Goal: Information Seeking & Learning: Learn about a topic

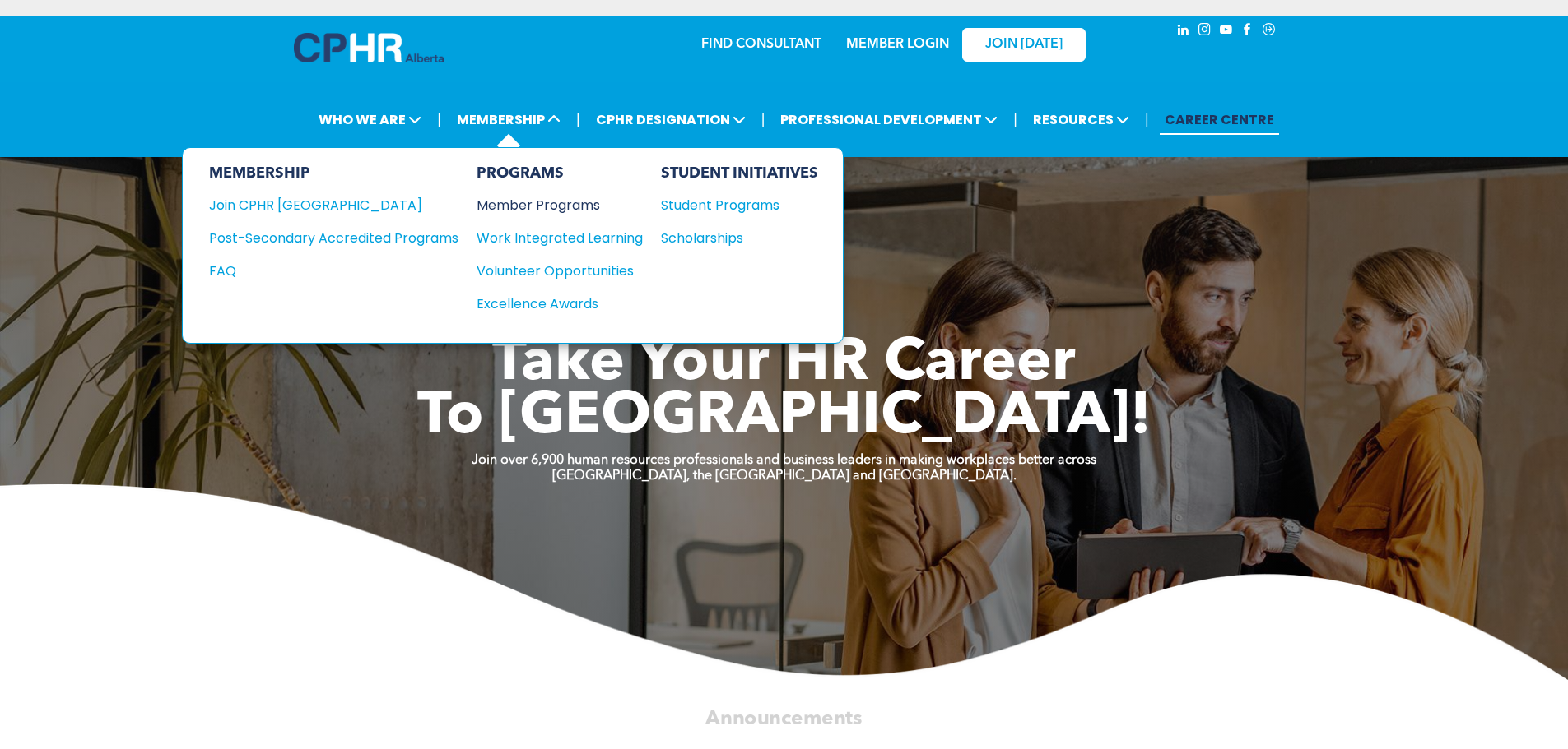
click at [539, 205] on div "Member Programs" at bounding box center [551, 205] width 150 height 21
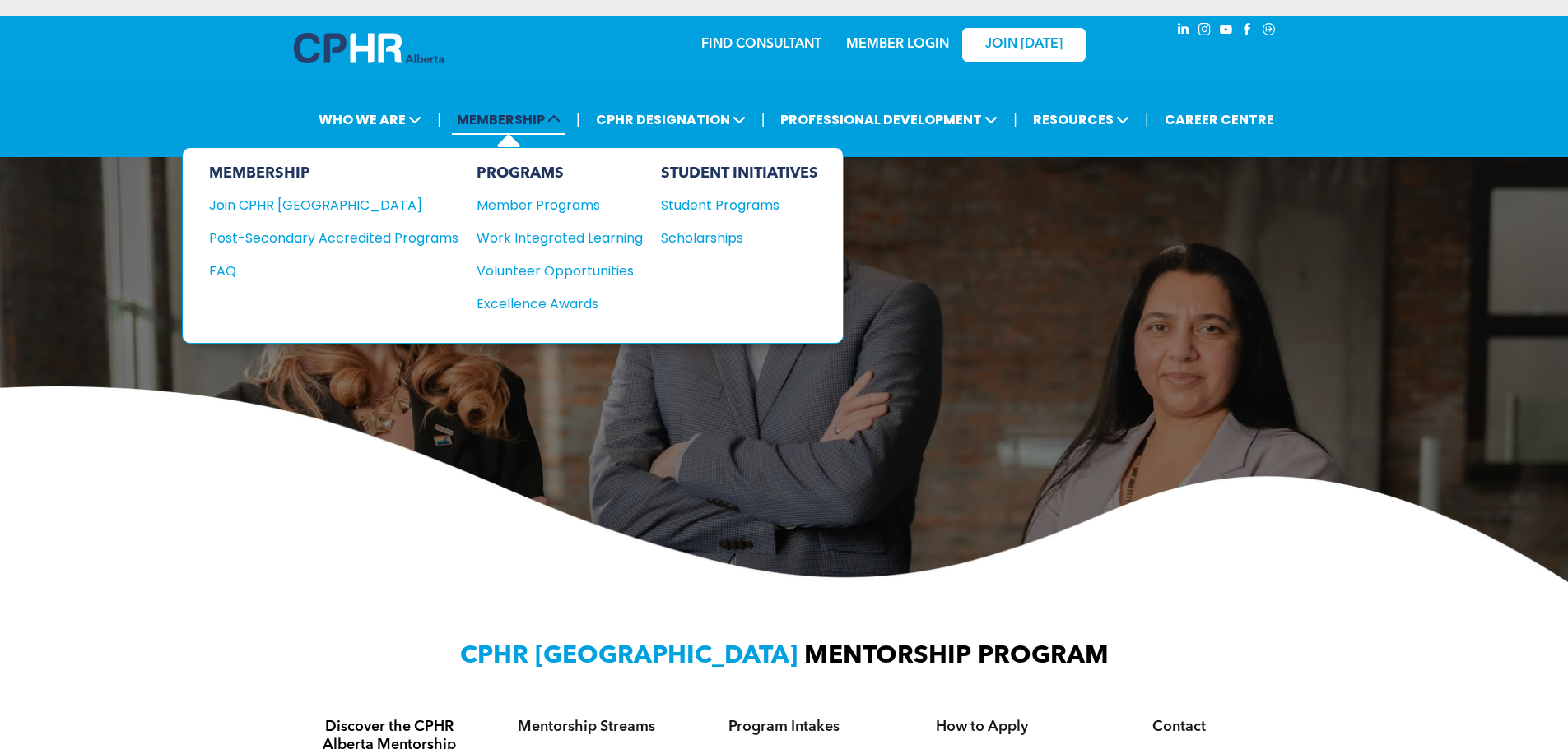
click at [519, 122] on span "MEMBERSHIP" at bounding box center [509, 120] width 114 height 31
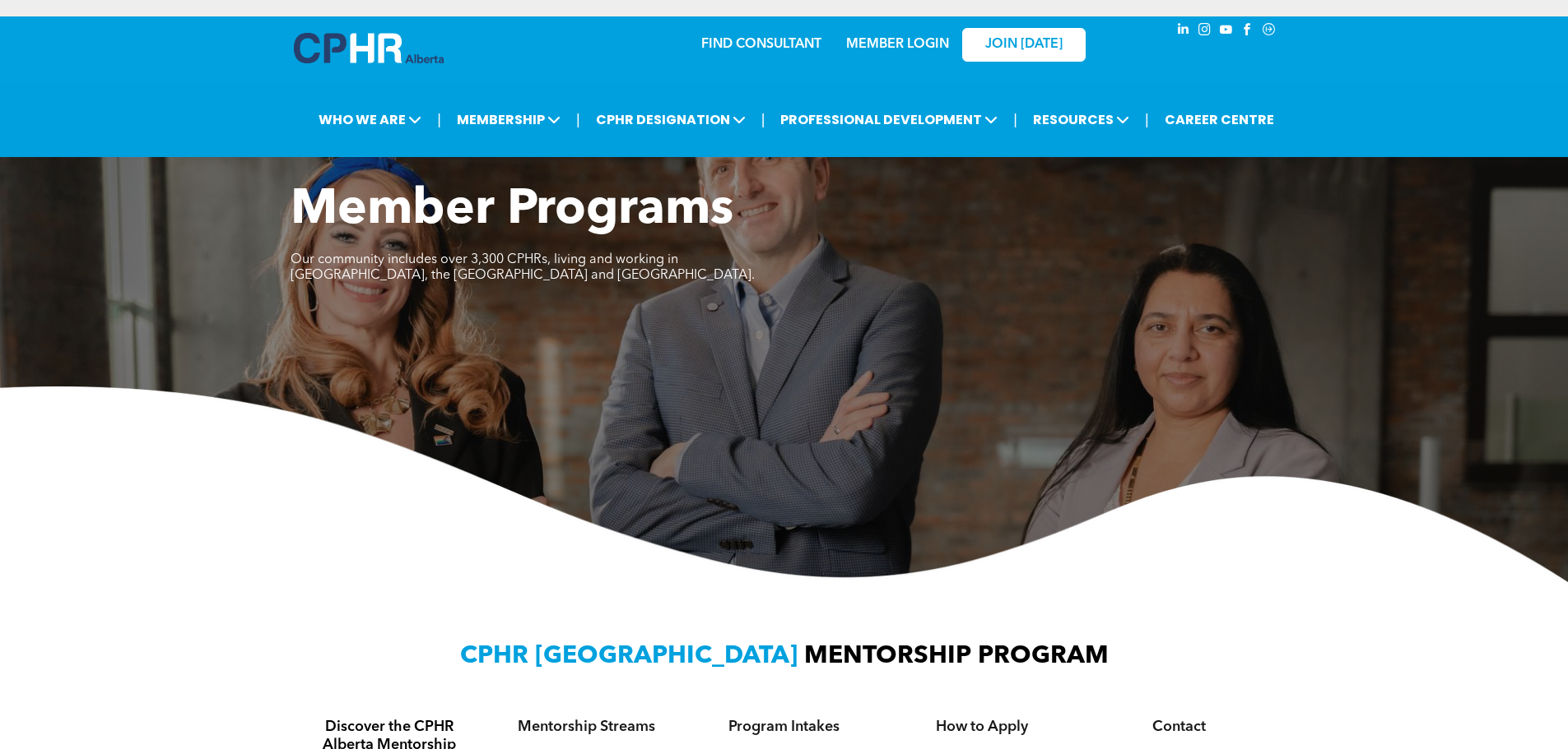
click at [1237, 380] on div "Member Programs Our community includes over 3,300 CPHRs, living and working in …" at bounding box center [784, 381] width 1568 height 401
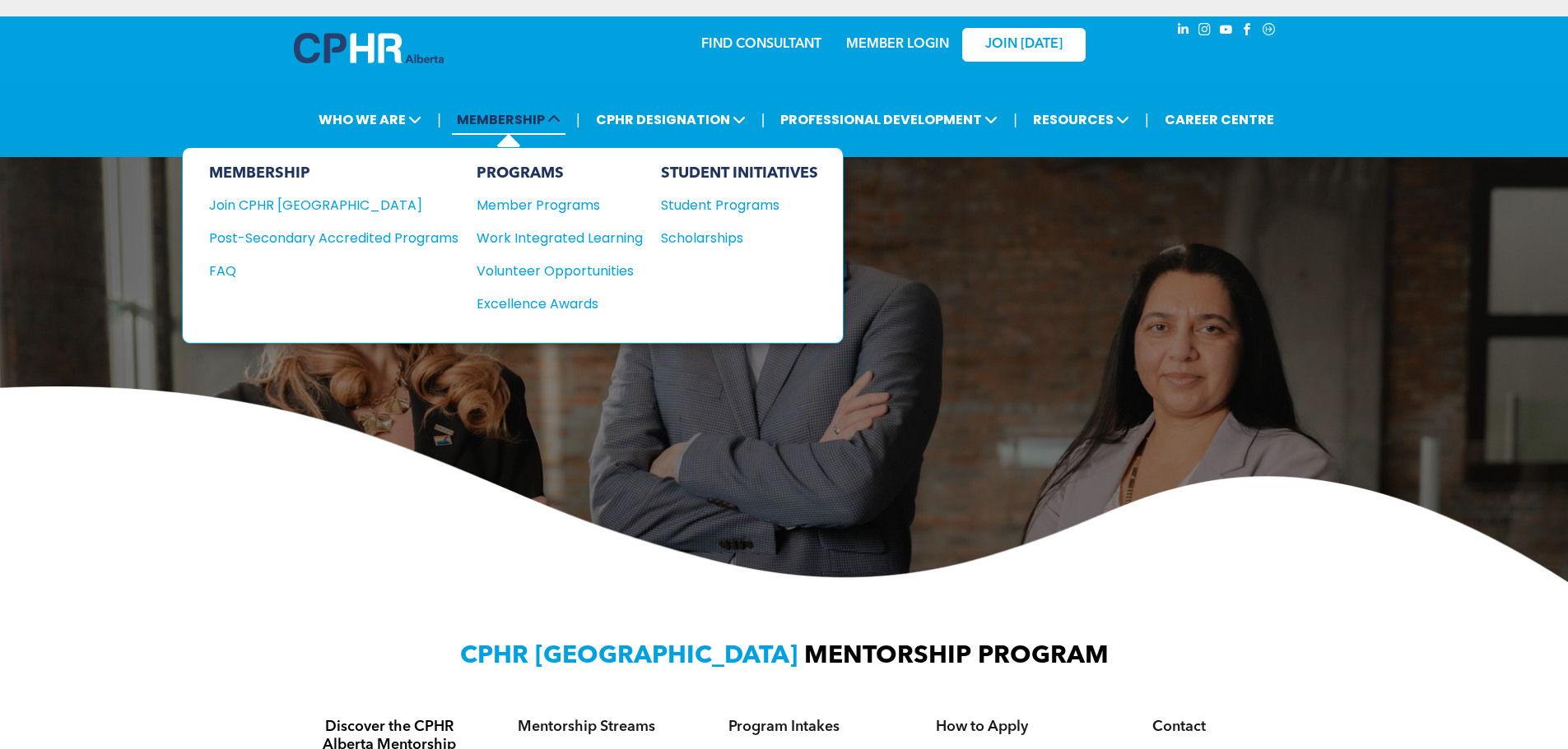
click at [548, 130] on span "MEMBERSHIP" at bounding box center [509, 120] width 114 height 31
click at [310, 216] on div "MEMBERSHIP Join CPHR Alberta Post-Secondary Accredited Programs FAQ" at bounding box center [333, 245] width 249 height 162
click at [306, 203] on div "Join CPHR [GEOGRAPHIC_DATA]" at bounding box center [321, 205] width 225 height 21
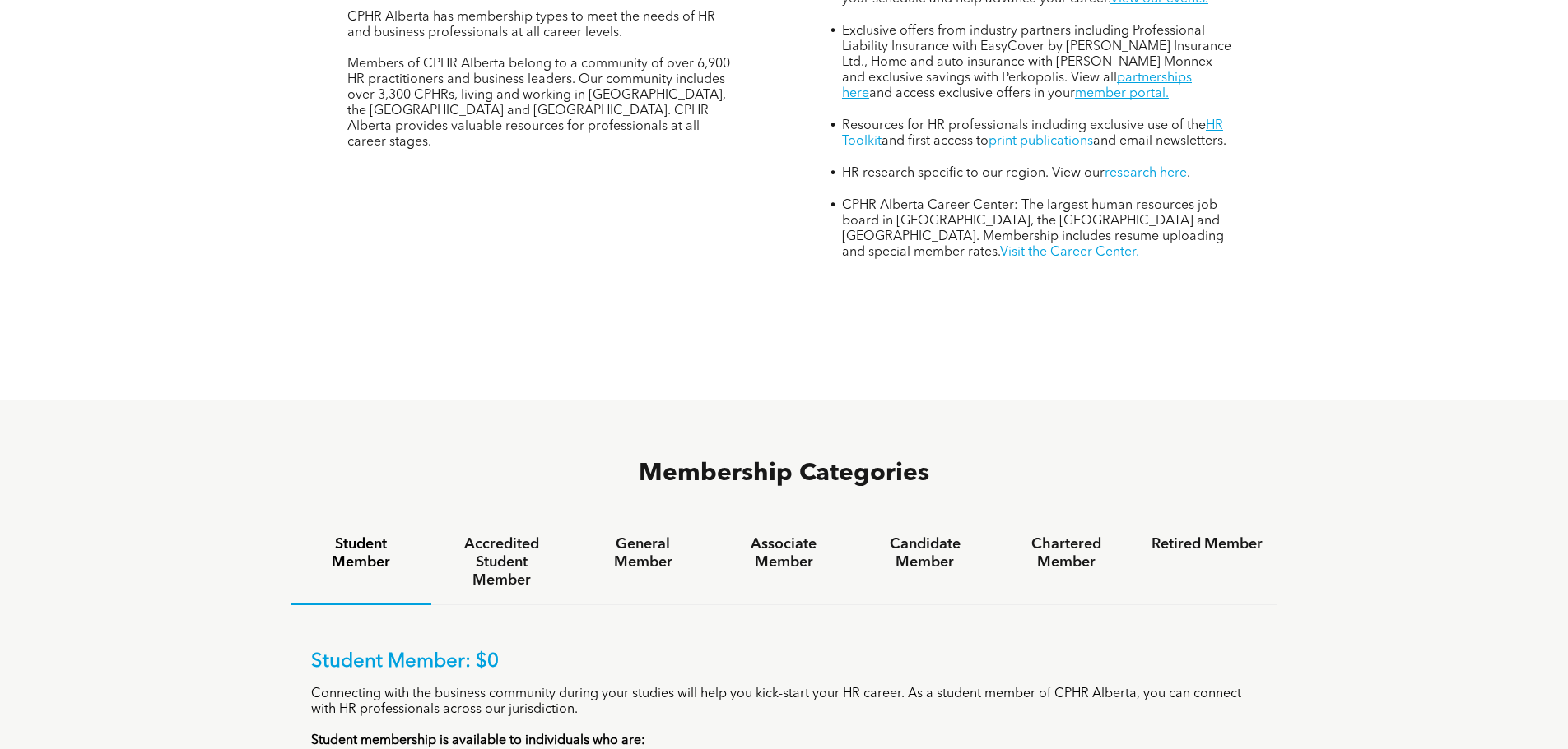
scroll to position [905, 0]
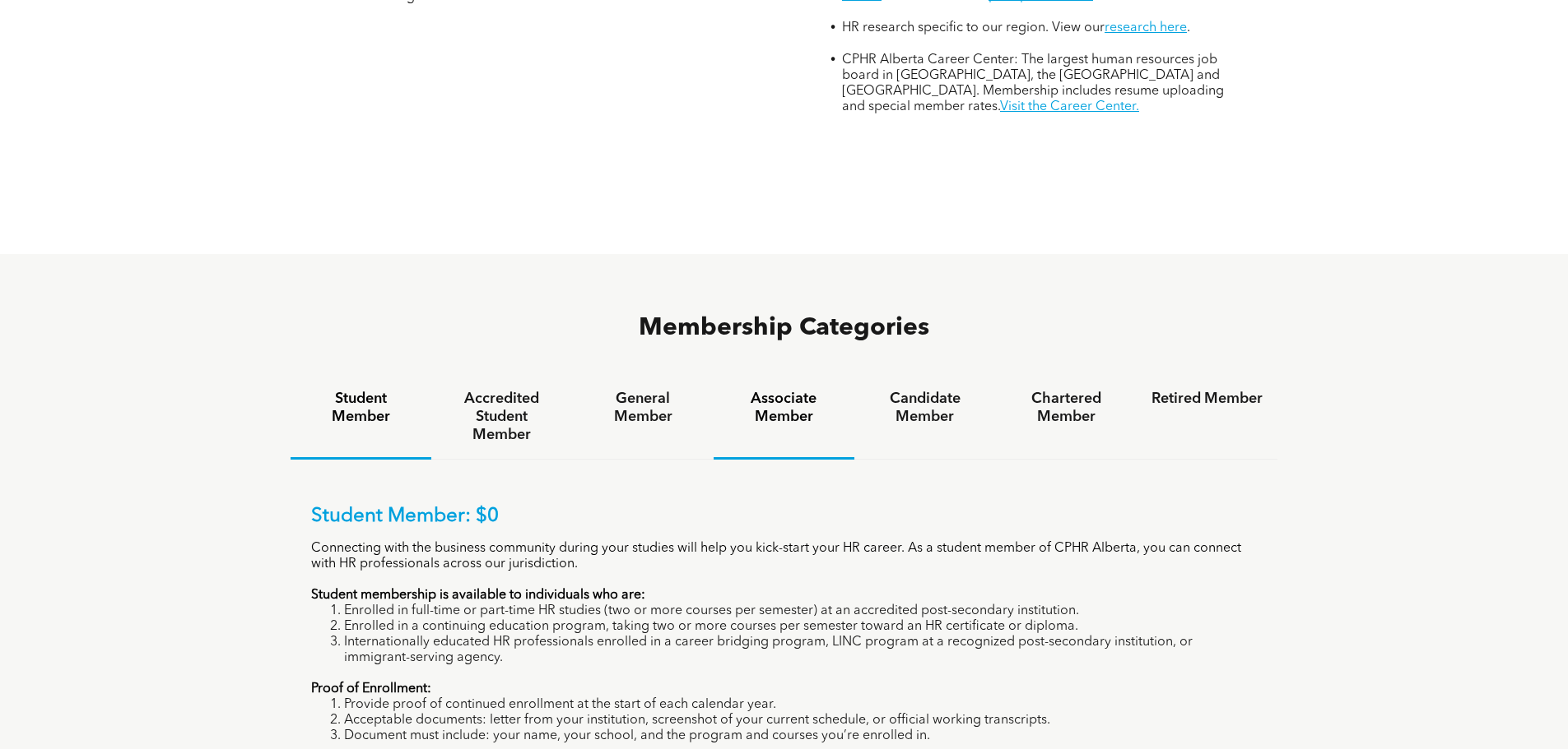
click at [756, 390] on h4 "Associate Member" at bounding box center [784, 407] width 111 height 36
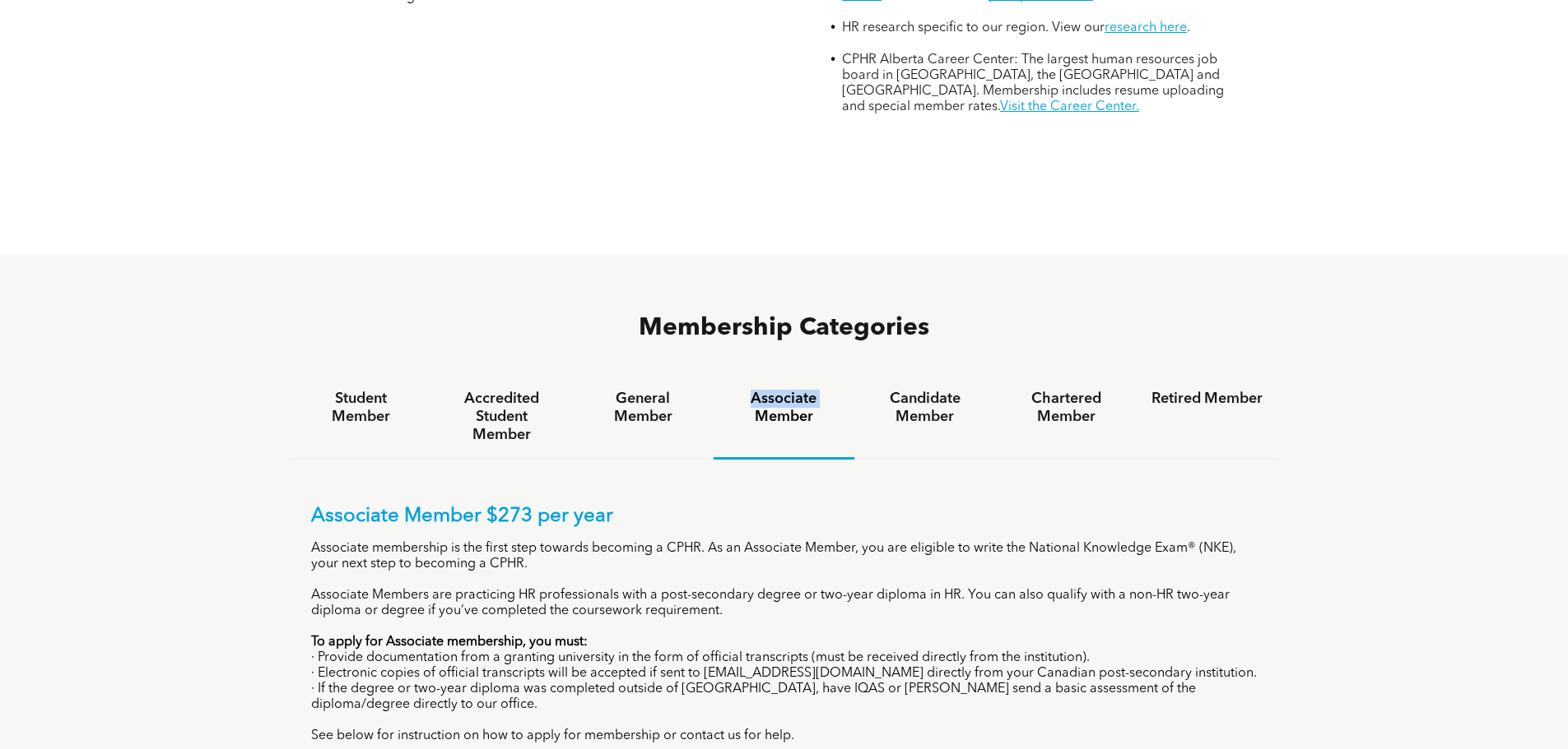
click at [756, 390] on h4 "Associate Member" at bounding box center [784, 407] width 111 height 36
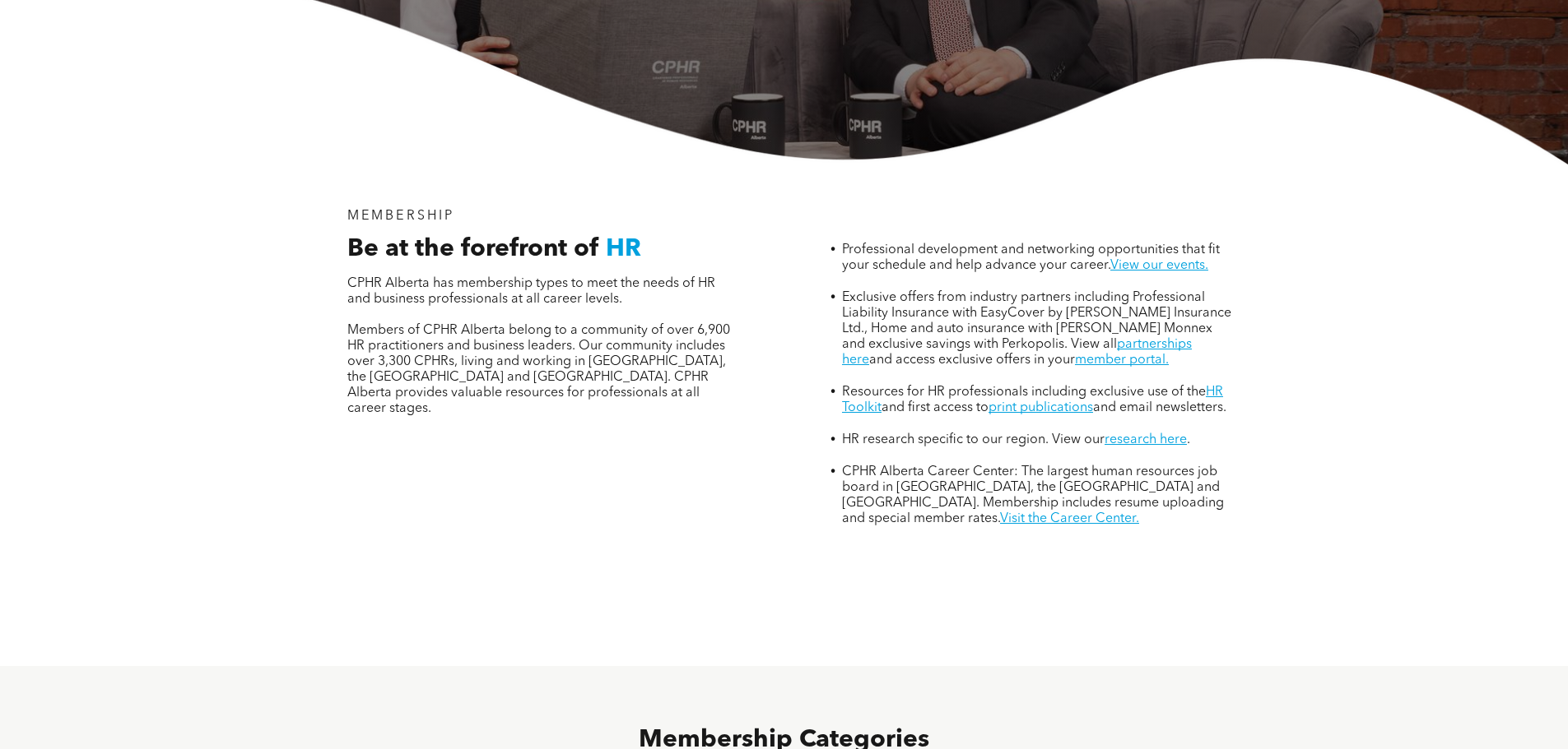
scroll to position [0, 0]
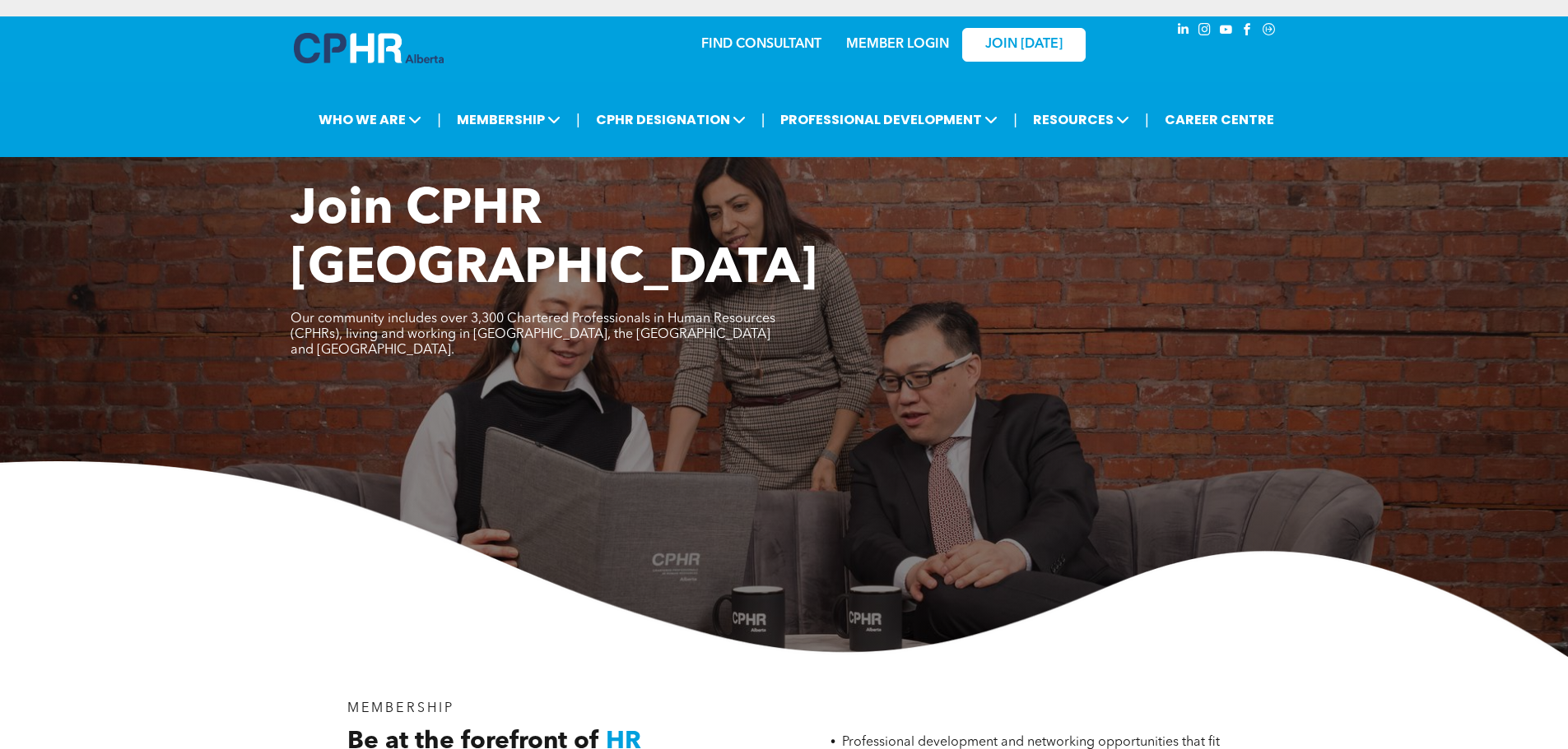
click at [916, 46] on link "MEMBER LOGIN" at bounding box center [898, 44] width 103 height 13
click at [149, 281] on div "Join CPHR Alberta Our community includes over 3,300 Chartered Professionals in …" at bounding box center [784, 419] width 1568 height 476
click at [1444, 384] on div "Join CPHR Alberta Our community includes over 3,300 Chartered Professionals in …" at bounding box center [784, 419] width 1568 height 476
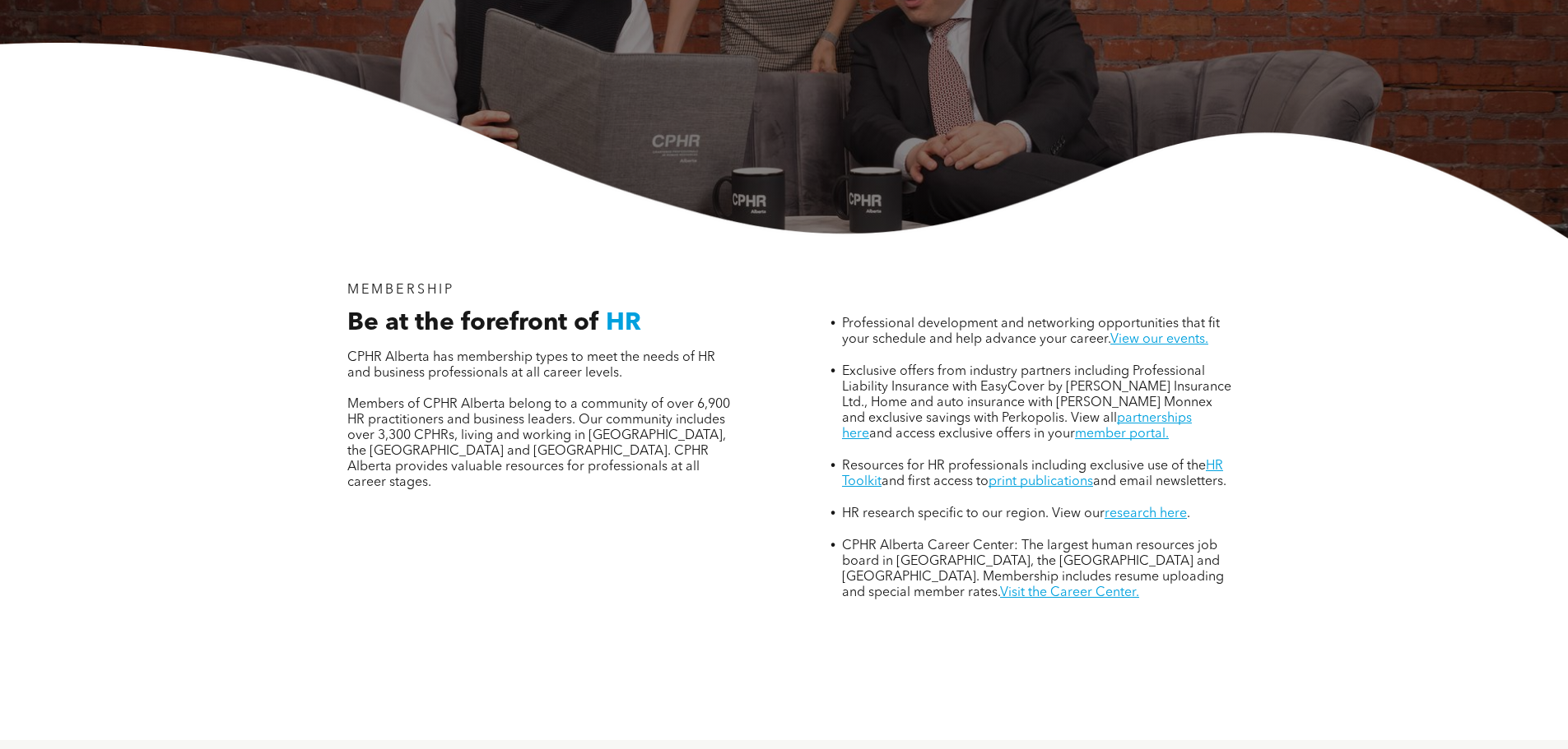
scroll to position [329, 0]
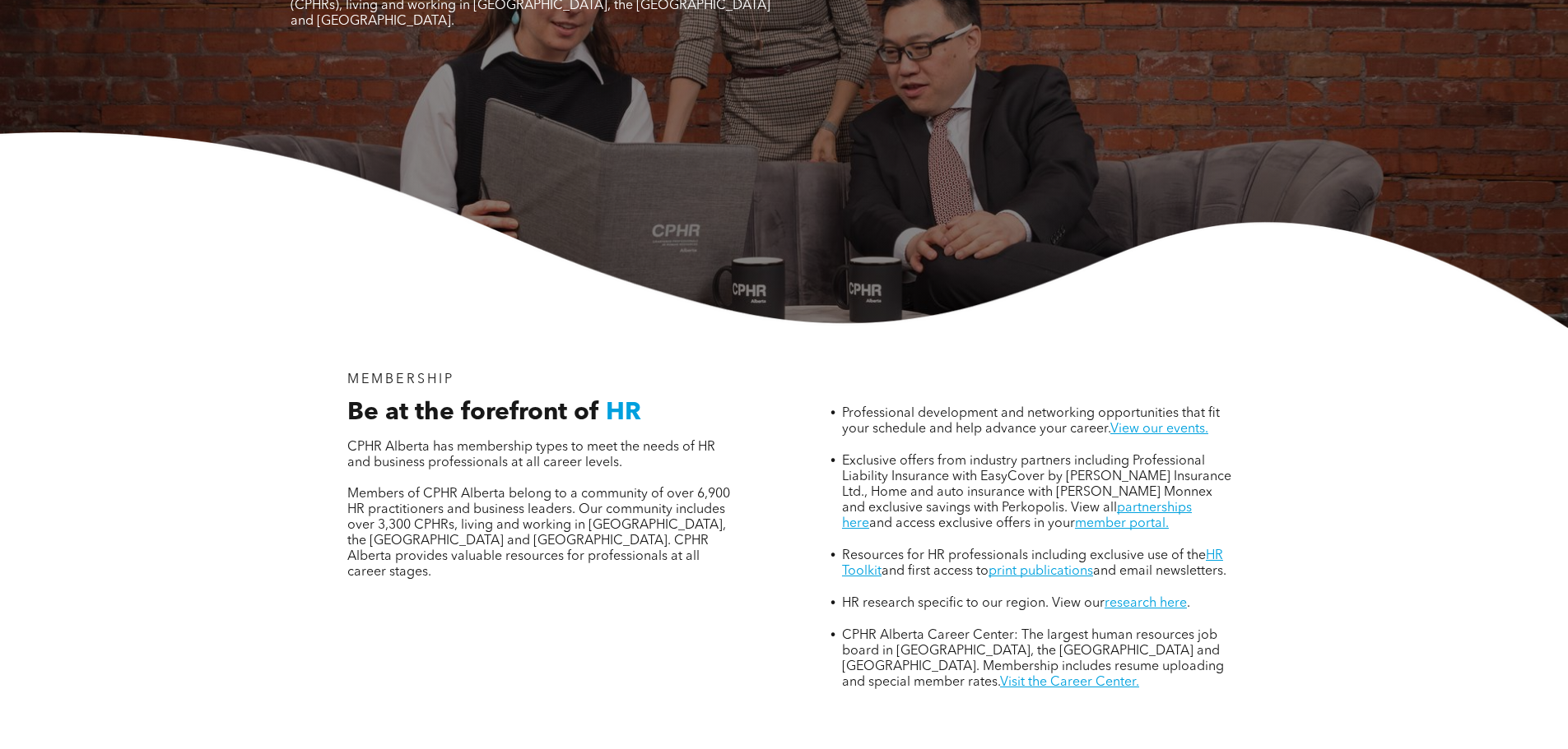
drag, startPoint x: 168, startPoint y: 246, endPoint x: 253, endPoint y: 175, distance: 110.8
click at [168, 246] on img at bounding box center [784, 231] width 1568 height 196
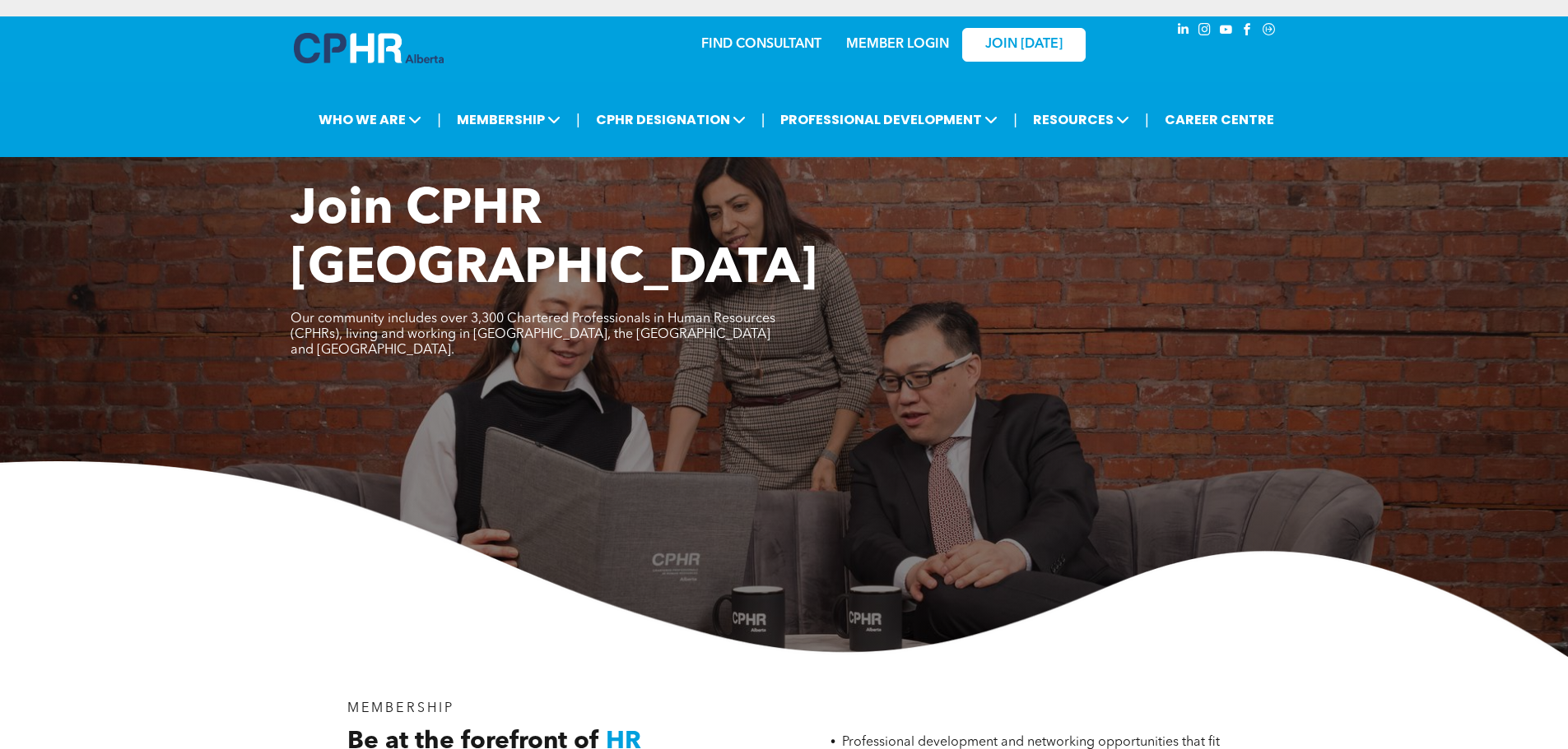
click at [919, 34] on div "MEMBER LOGIN" at bounding box center [897, 39] width 107 height 30
click at [917, 42] on link "MEMBER LOGIN" at bounding box center [898, 44] width 103 height 13
click at [922, 44] on link "MEMBER LOGIN" at bounding box center [898, 44] width 103 height 13
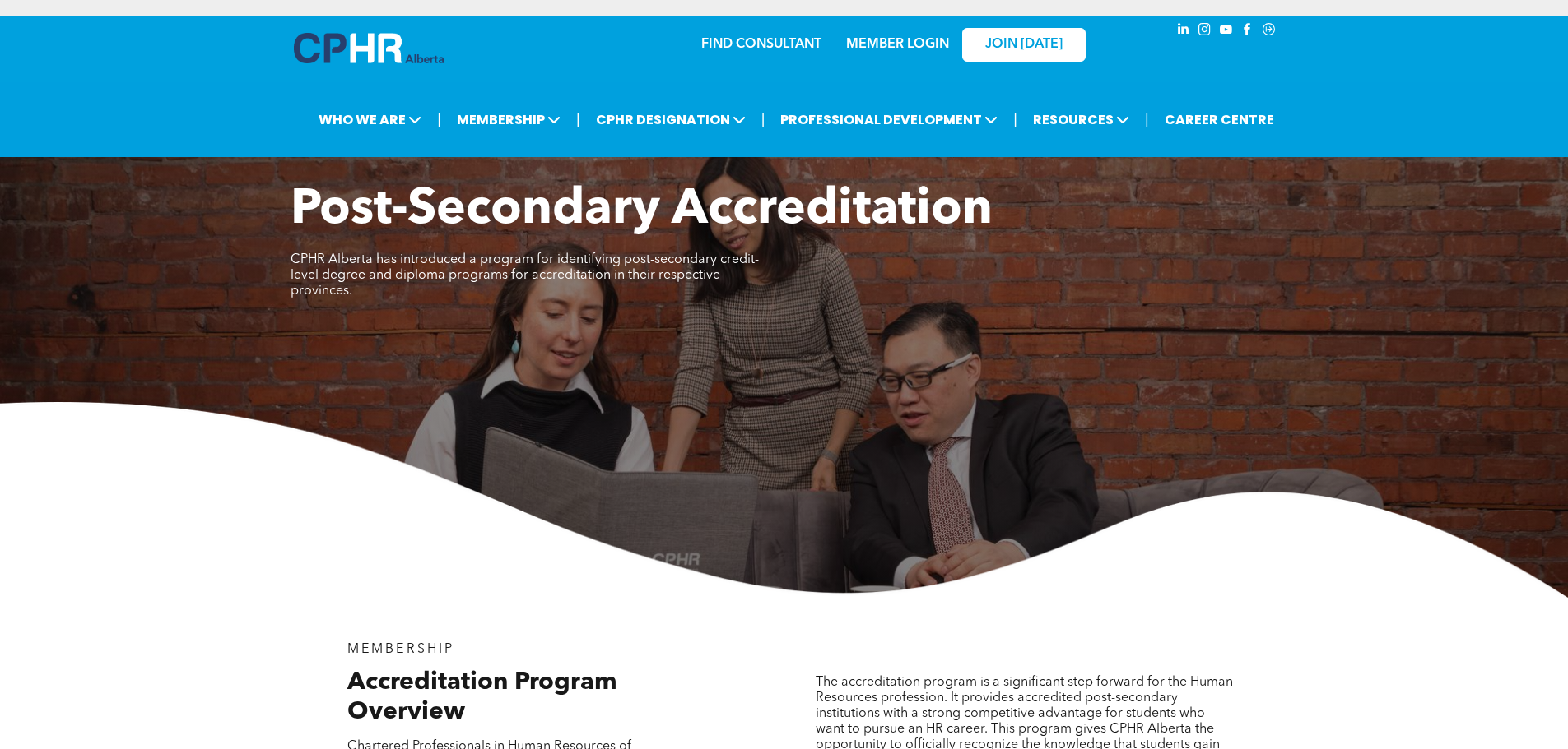
click at [1203, 330] on div "Post-Secondary Accreditation CPHR Alberta has introduced a program for identify…" at bounding box center [784, 389] width 1568 height 417
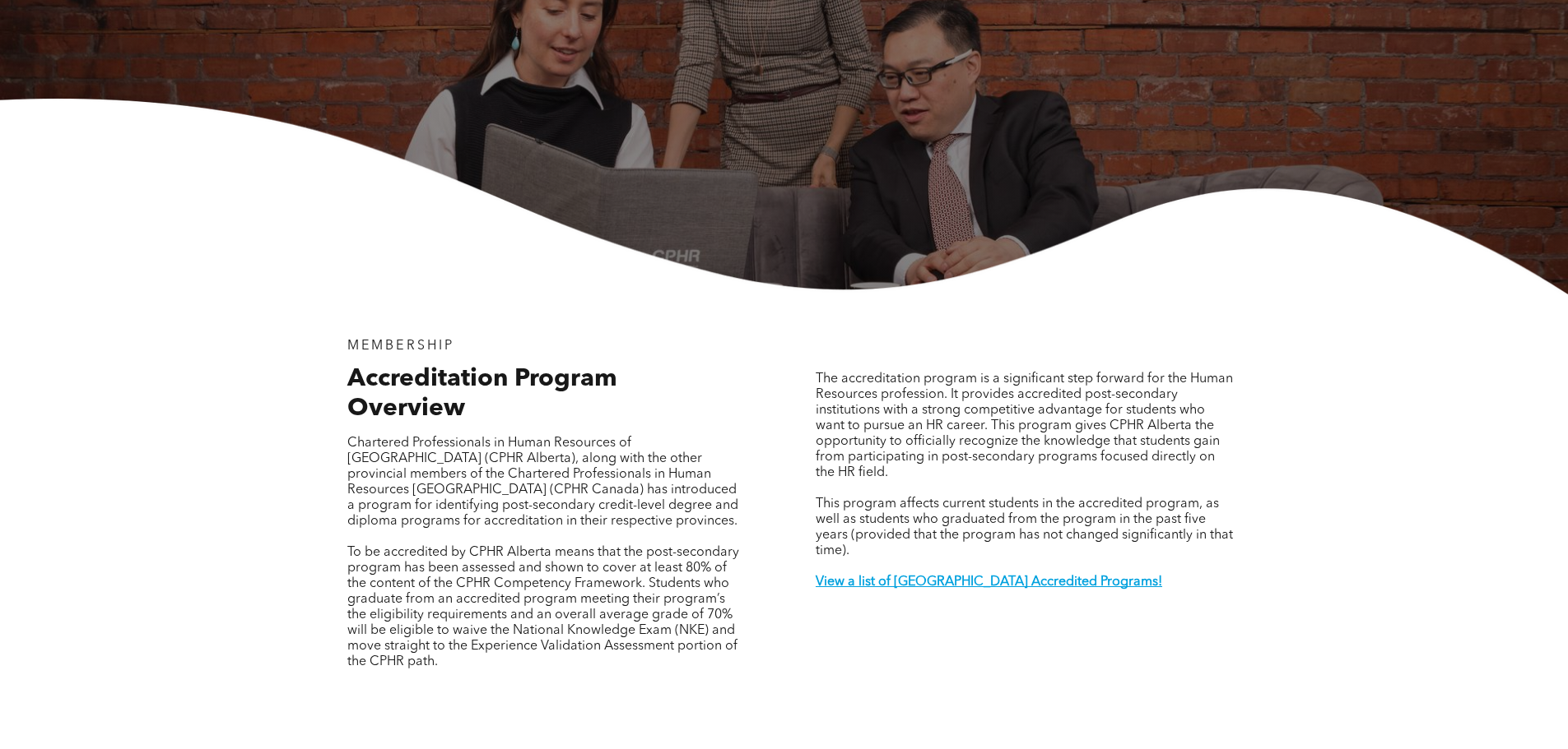
scroll to position [329, 0]
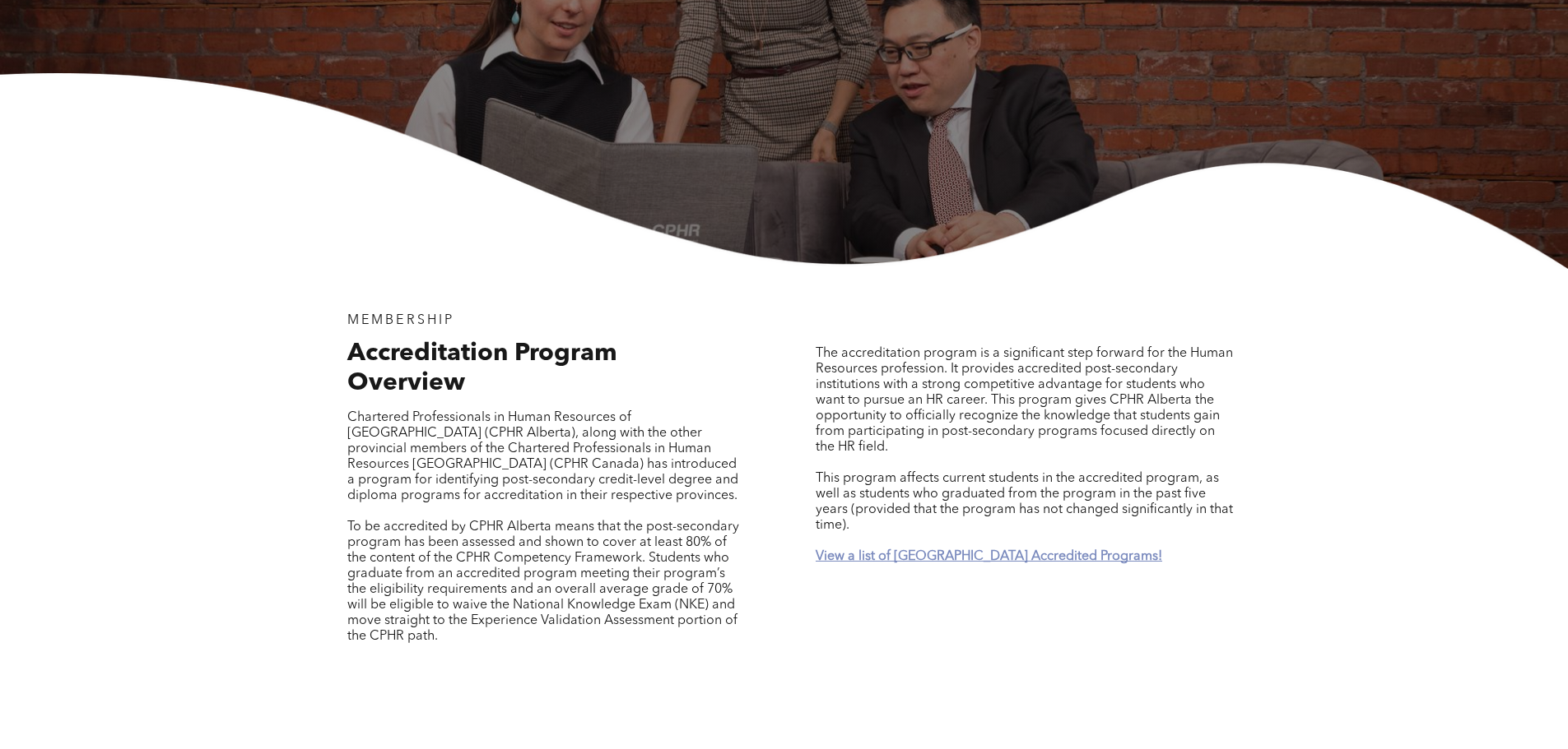
click at [930, 551] on strong "View a list of Alberta Accredited Programs!" at bounding box center [989, 557] width 346 height 13
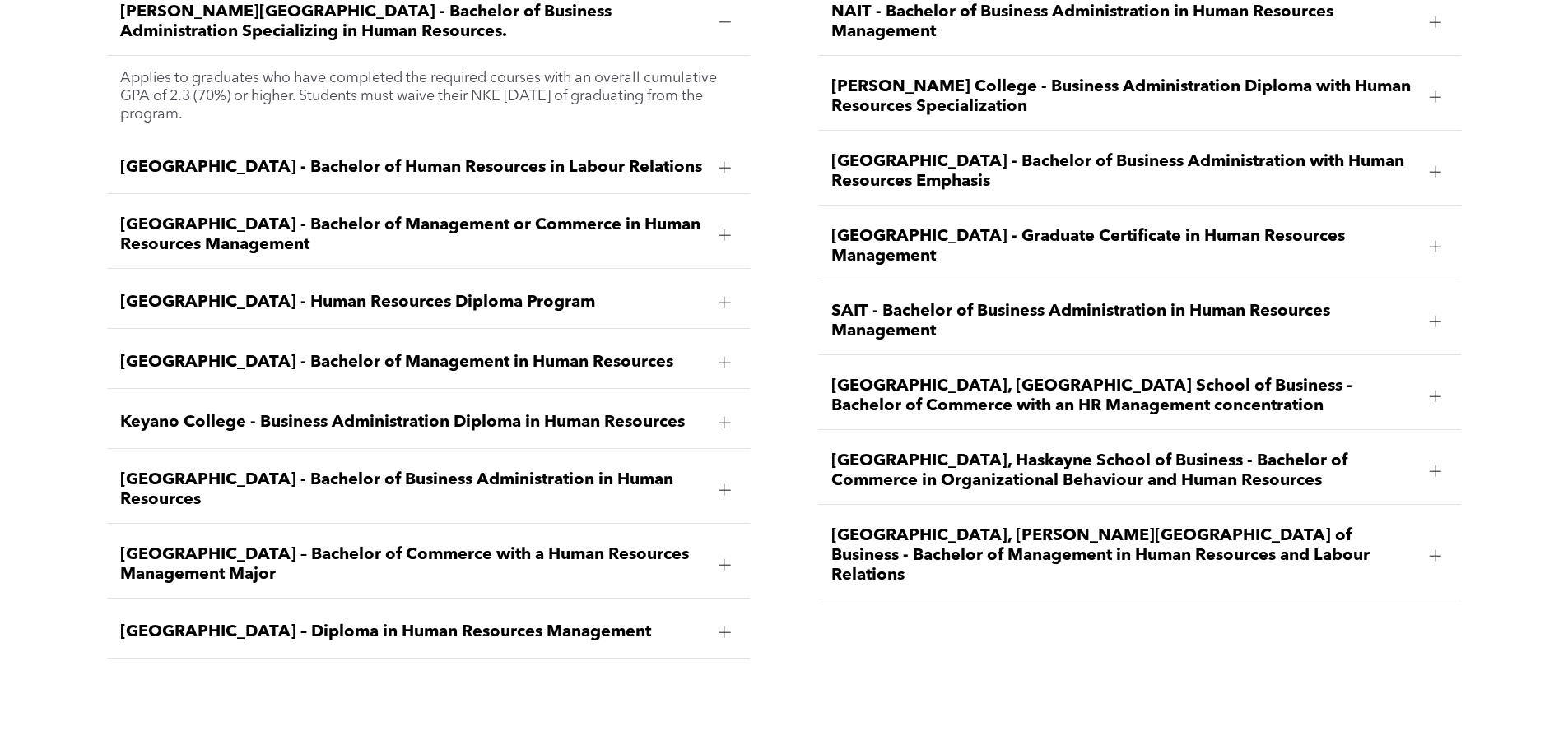
scroll to position [2427, 0]
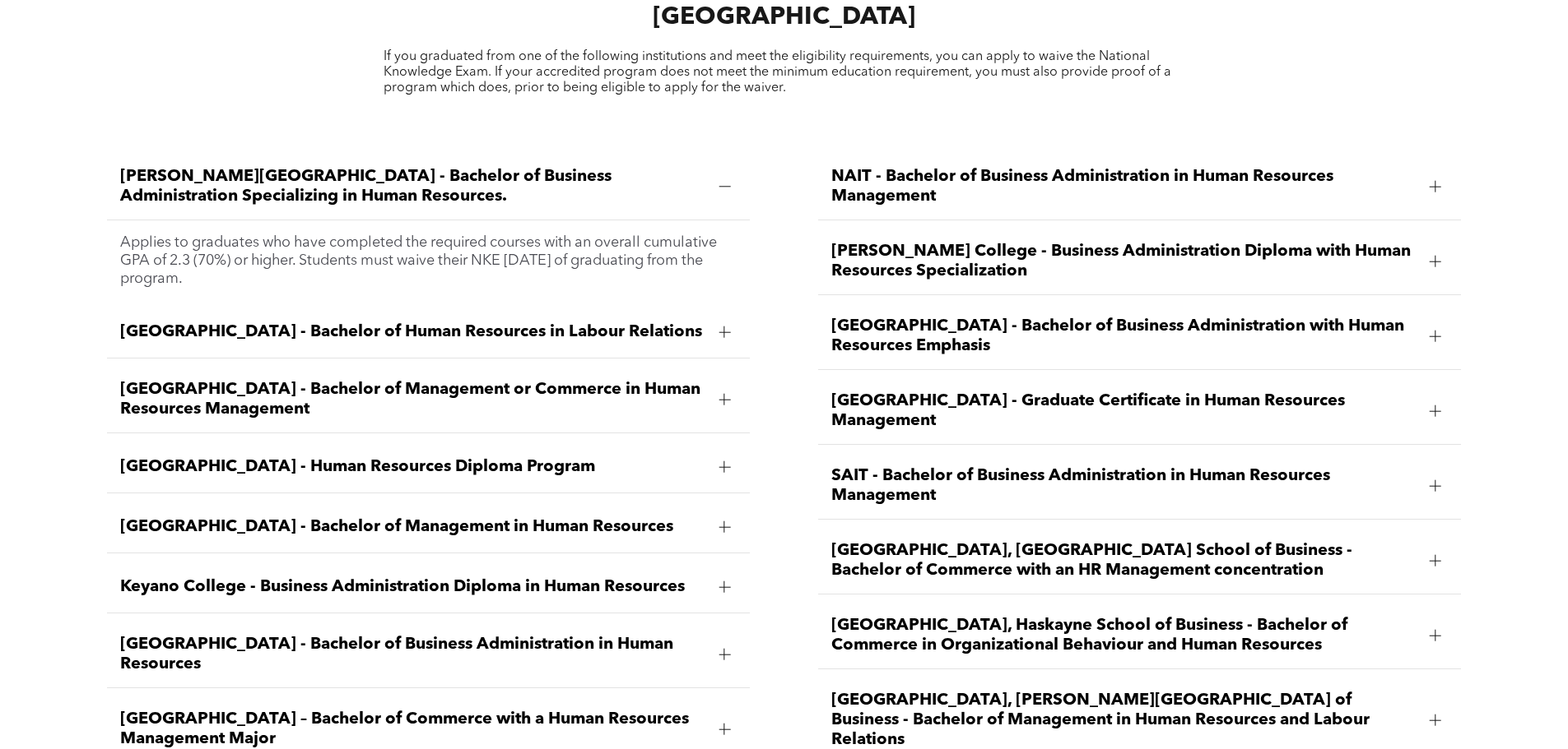
click at [325, 635] on span "Mount Royal University - Bachelor of Business Administration in Human Resources" at bounding box center [412, 655] width 585 height 39
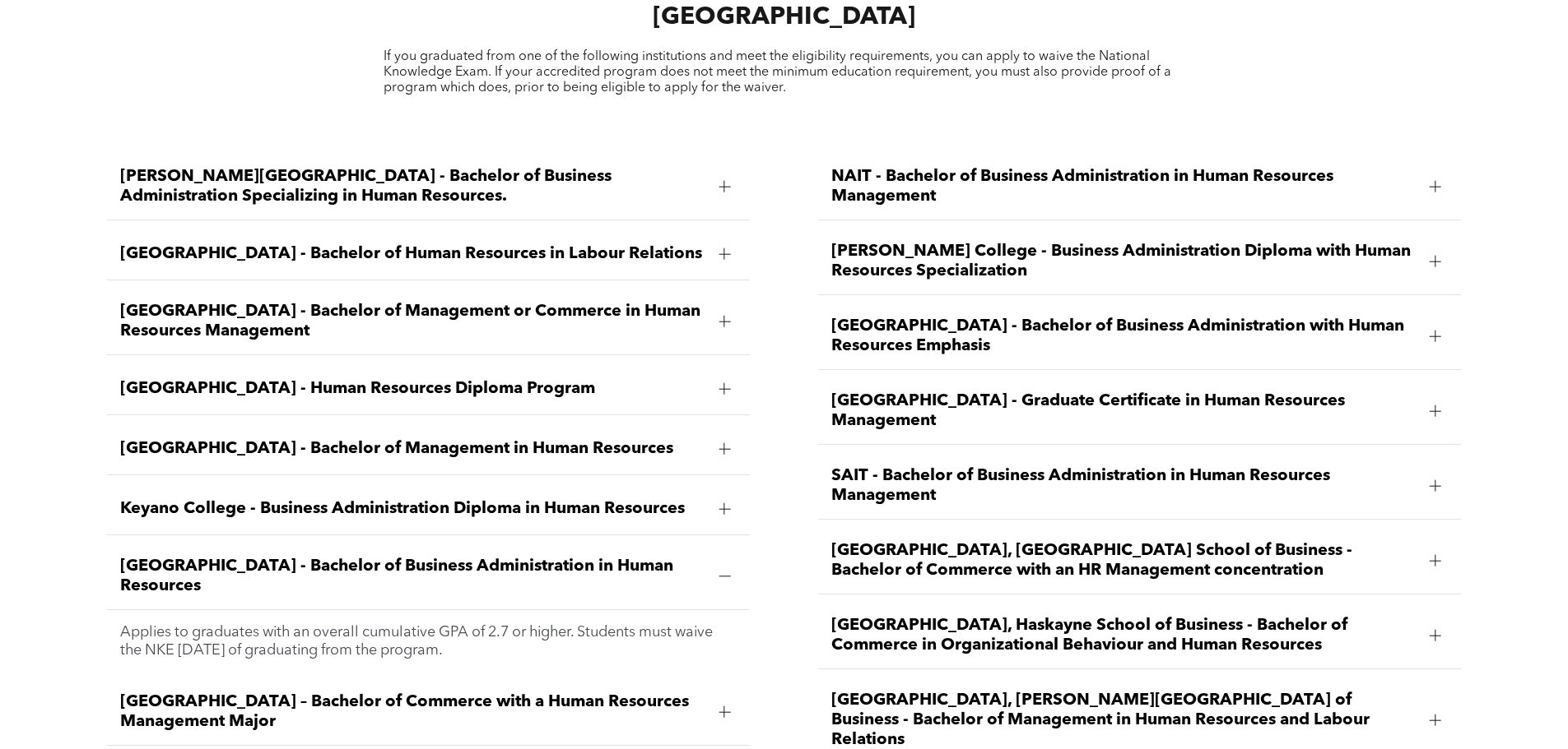
click at [428, 557] on span "Mount Royal University - Bachelor of Business Administration in Human Resources" at bounding box center [412, 576] width 585 height 39
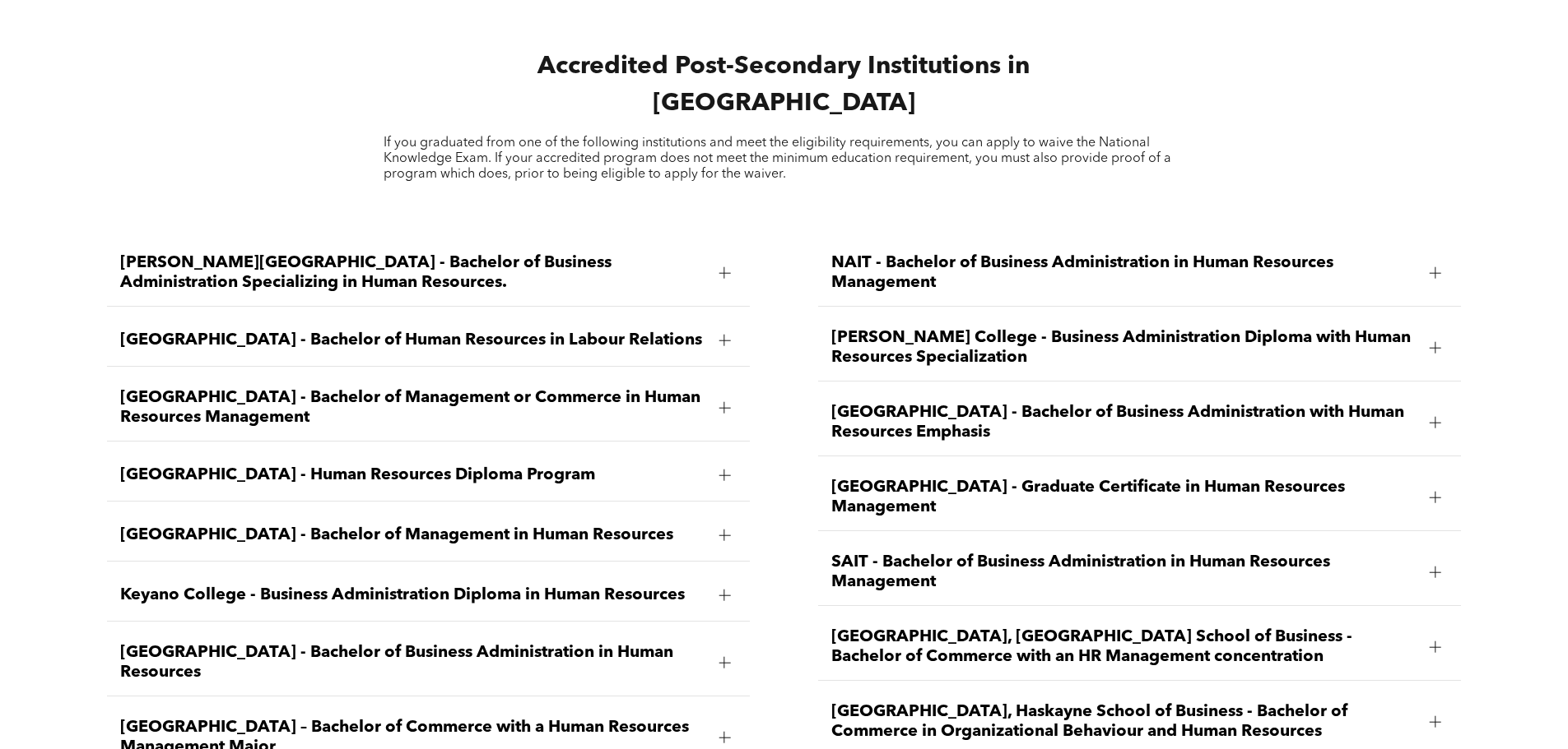
scroll to position [2345, 0]
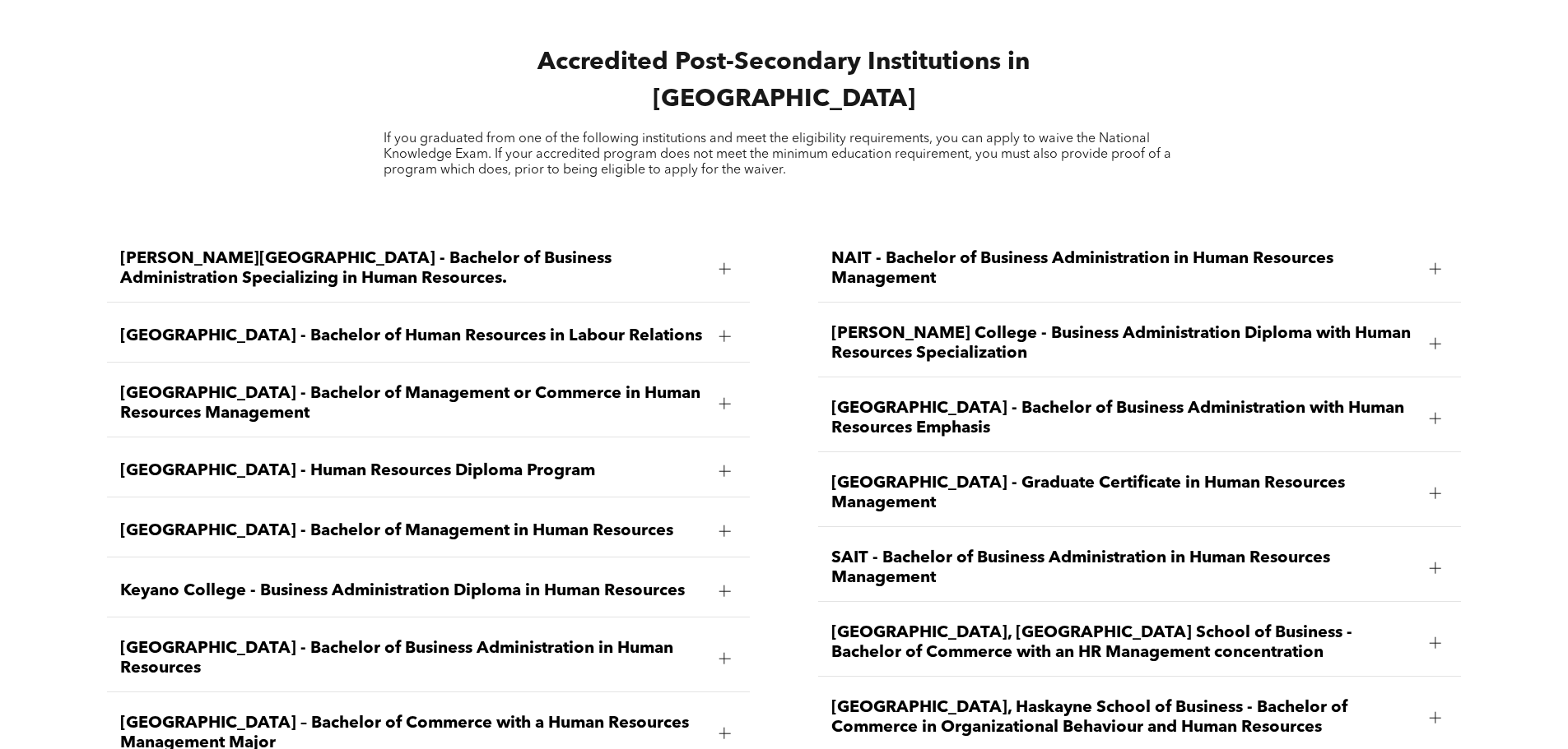
click at [214, 639] on span "Mount Royal University - Bachelor of Business Administration in Human Resources" at bounding box center [412, 658] width 585 height 39
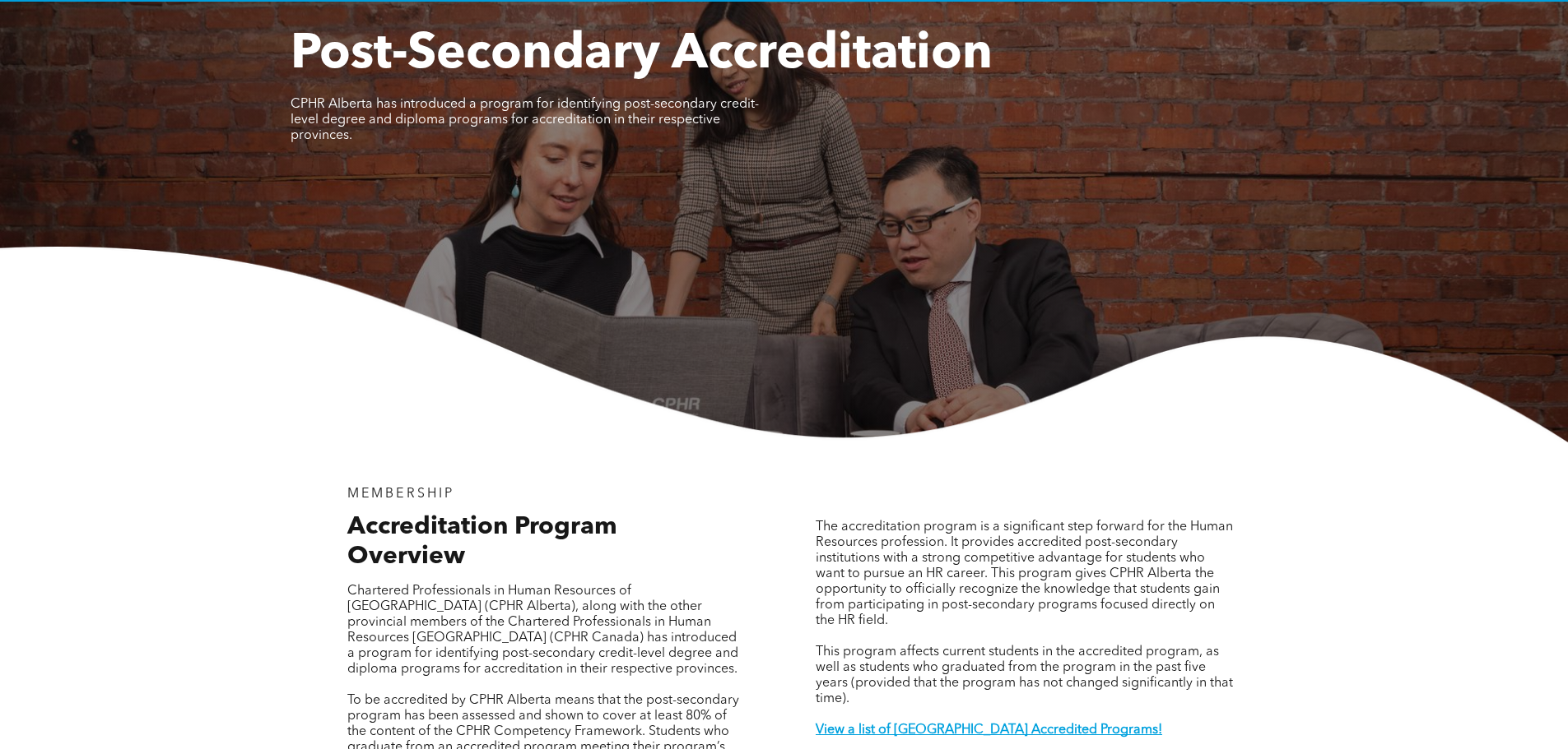
scroll to position [494, 0]
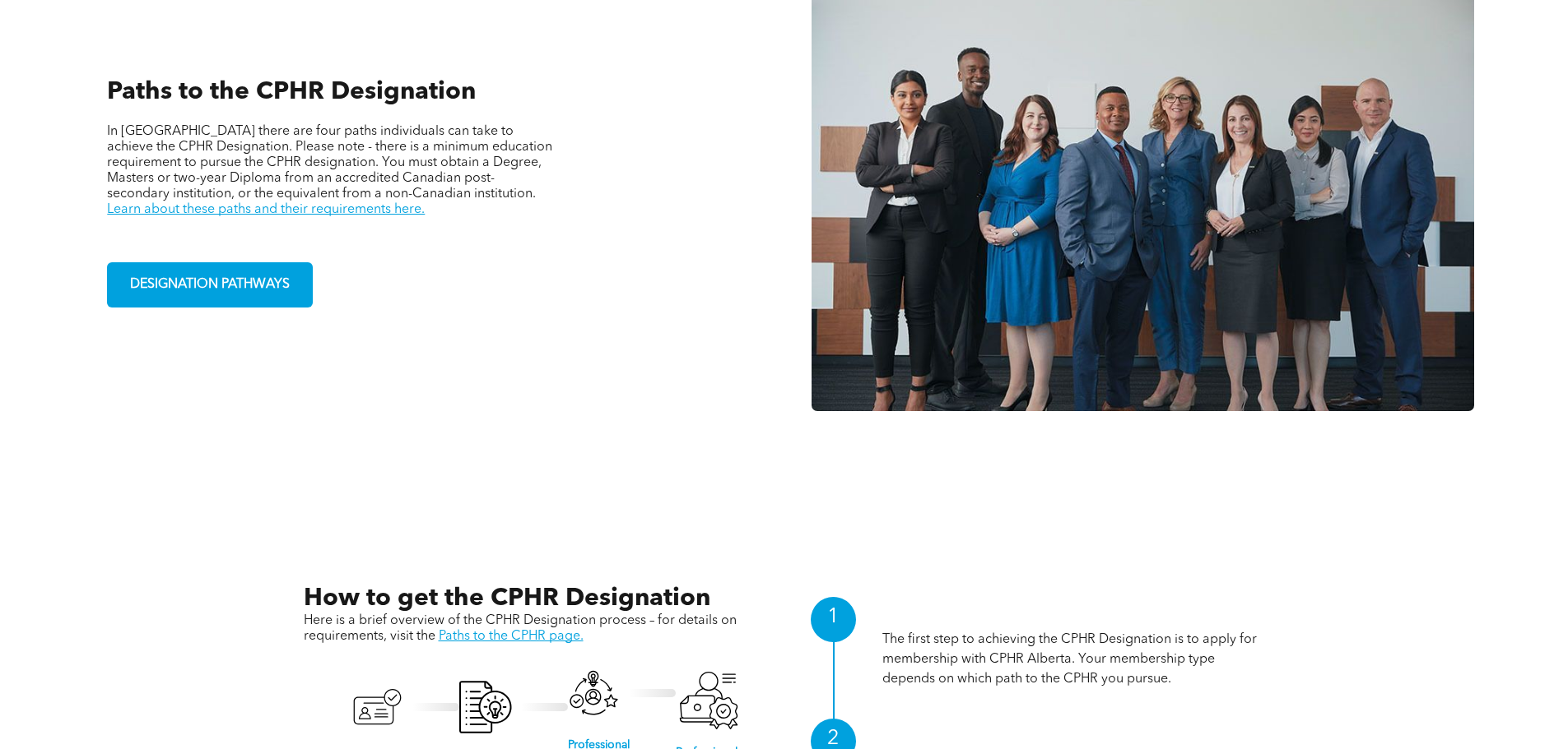
scroll to position [1645, 0]
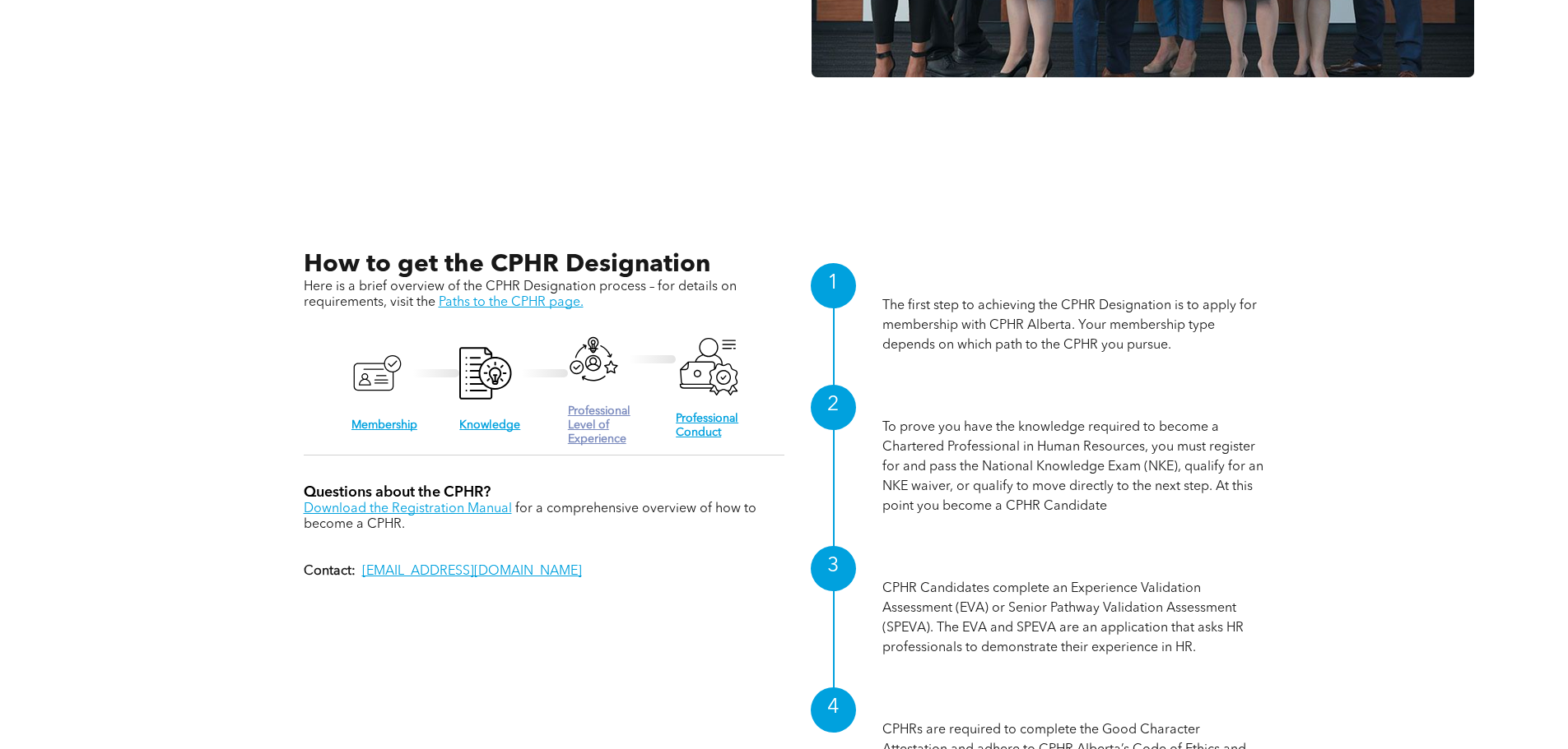
click at [576, 435] on link "Professional Level of Experience" at bounding box center [599, 425] width 63 height 39
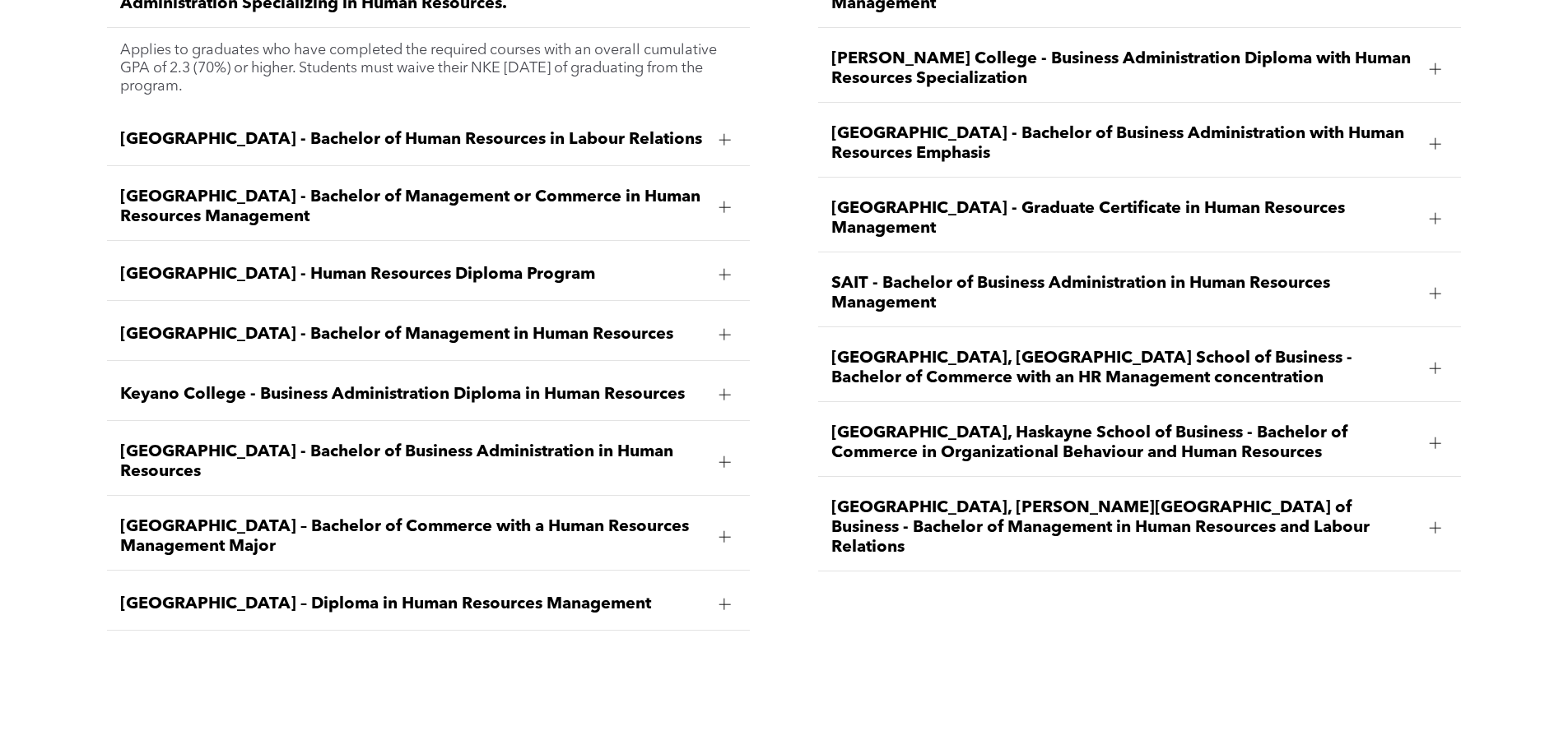
scroll to position [2632, 0]
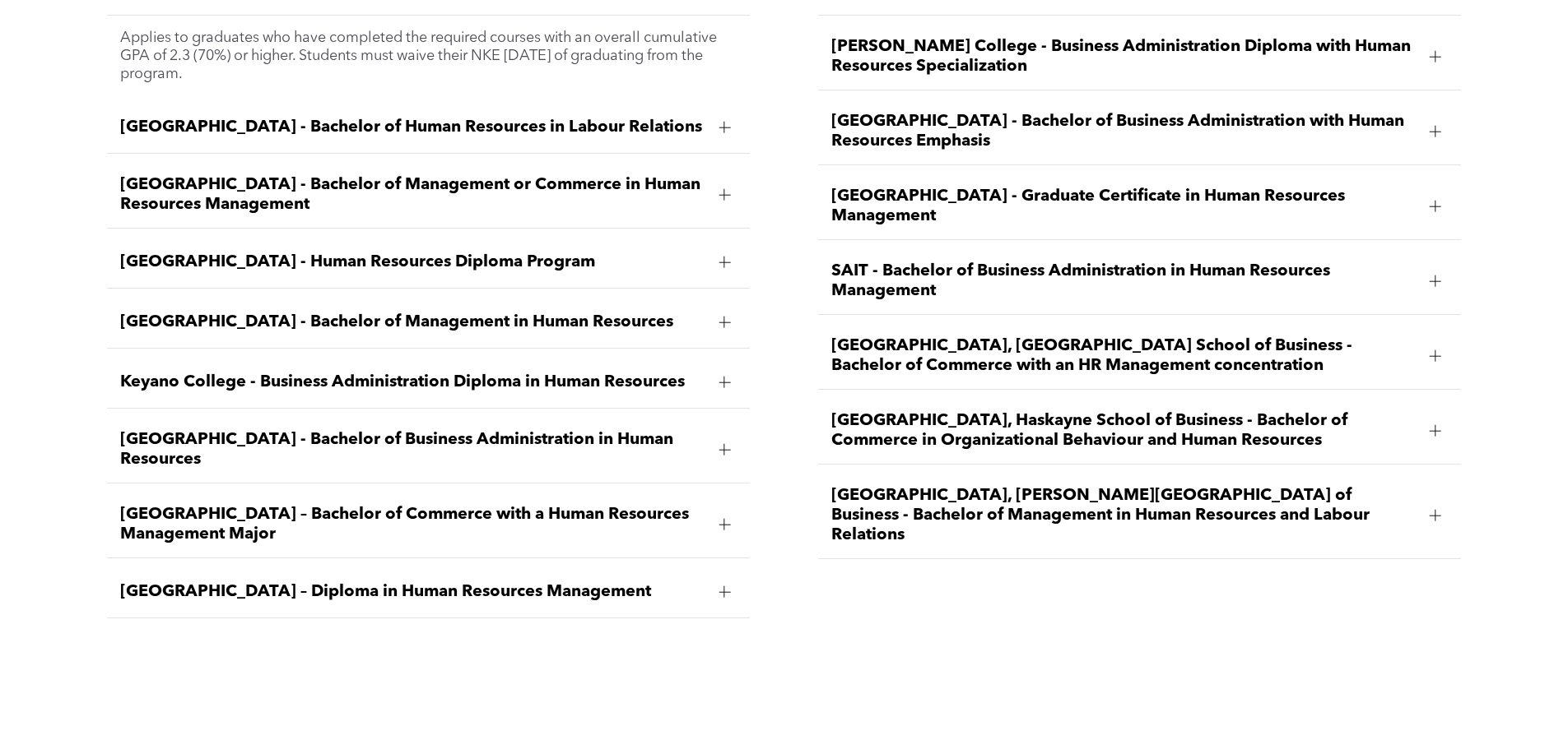
click at [585, 378] on div "Keyano College - Business Administration Diploma in Human Resources" at bounding box center [428, 382] width 643 height 52
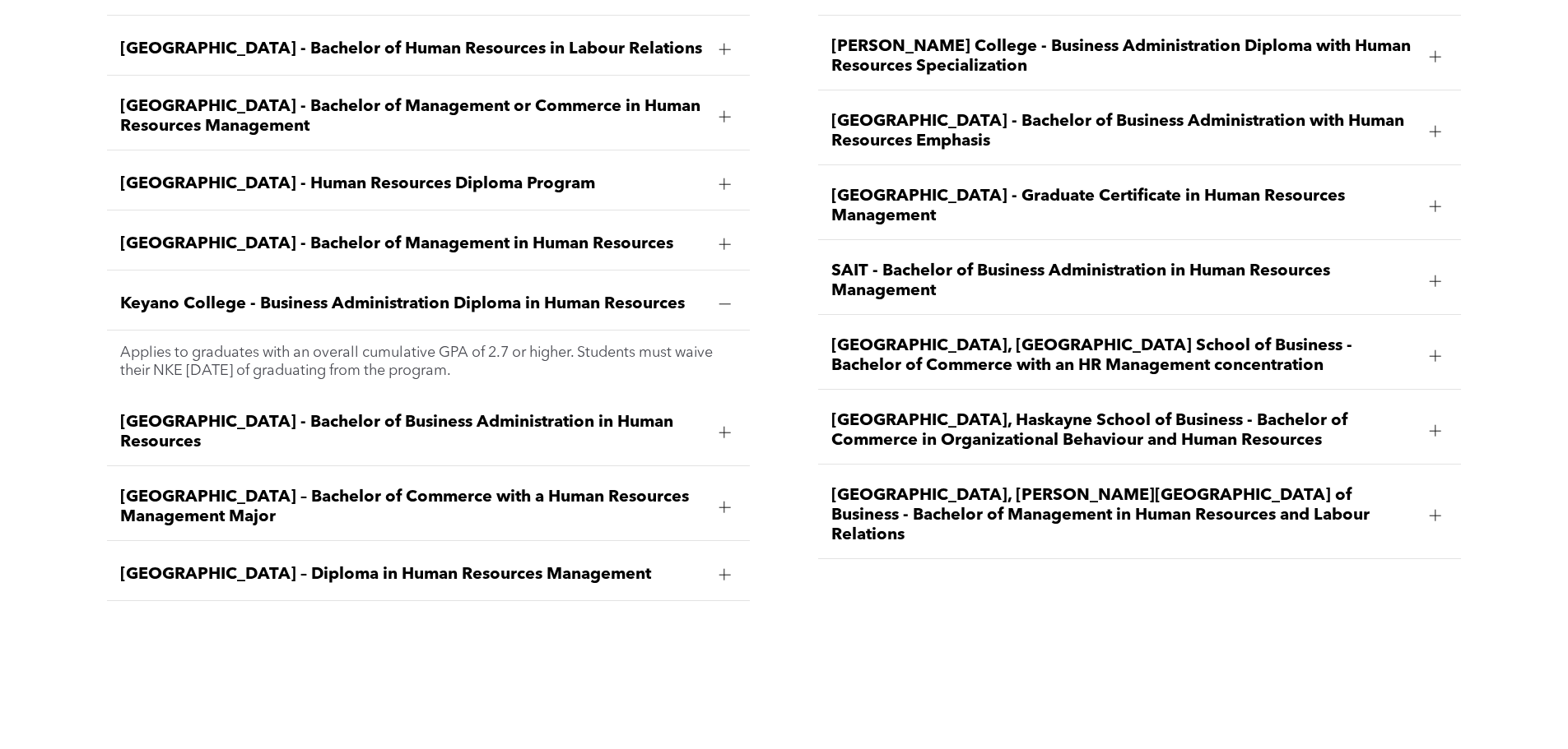
click at [541, 295] on span "Keyano College - Business Administration Diploma in Human Resources" at bounding box center [412, 304] width 585 height 20
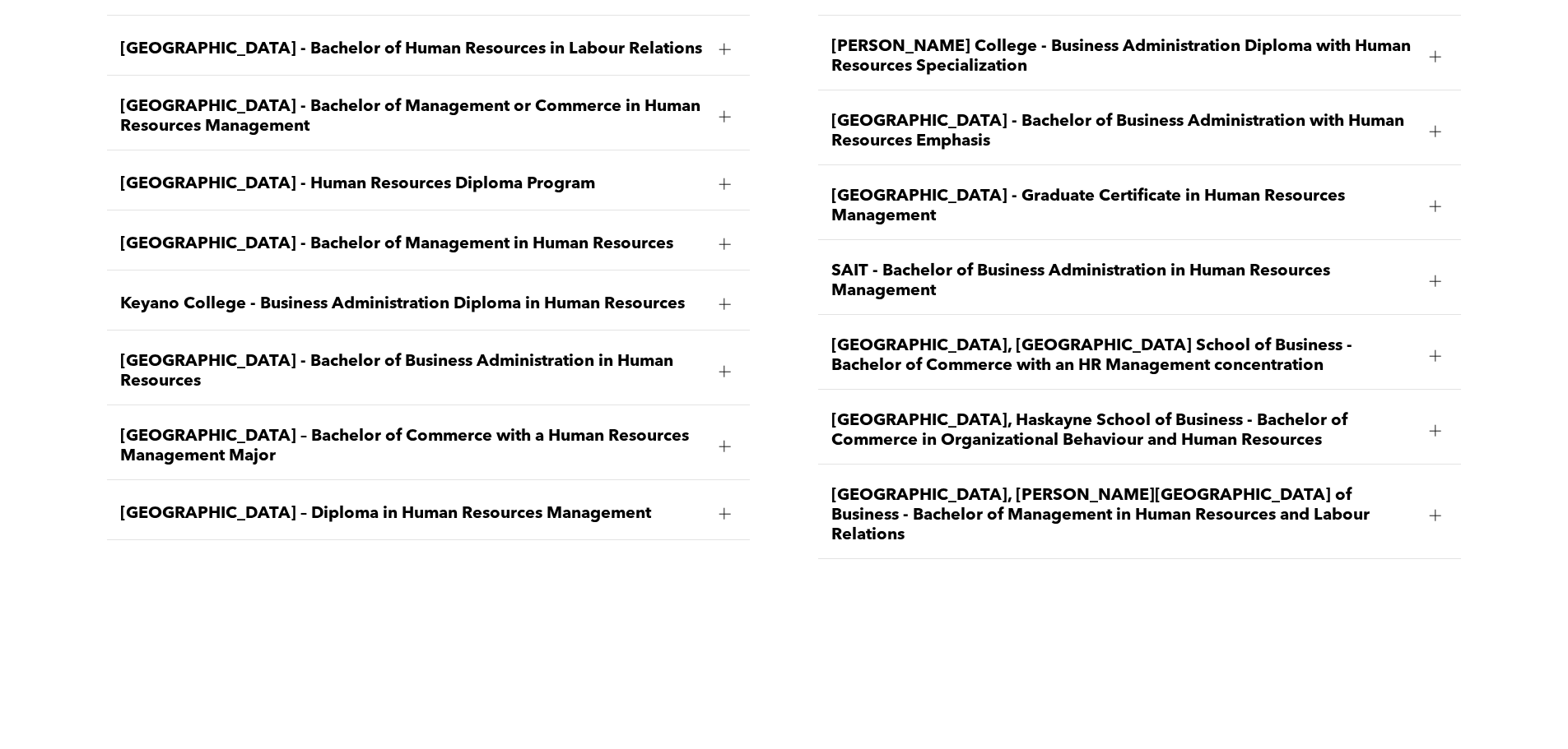
click at [448, 427] on span "[GEOGRAPHIC_DATA] – Bachelor of Commerce with a Human Resources Management Major" at bounding box center [412, 446] width 585 height 39
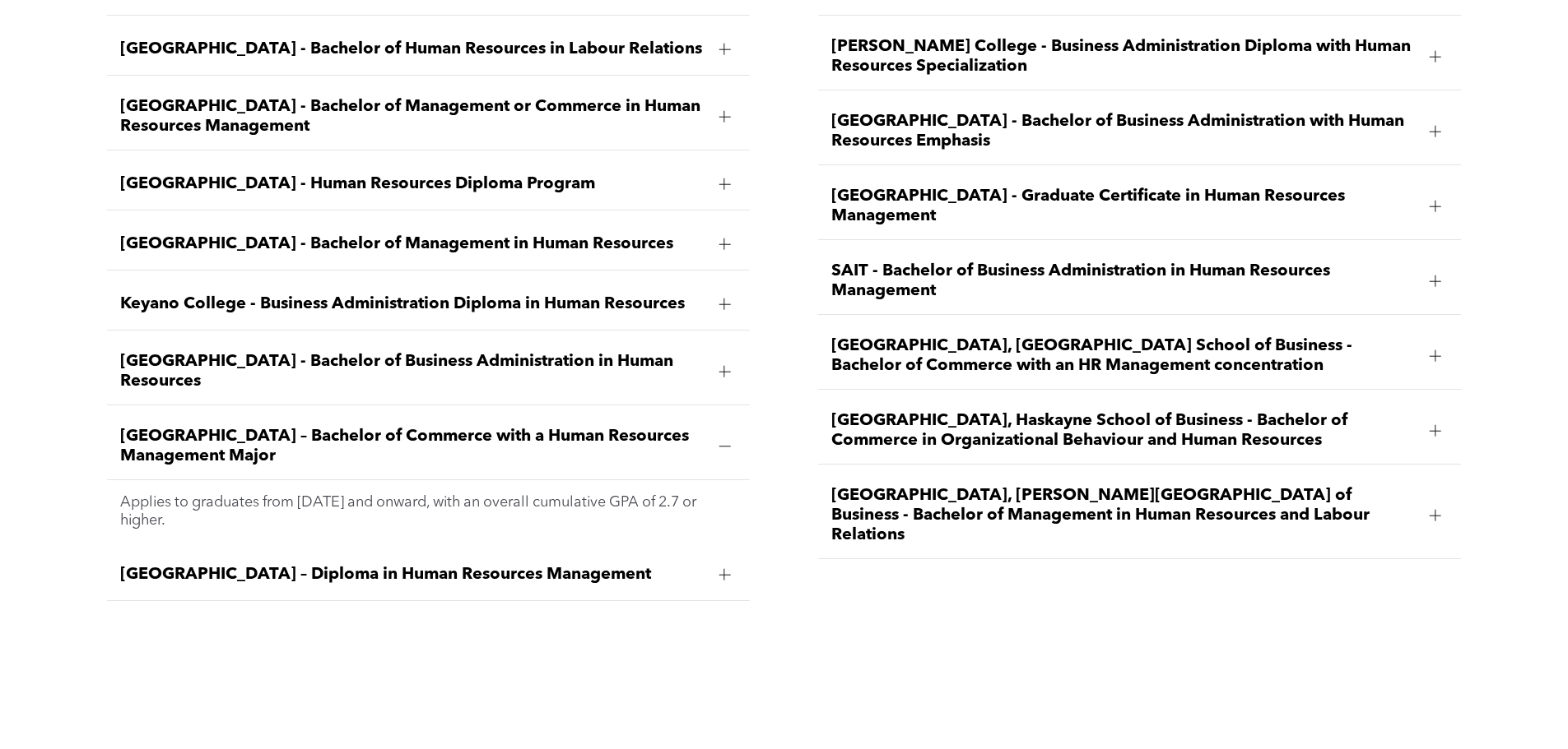
click at [448, 427] on span "[GEOGRAPHIC_DATA] – Bachelor of Commerce with a Human Resources Management Major" at bounding box center [412, 446] width 585 height 39
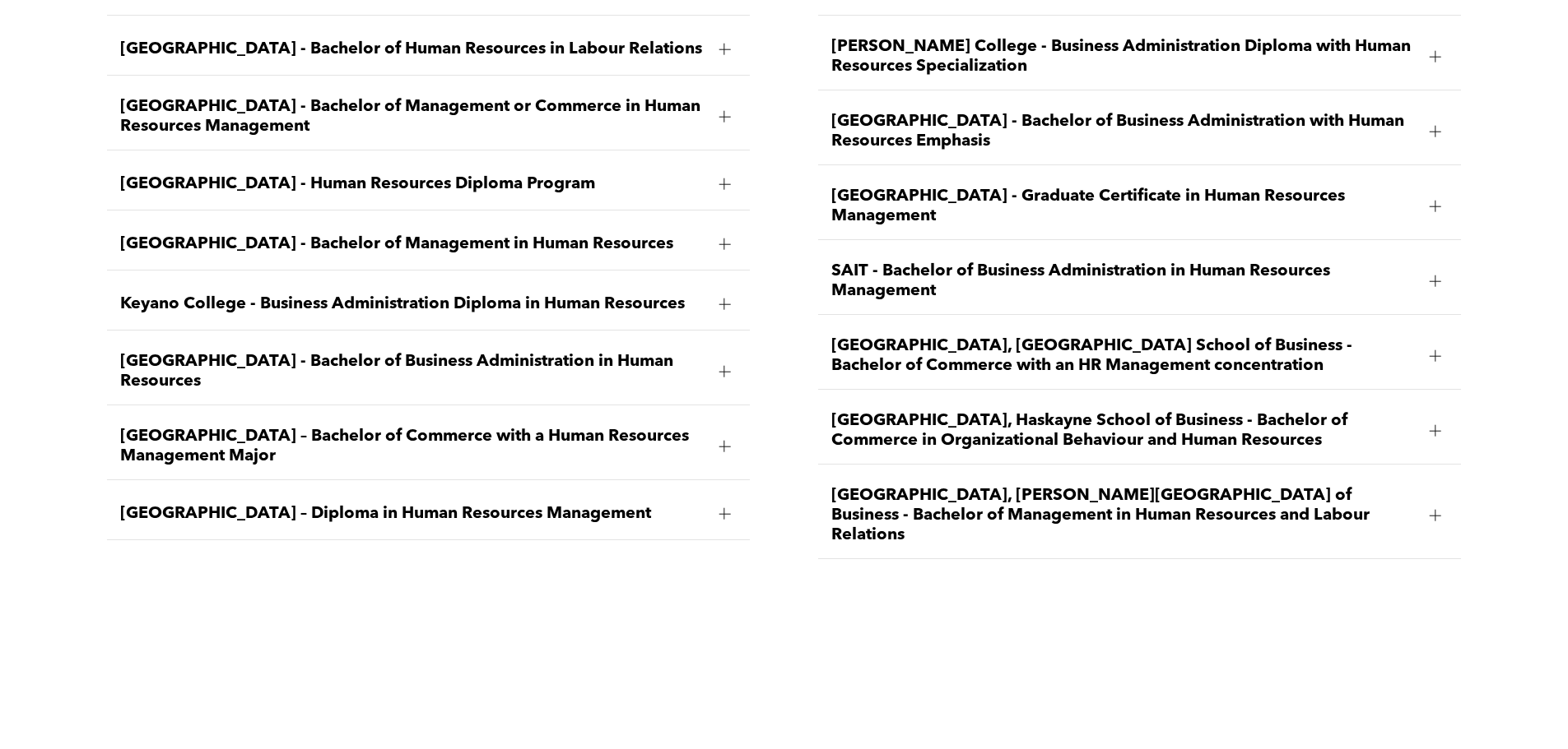
click at [453, 504] on span "[GEOGRAPHIC_DATA] – Diploma in Human Resources Management" at bounding box center [412, 514] width 585 height 20
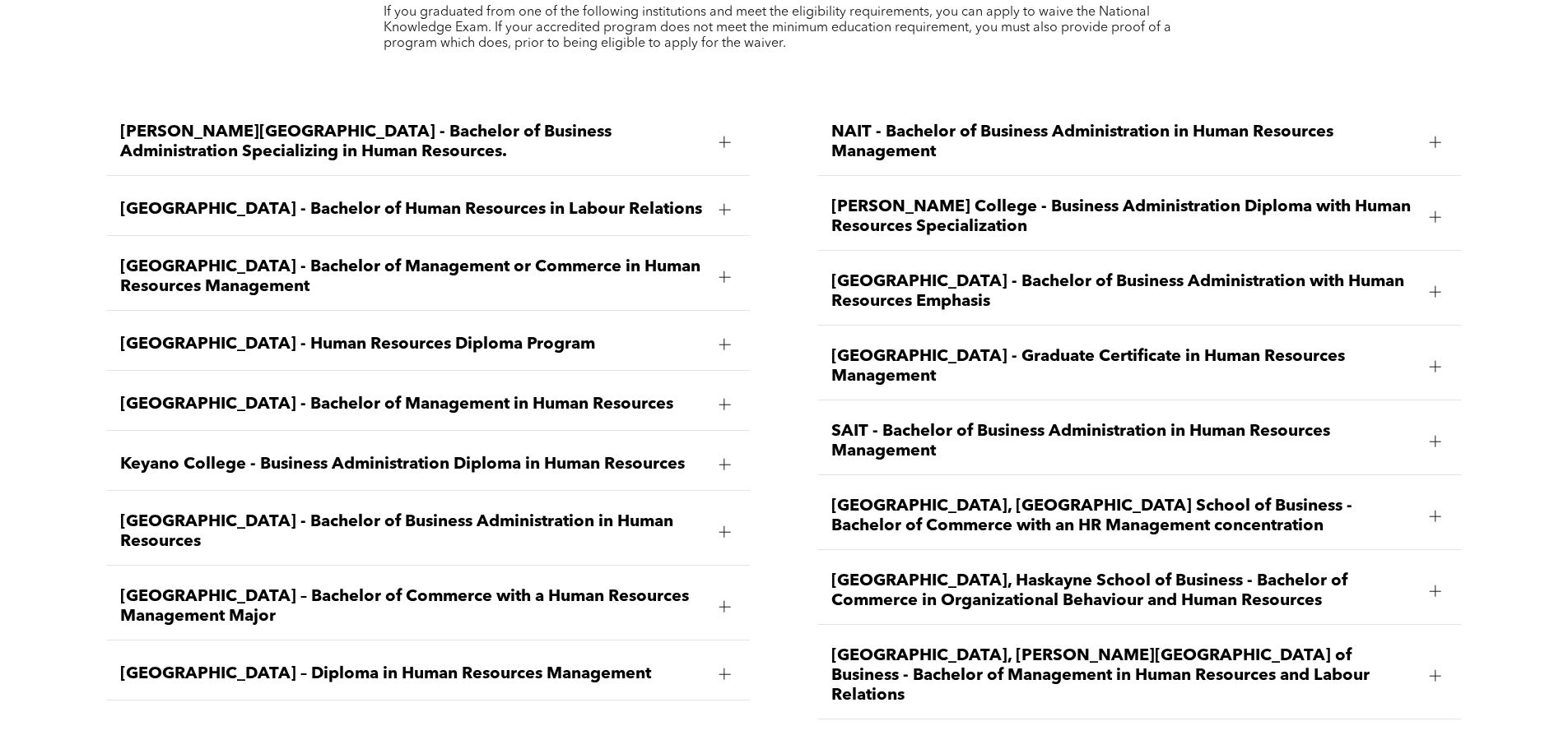
scroll to position [2468, 0]
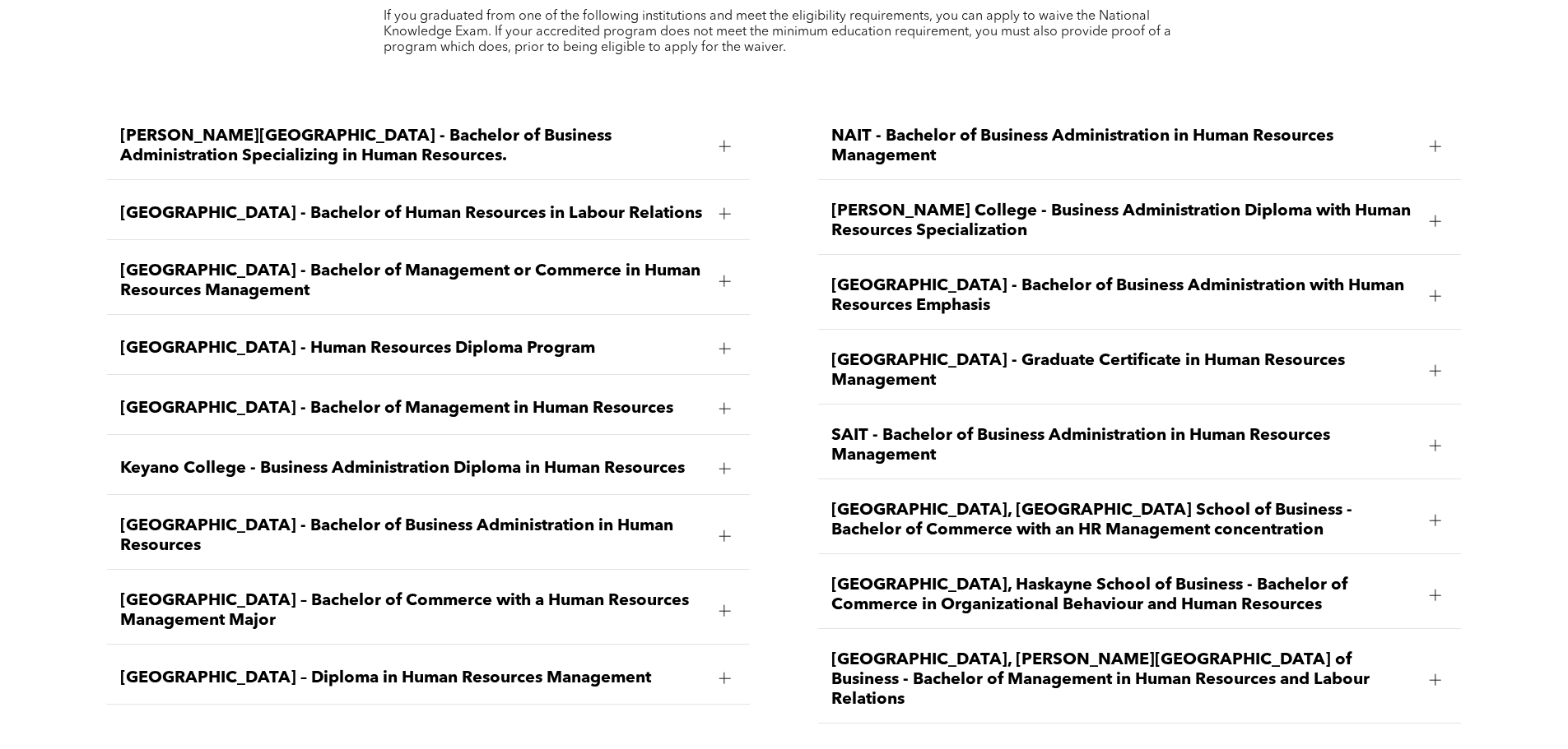
click at [217, 517] on span "Mount Royal University - Bachelor of Business Administration in Human Resources" at bounding box center [412, 536] width 585 height 39
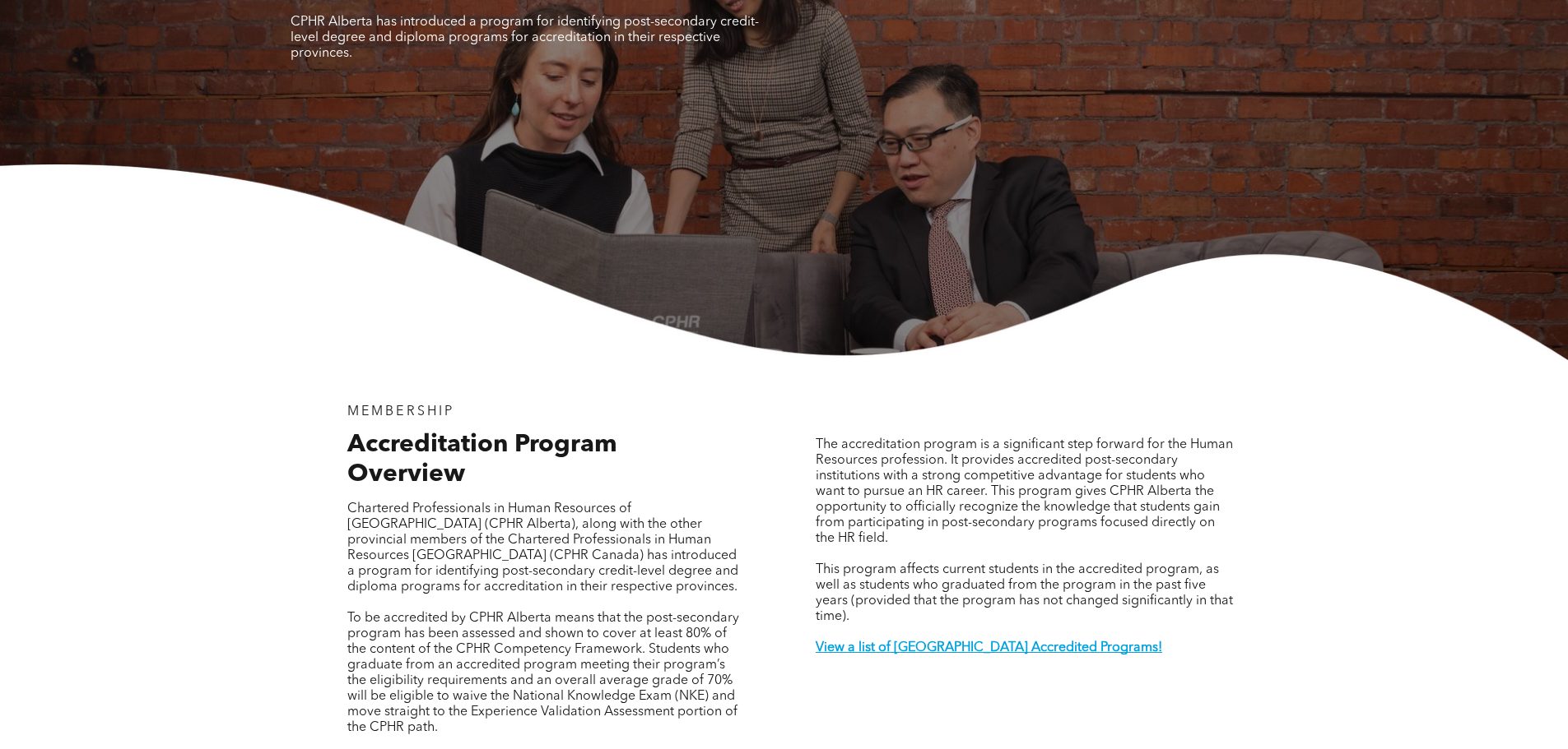
scroll to position [0, 0]
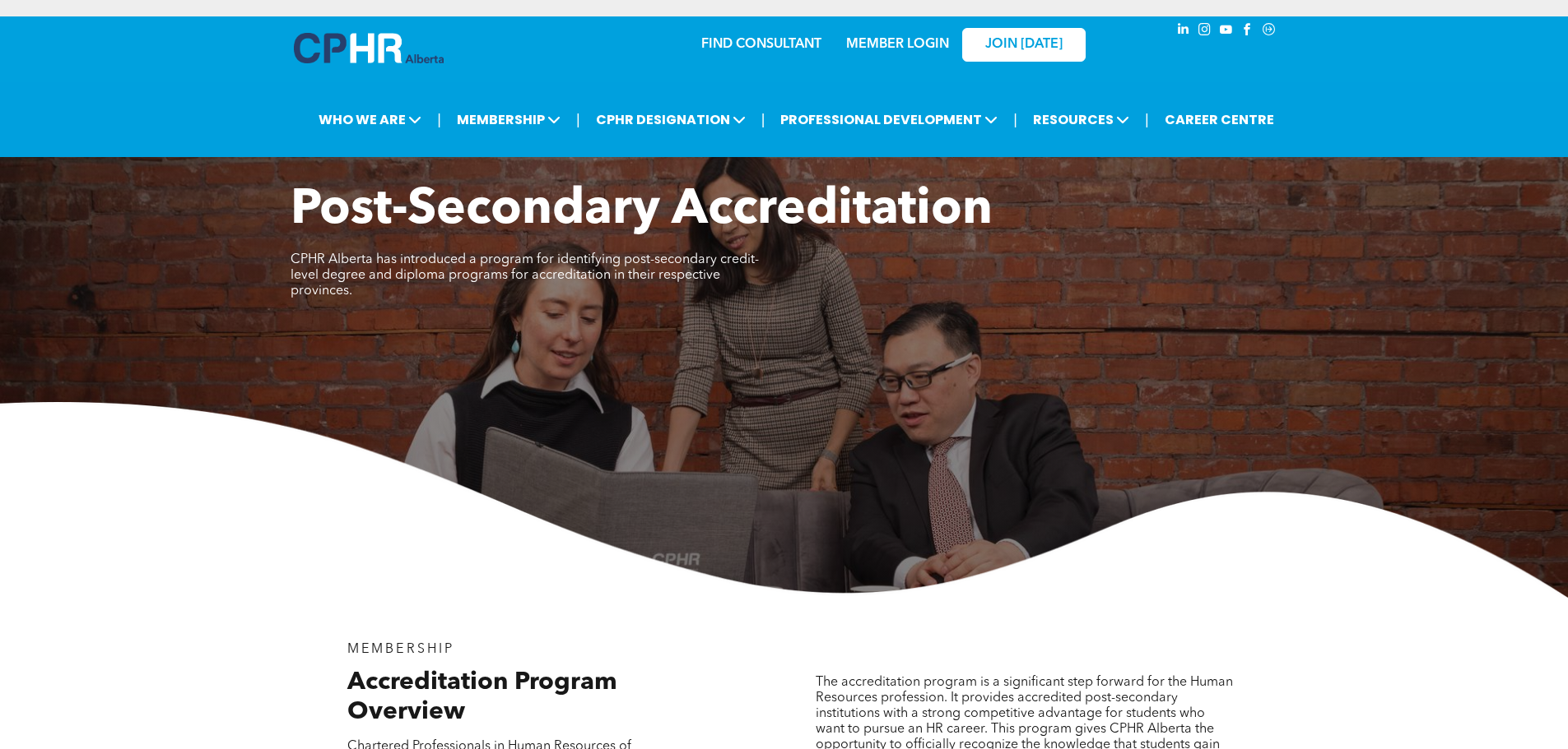
drag, startPoint x: 0, startPoint y: 302, endPoint x: 14, endPoint y: 297, distance: 14.9
click at [0, 302] on div "Post-Secondary Accreditation CPHR Alberta has introduced a program for identify…" at bounding box center [784, 389] width 1568 height 417
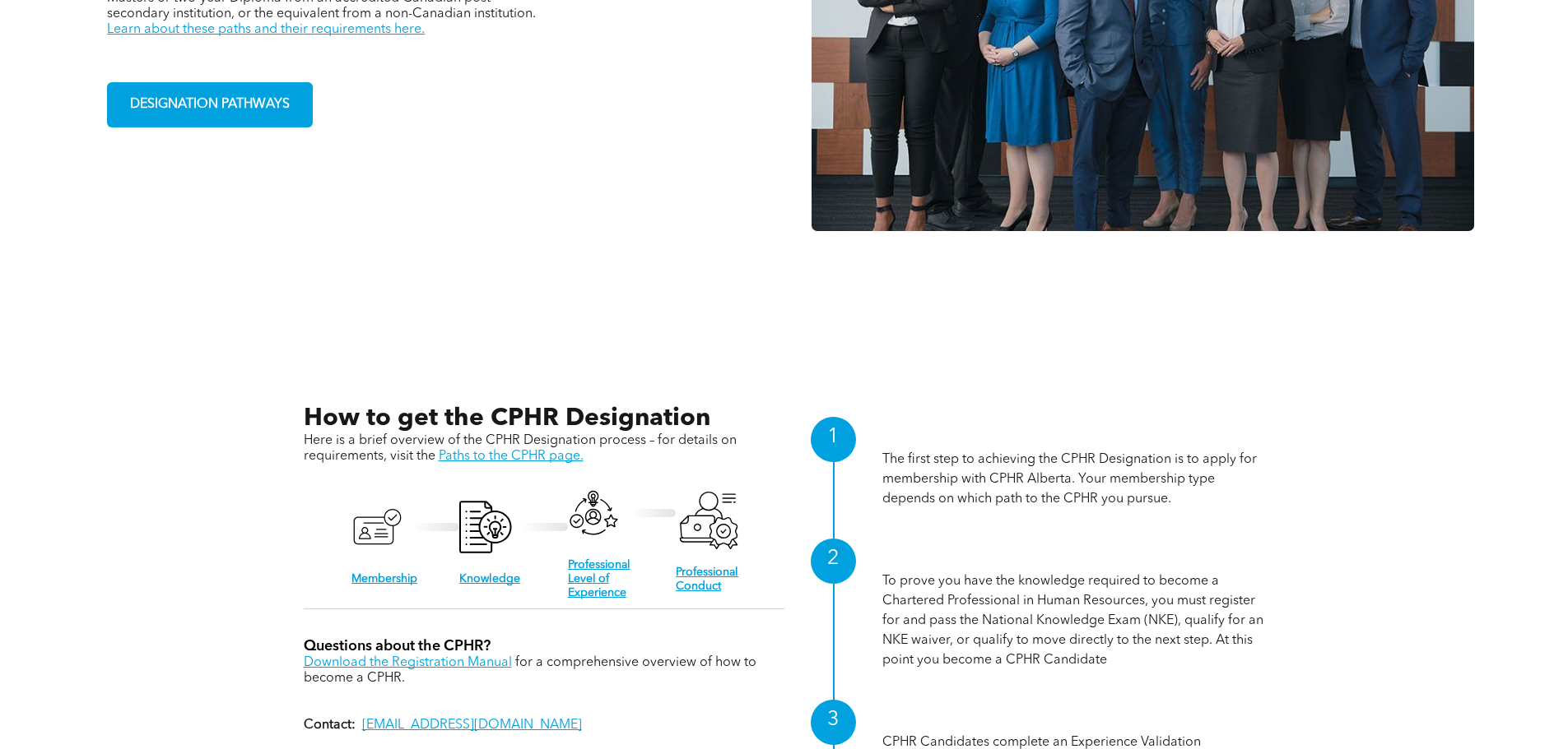
scroll to position [1727, 0]
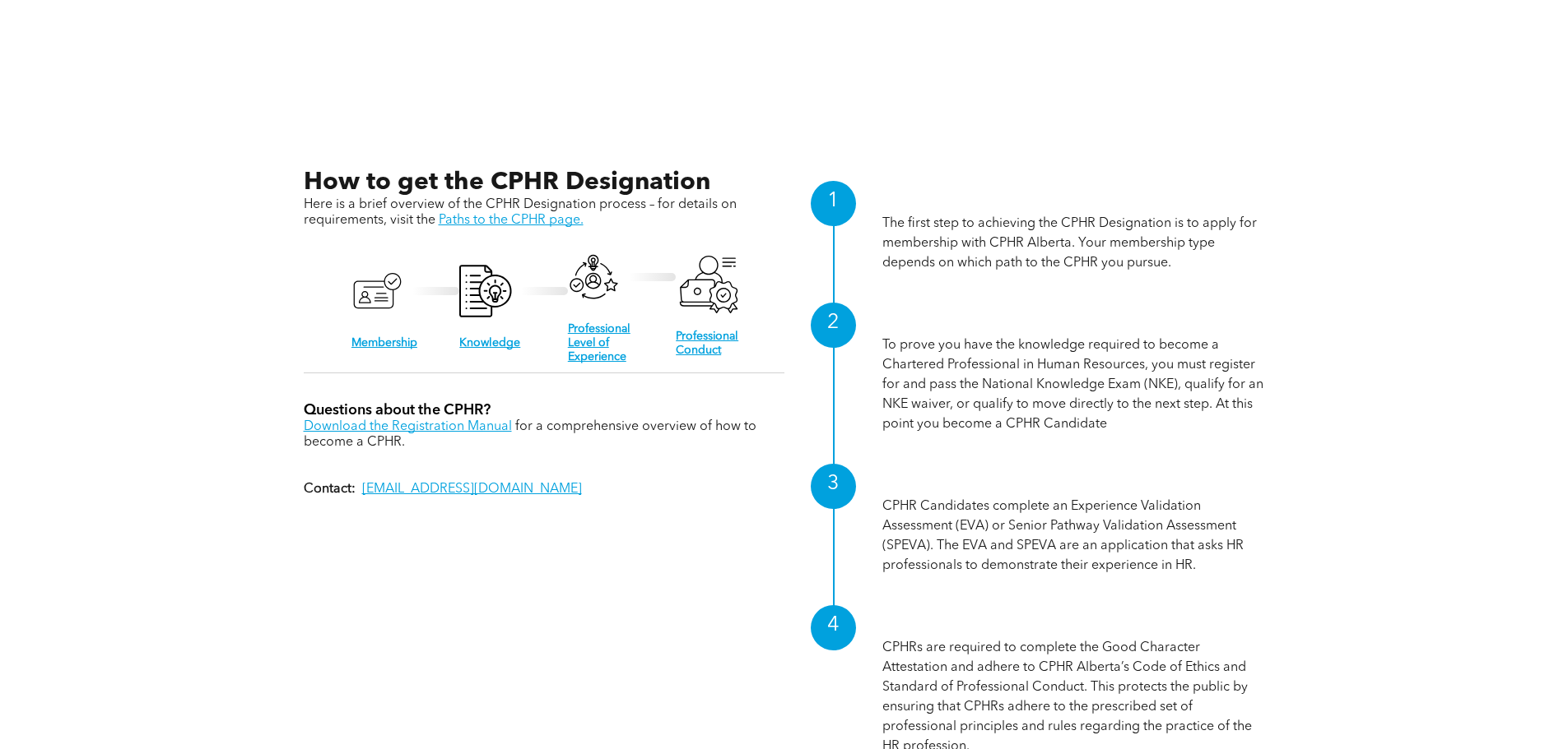
drag, startPoint x: 592, startPoint y: 351, endPoint x: 701, endPoint y: 364, distance: 109.8
click at [592, 351] on link "Professional Level of Experience" at bounding box center [599, 343] width 63 height 39
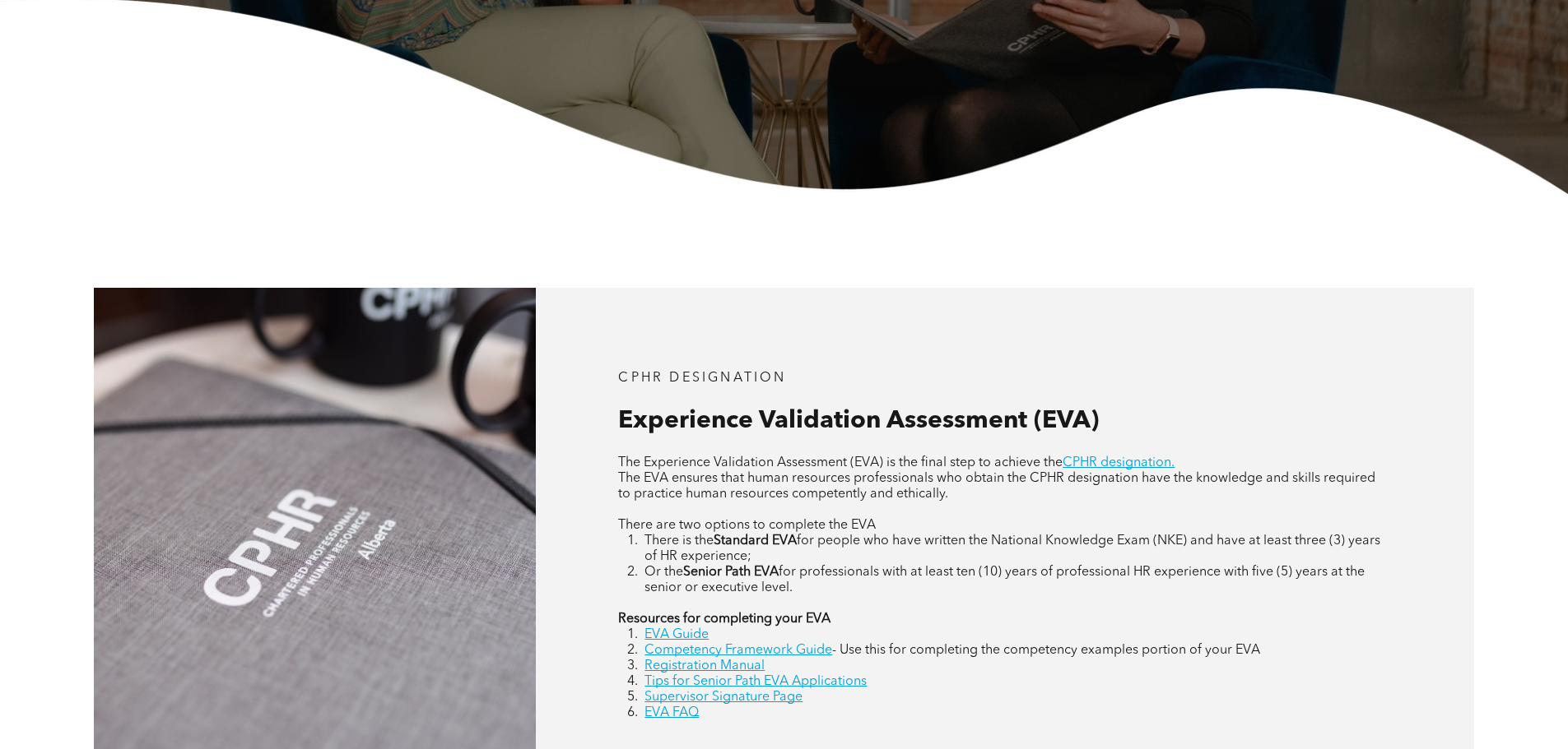
scroll to position [740, 0]
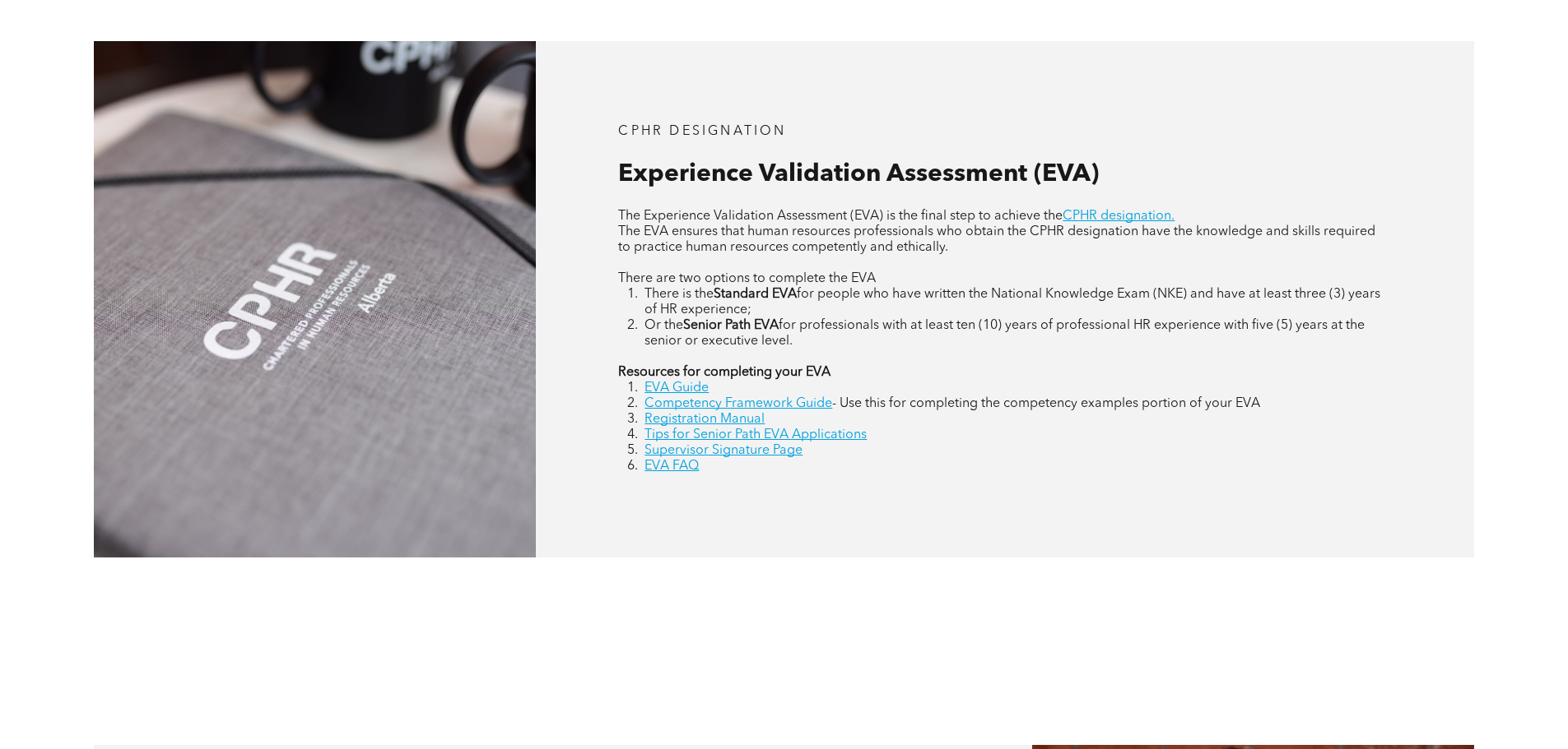
click at [1029, 528] on div "CPHR DESIGNATION Experience Validation Assessment (EVA) The Experience Validati…" at bounding box center [1005, 299] width 938 height 516
click at [935, 452] on li "Supervisor Signature Page" at bounding box center [1018, 451] width 747 height 16
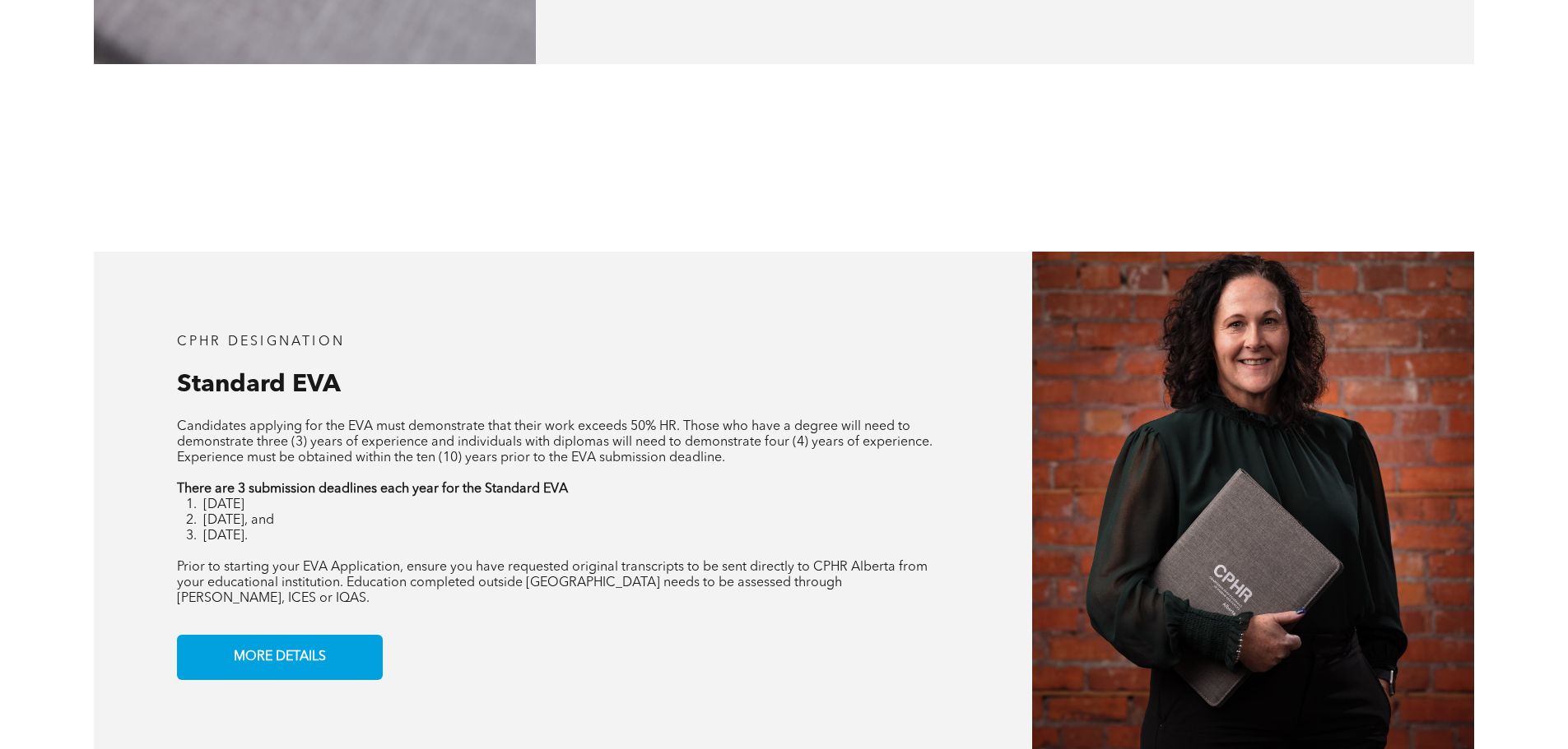
scroll to position [1316, 0]
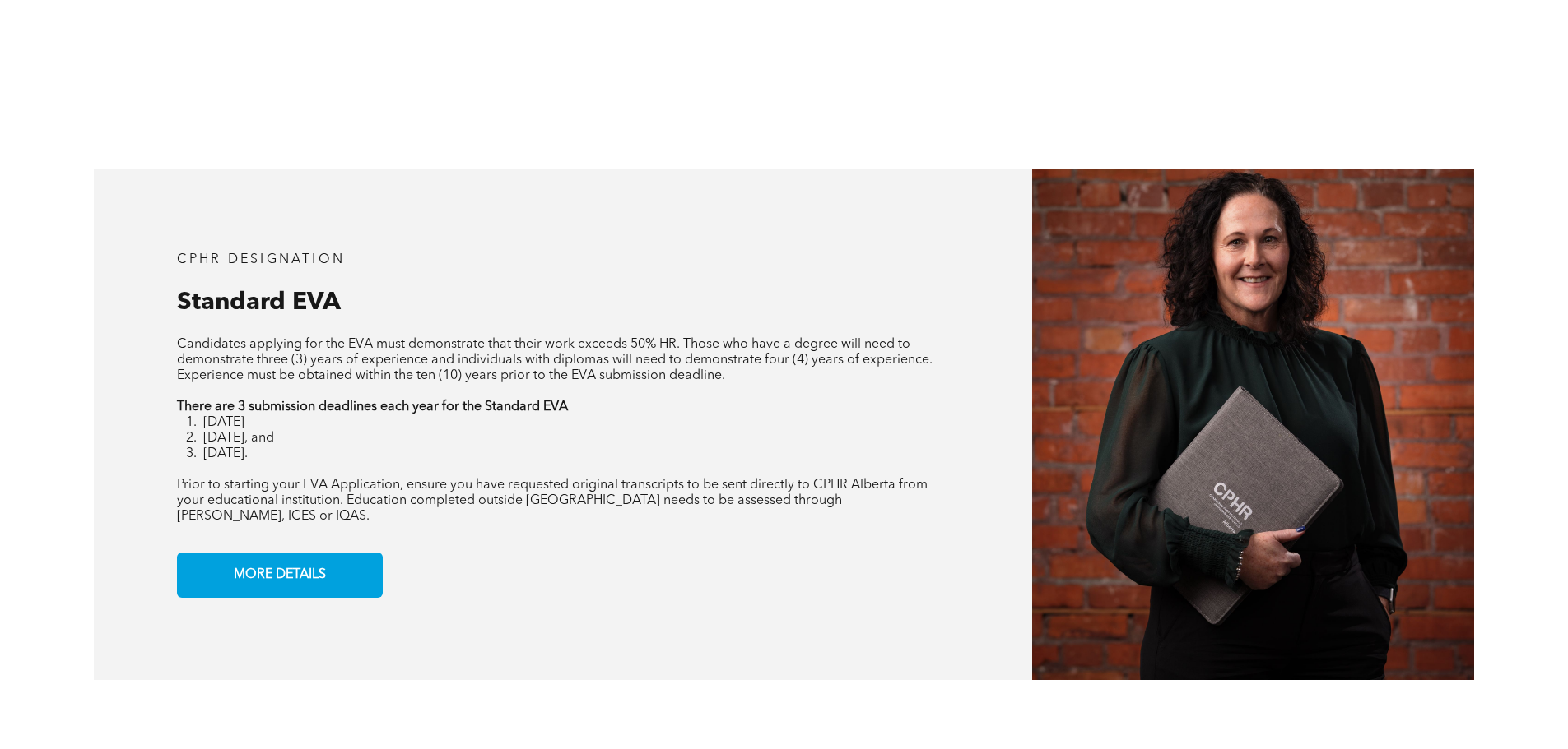
click at [644, 447] on li "[DATE]." at bounding box center [576, 454] width 747 height 16
click at [446, 440] on li "[DATE], and" at bounding box center [576, 439] width 747 height 16
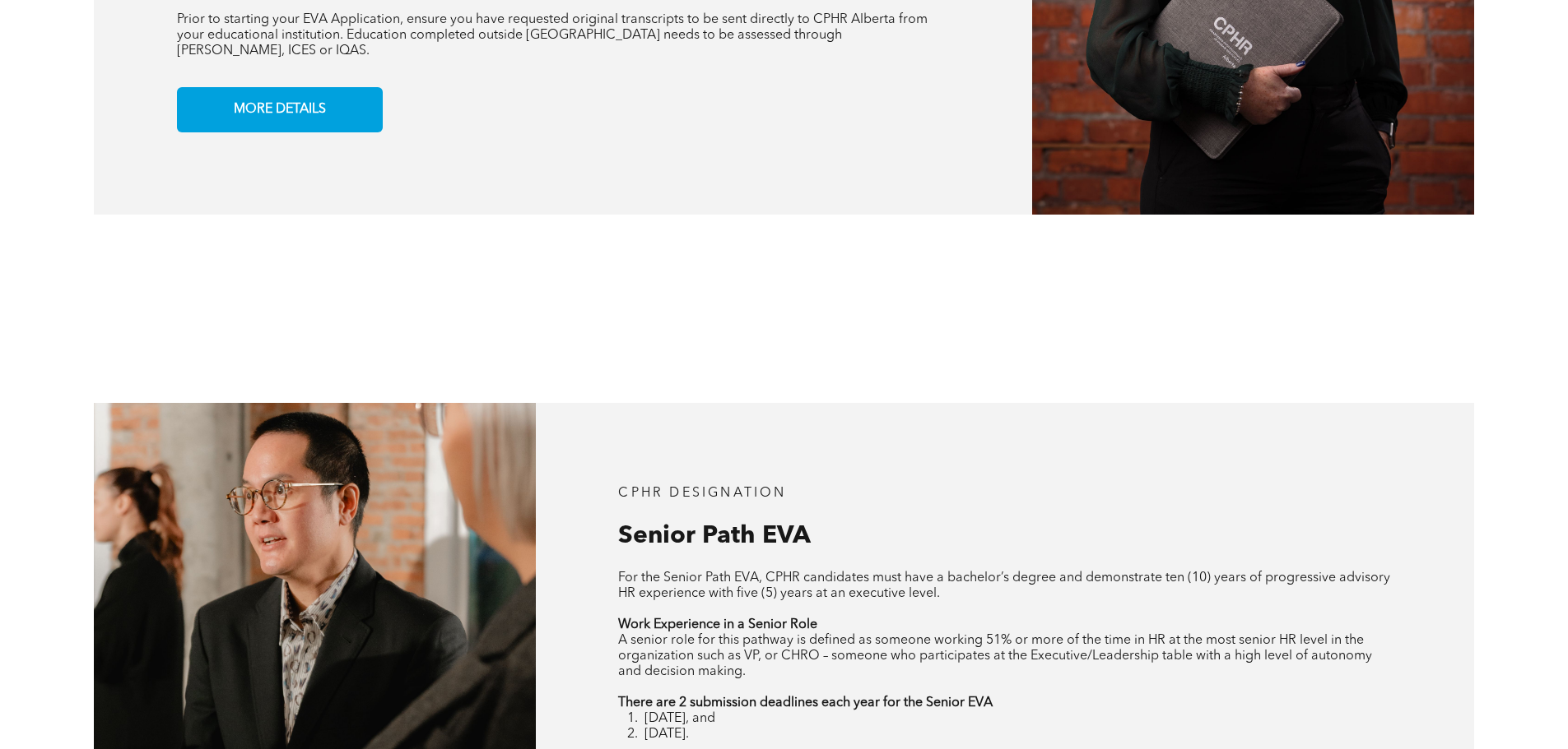
scroll to position [1974, 0]
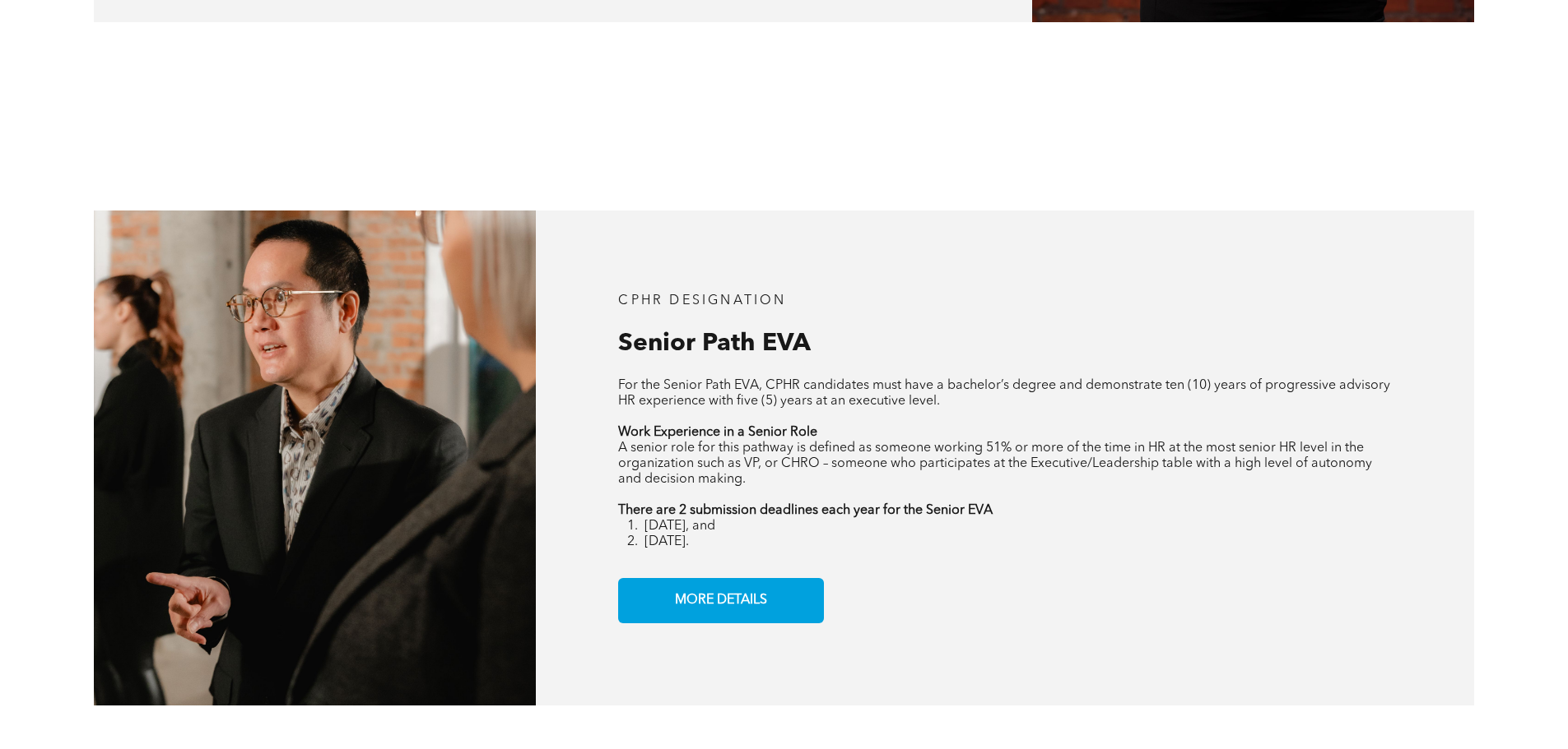
click at [1056, 299] on div "CPHR DESIGNATION Senior Path EVA For the Senior Path EVA, CPHR candidates must …" at bounding box center [1005, 458] width 938 height 496
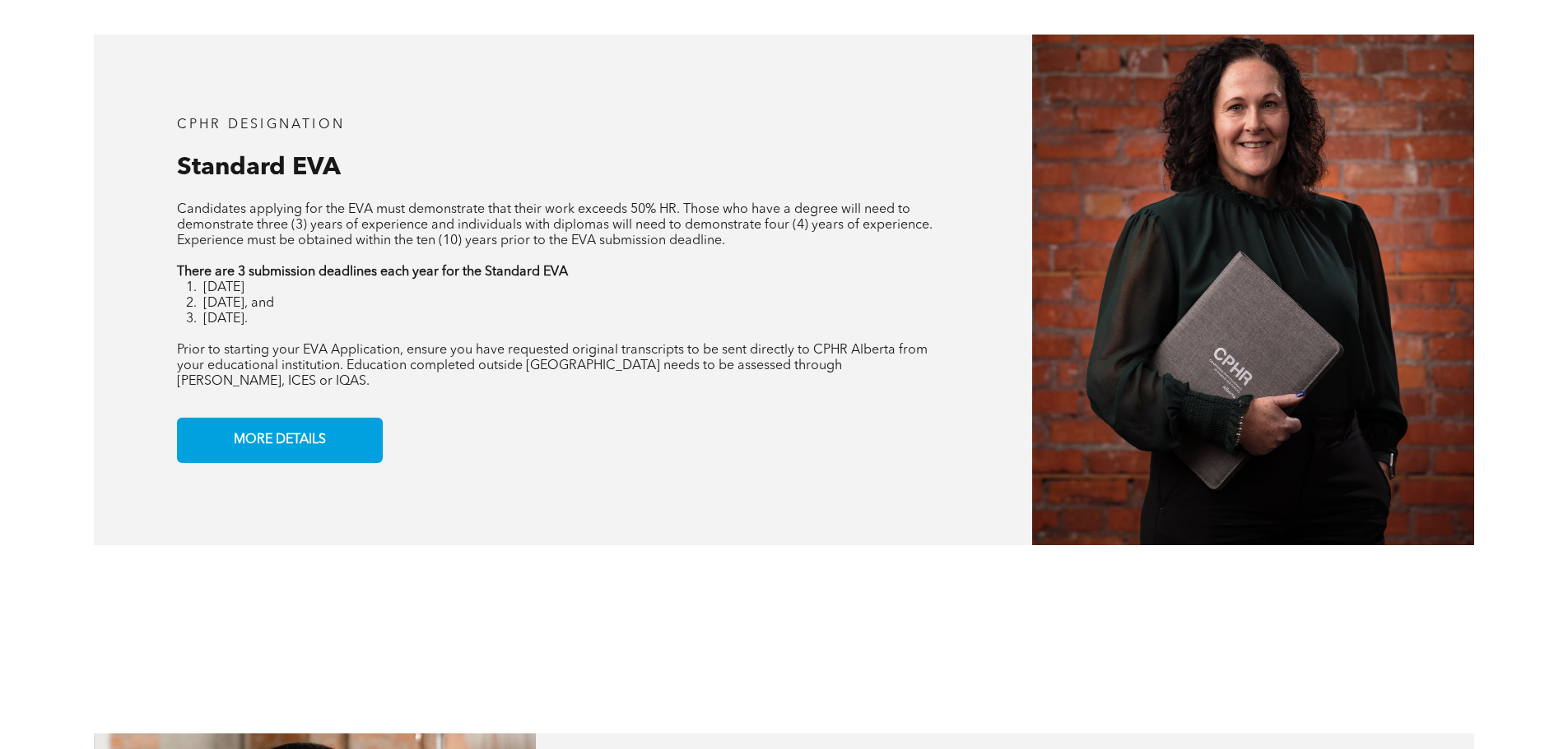
scroll to position [1196, 0]
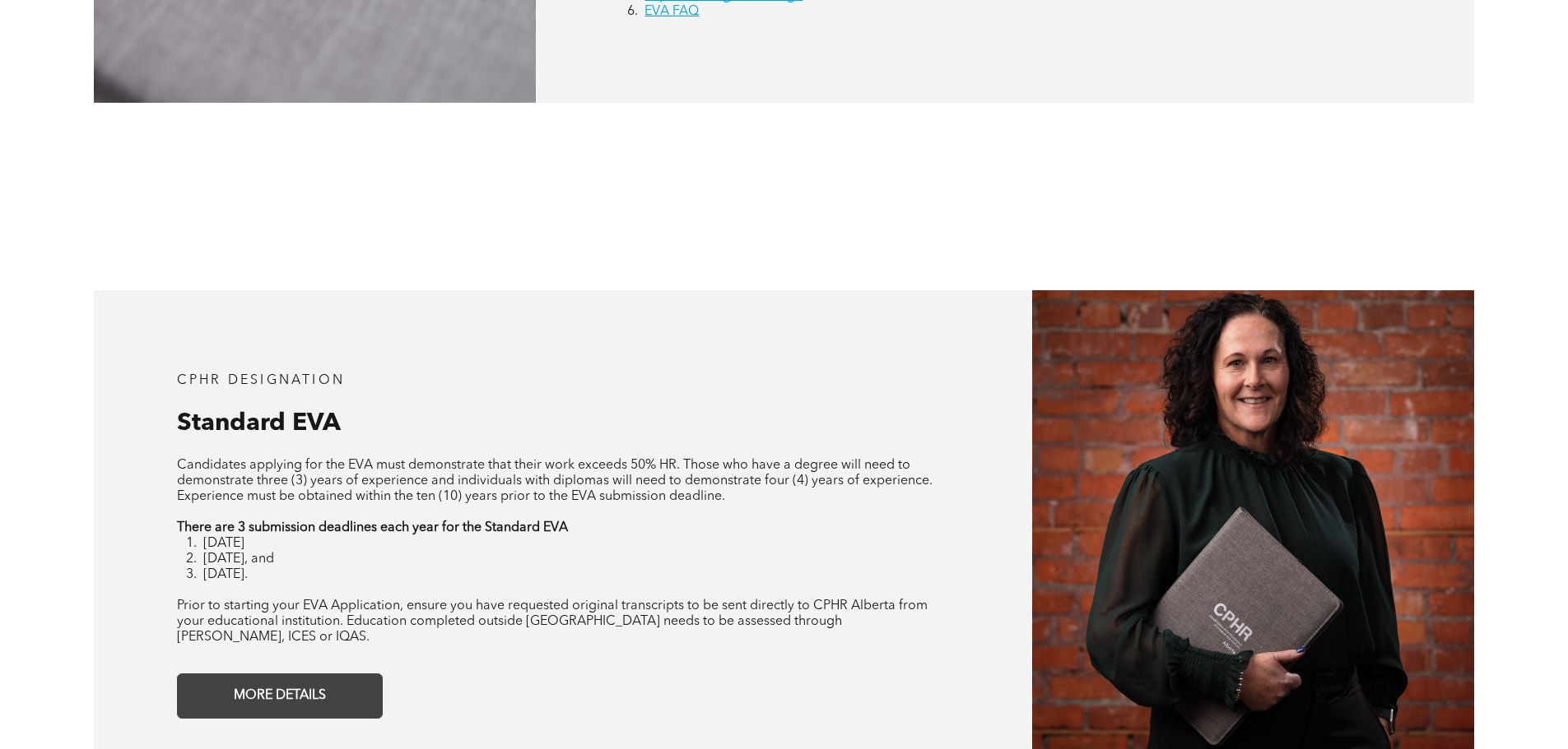
click at [245, 680] on span "MORE DETAILS" at bounding box center [280, 696] width 104 height 32
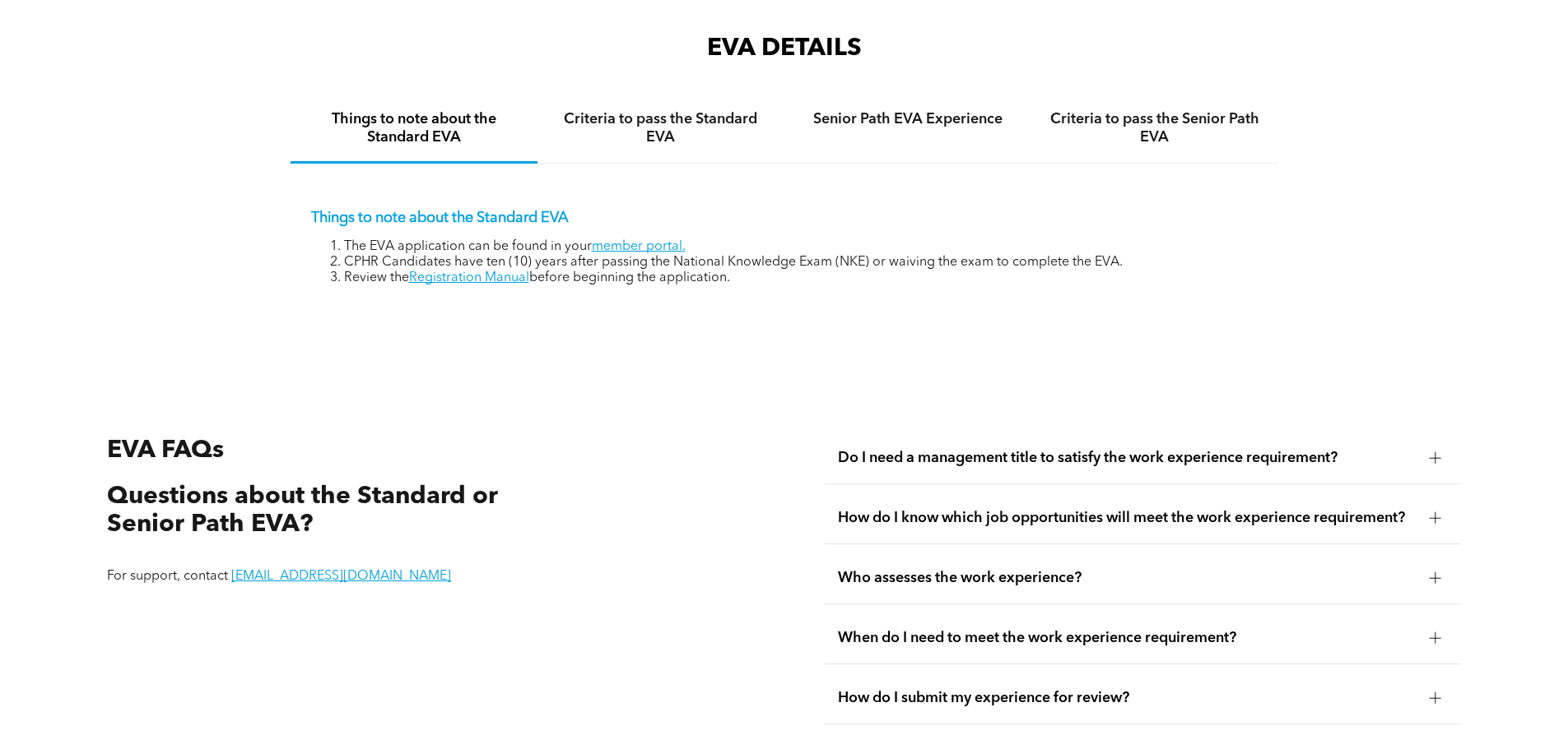
scroll to position [2840, 0]
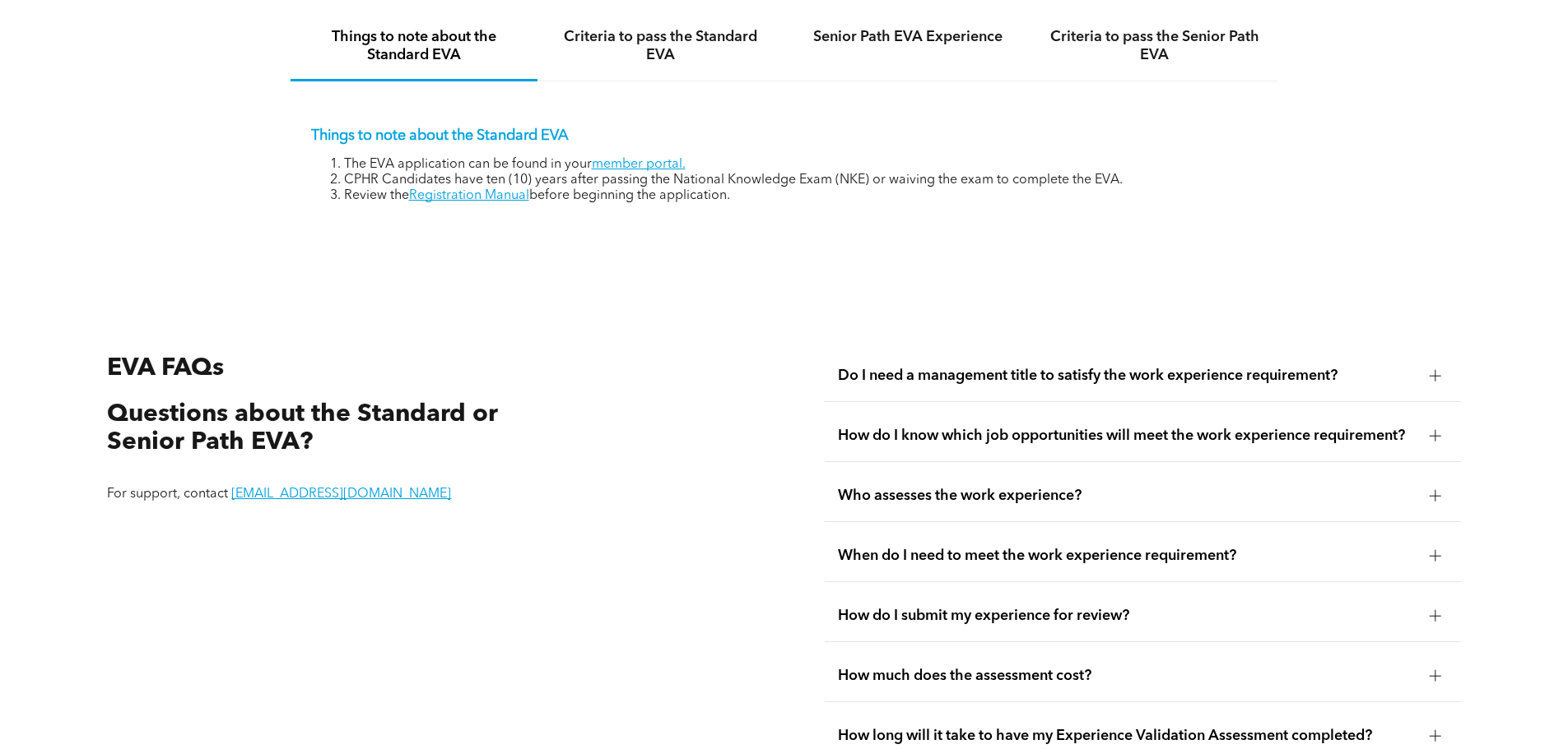
click at [886, 367] on span "Do I need a management title to satisfy the work experience requirement?" at bounding box center [1127, 376] width 579 height 18
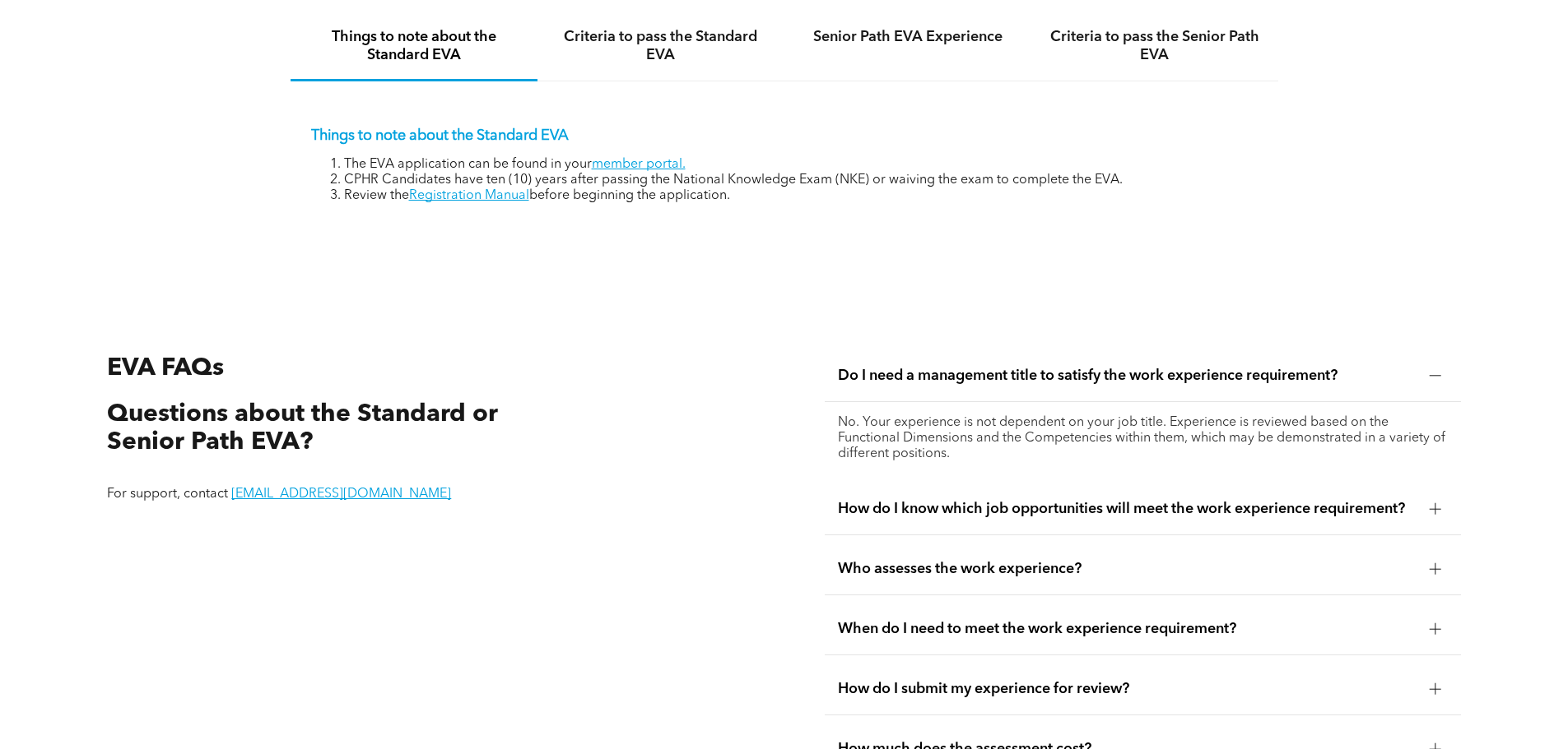
click at [918, 367] on span "Do I need a management title to satisfy the work experience requirement?" at bounding box center [1127, 376] width 579 height 18
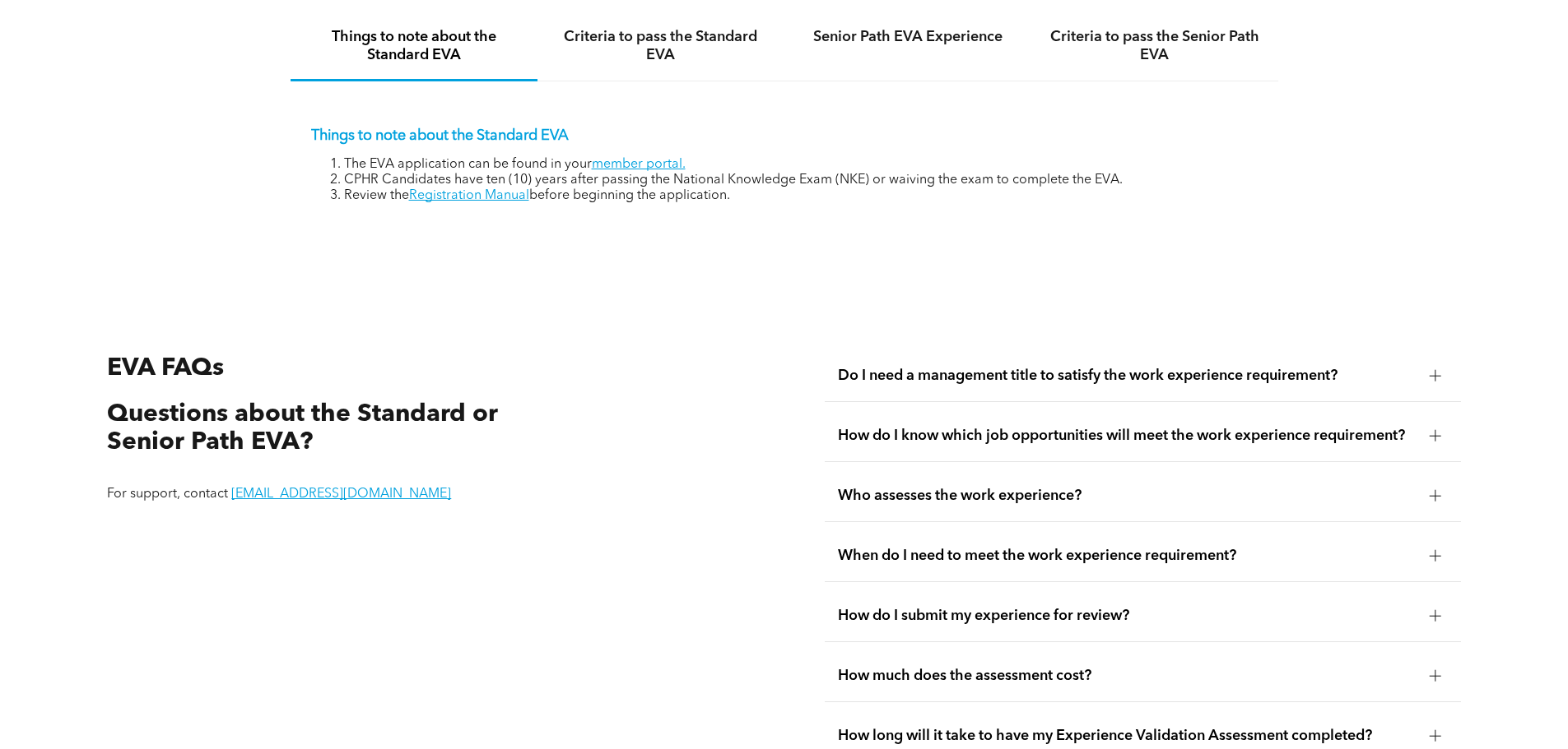
click at [1049, 427] on span "How do I know which job opportunities will meet the work experience requirement?" at bounding box center [1127, 435] width 579 height 18
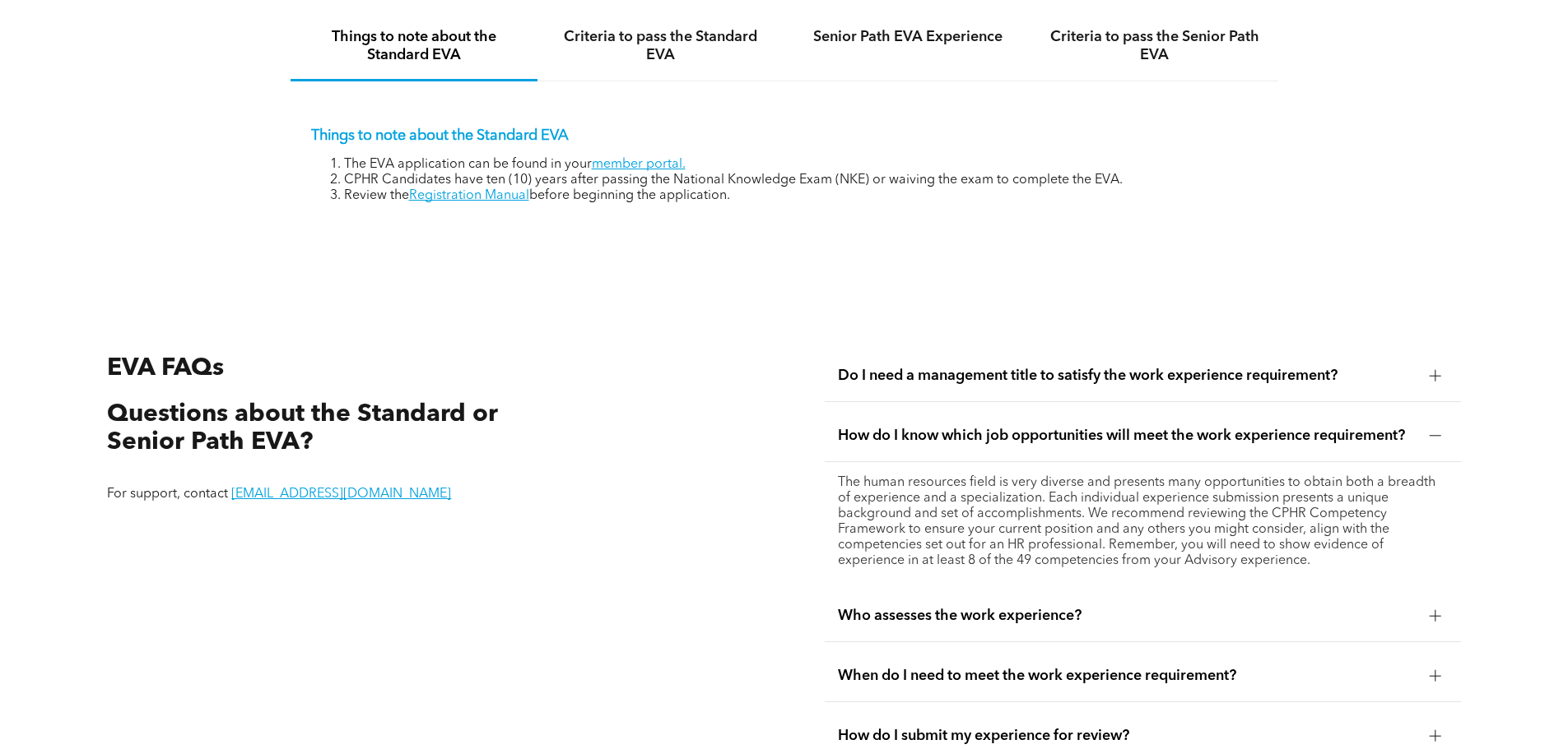
click at [1049, 427] on span "How do I know which job opportunities will meet the work experience requirement?" at bounding box center [1127, 435] width 579 height 18
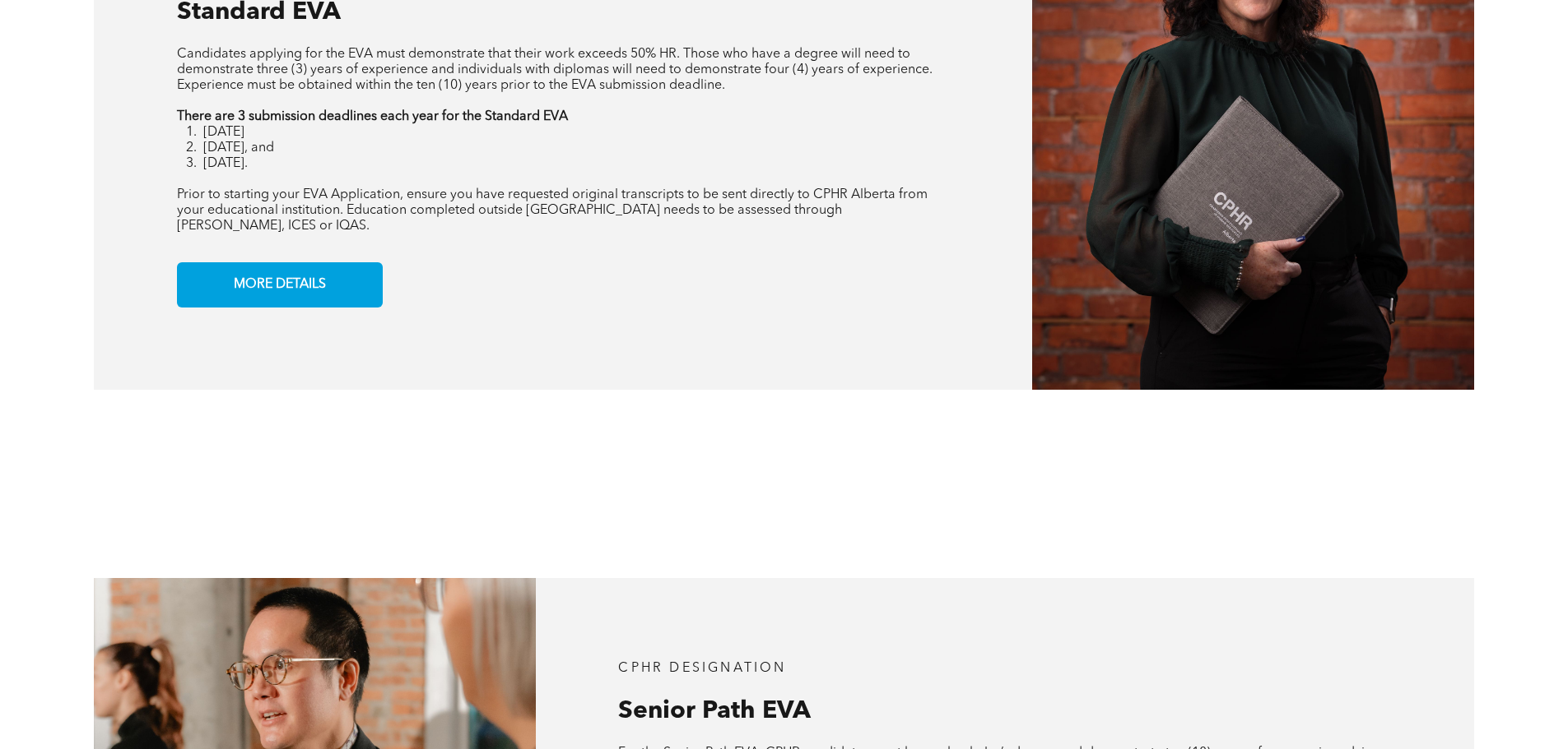
scroll to position [1196, 0]
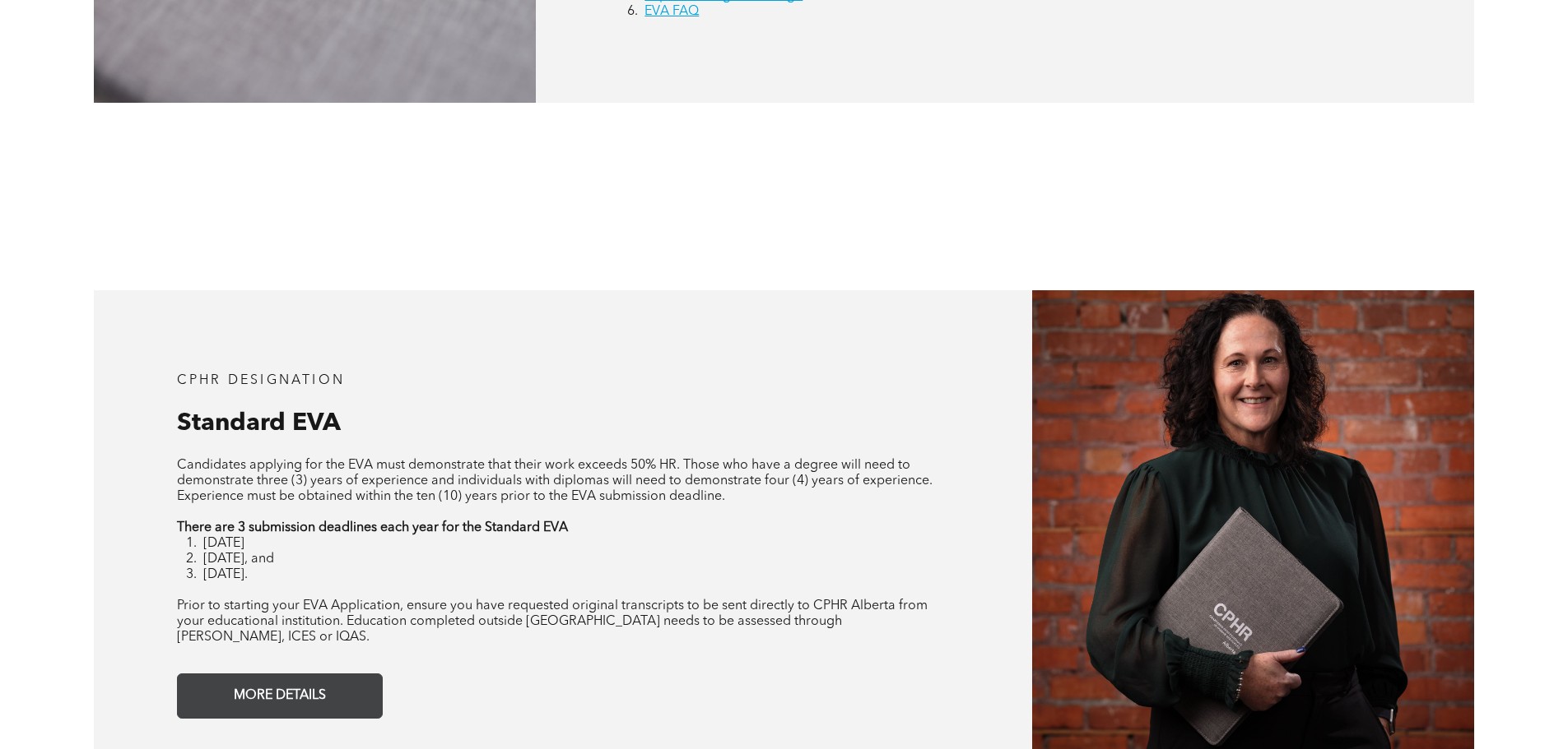
click at [311, 685] on span "MORE DETAILS" at bounding box center [280, 696] width 104 height 32
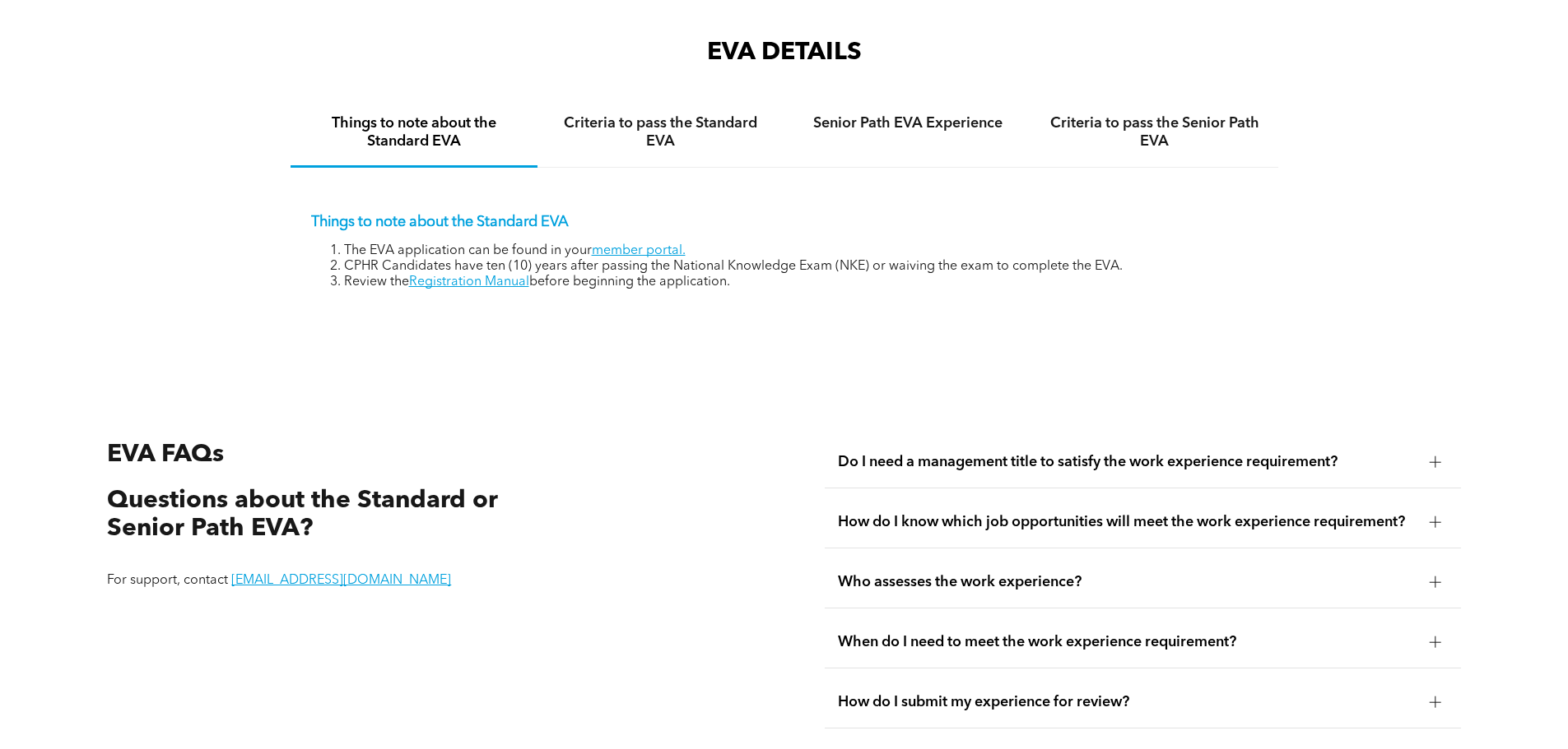
scroll to position [2758, 0]
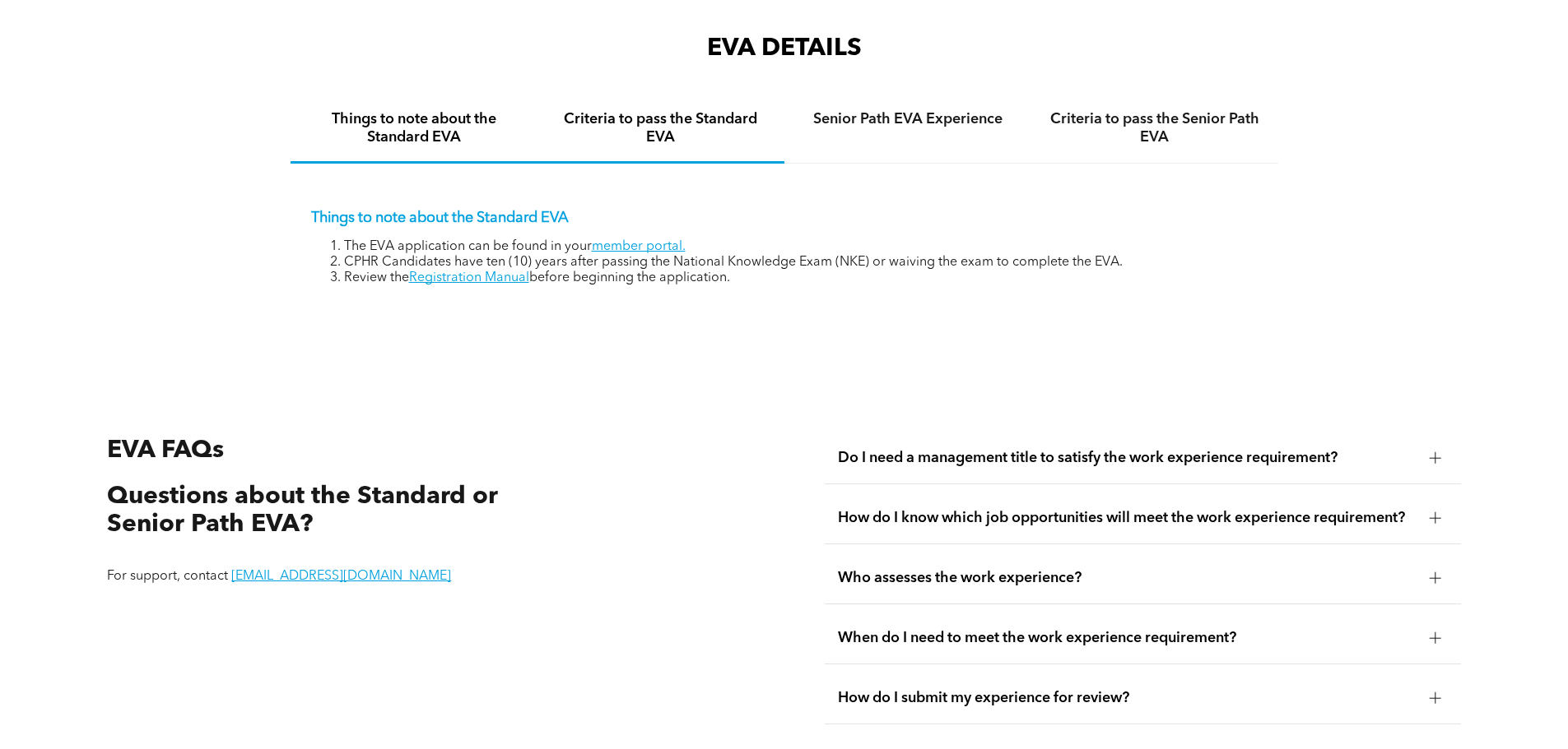
click at [660, 128] on h4 "Criteria to pass the Standard EVA" at bounding box center [661, 128] width 217 height 36
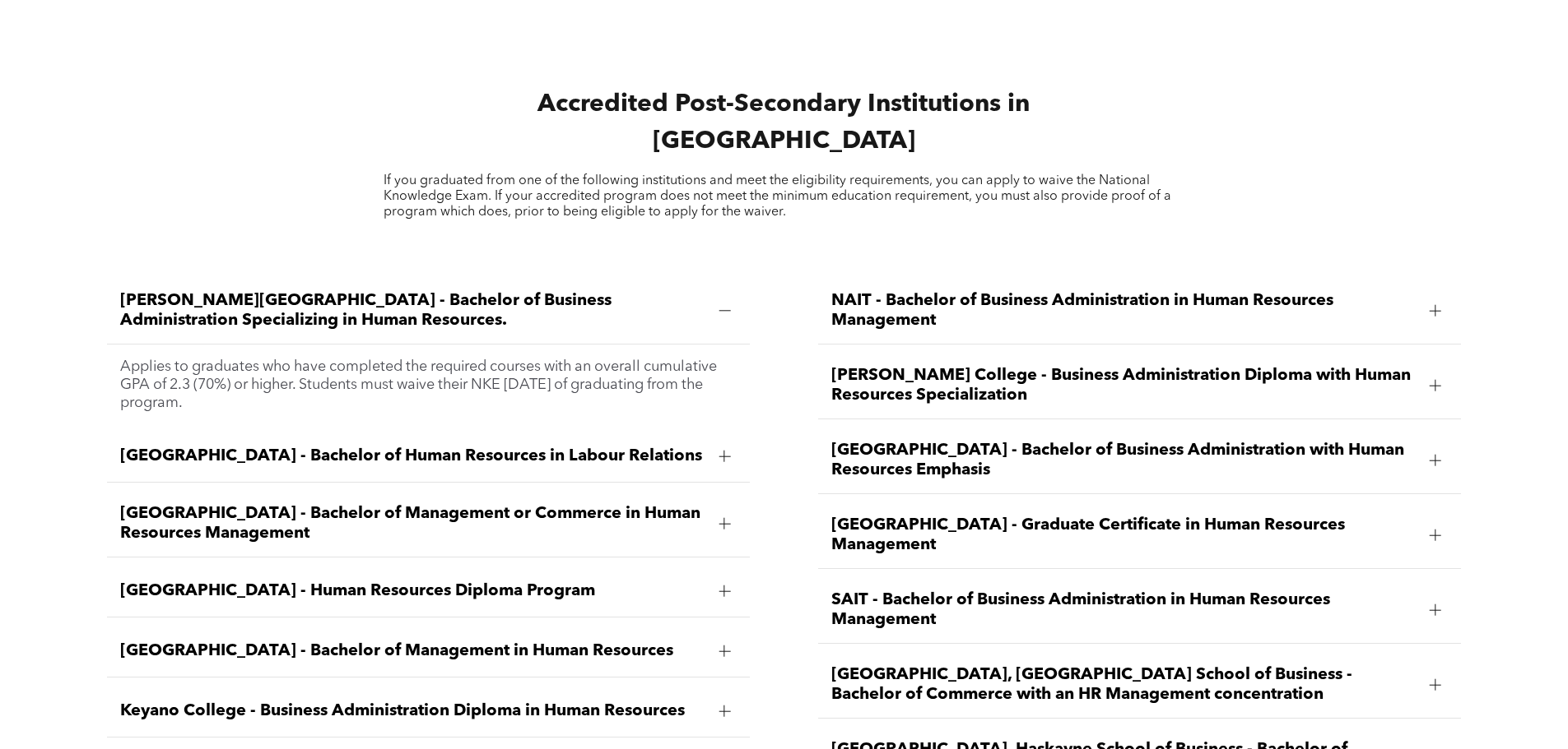
scroll to position [2468, 0]
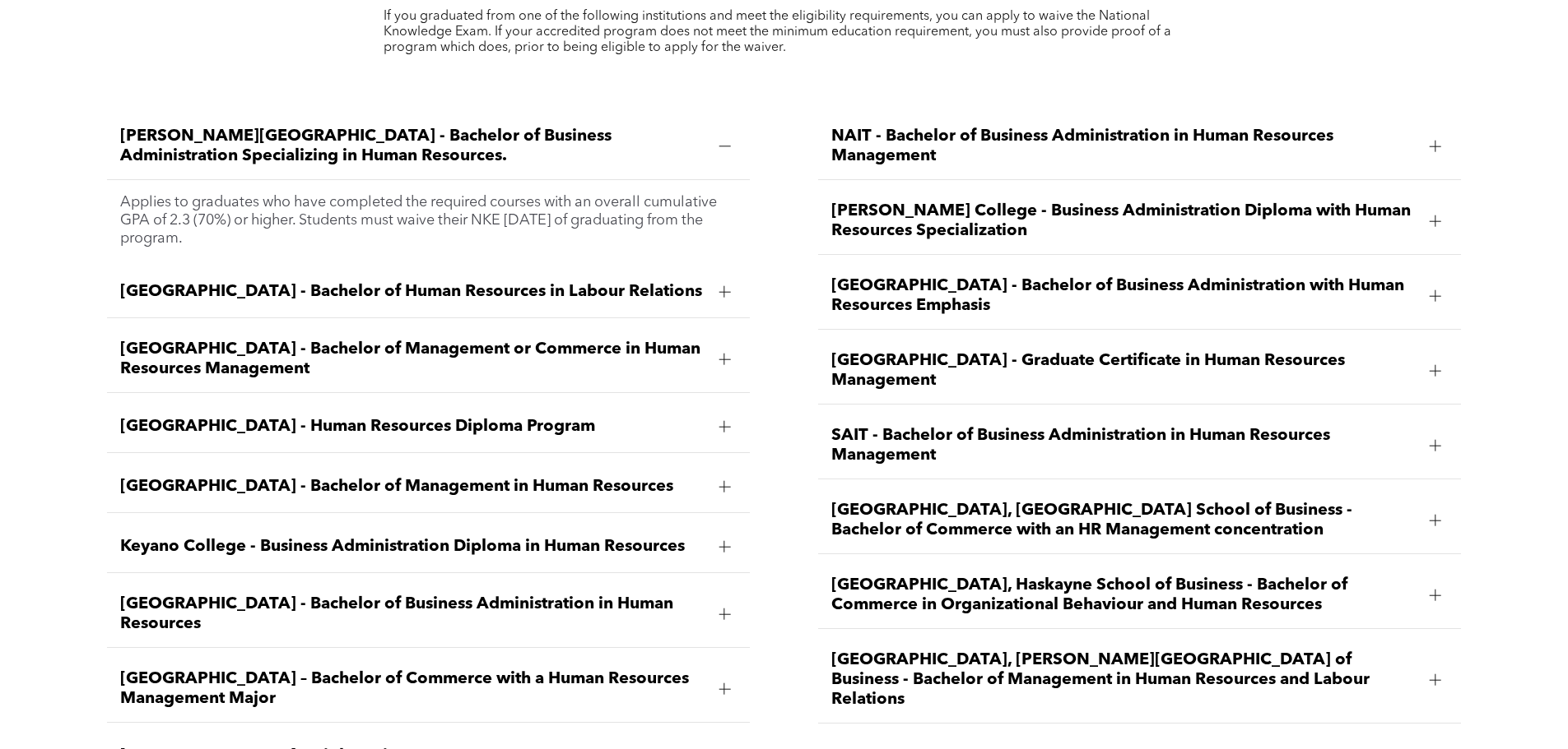
click at [1552, 221] on div "[PERSON_NAME][GEOGRAPHIC_DATA] - Bachelor of Business Administration Specializi…" at bounding box center [784, 464] width 1568 height 759
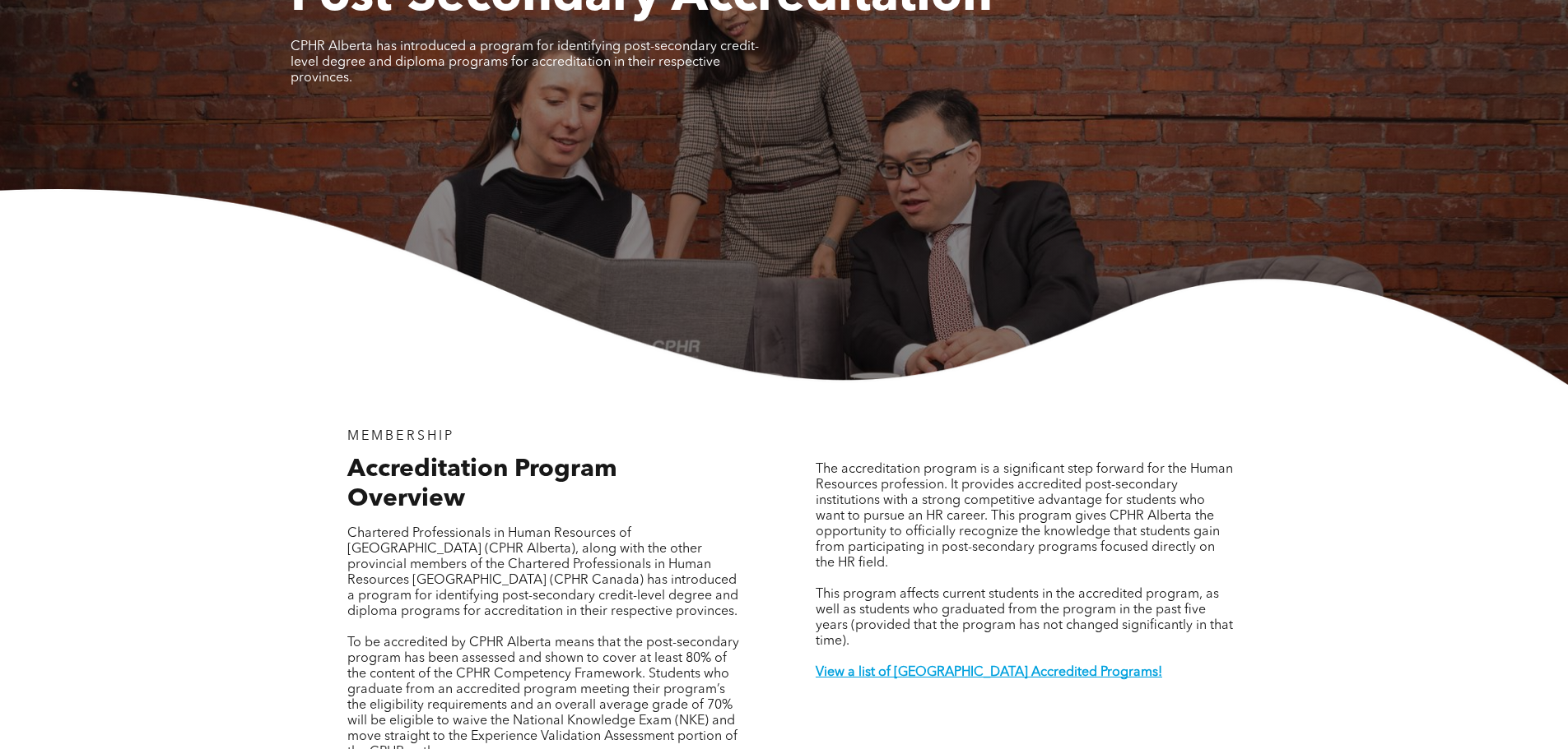
scroll to position [82, 0]
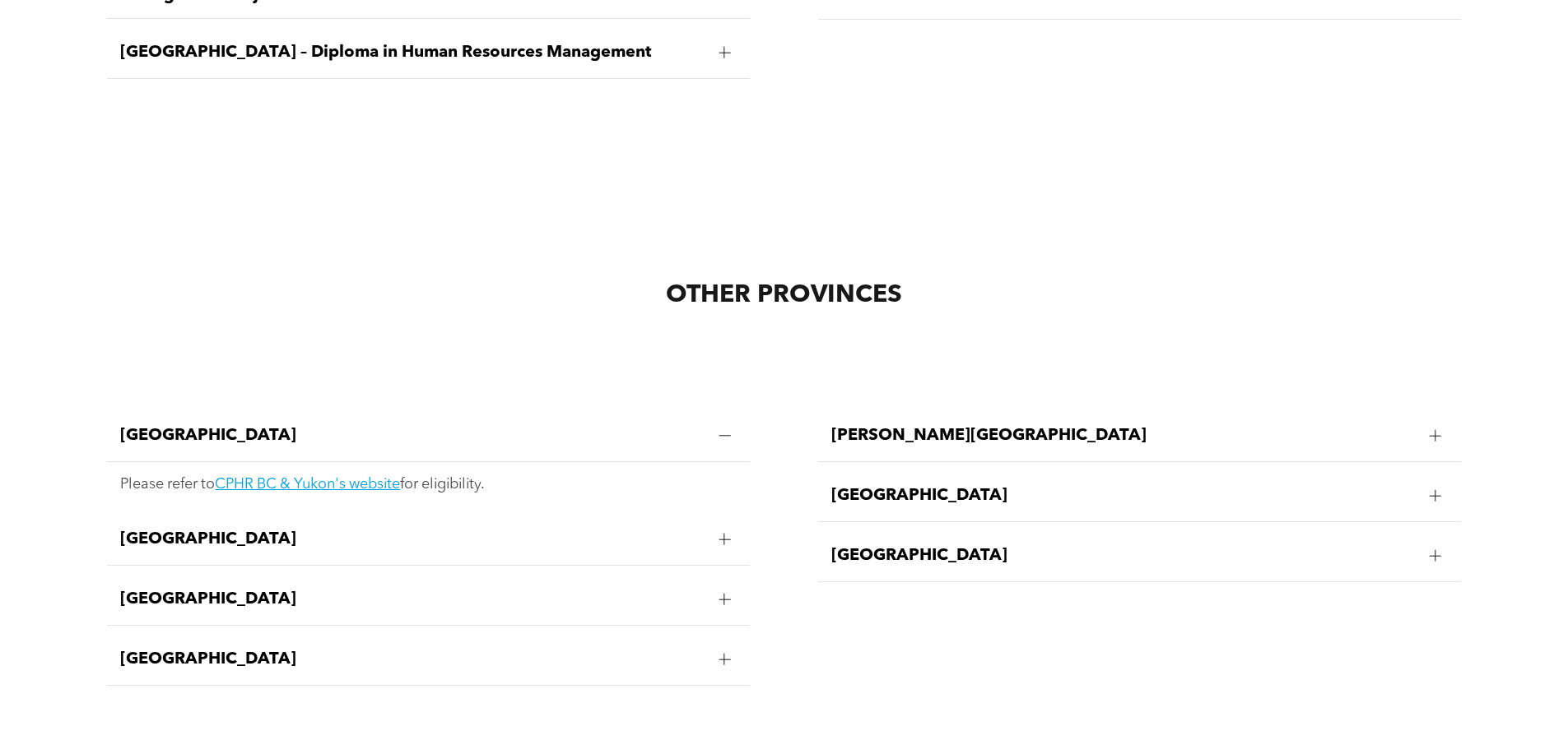
scroll to position [3373, 0]
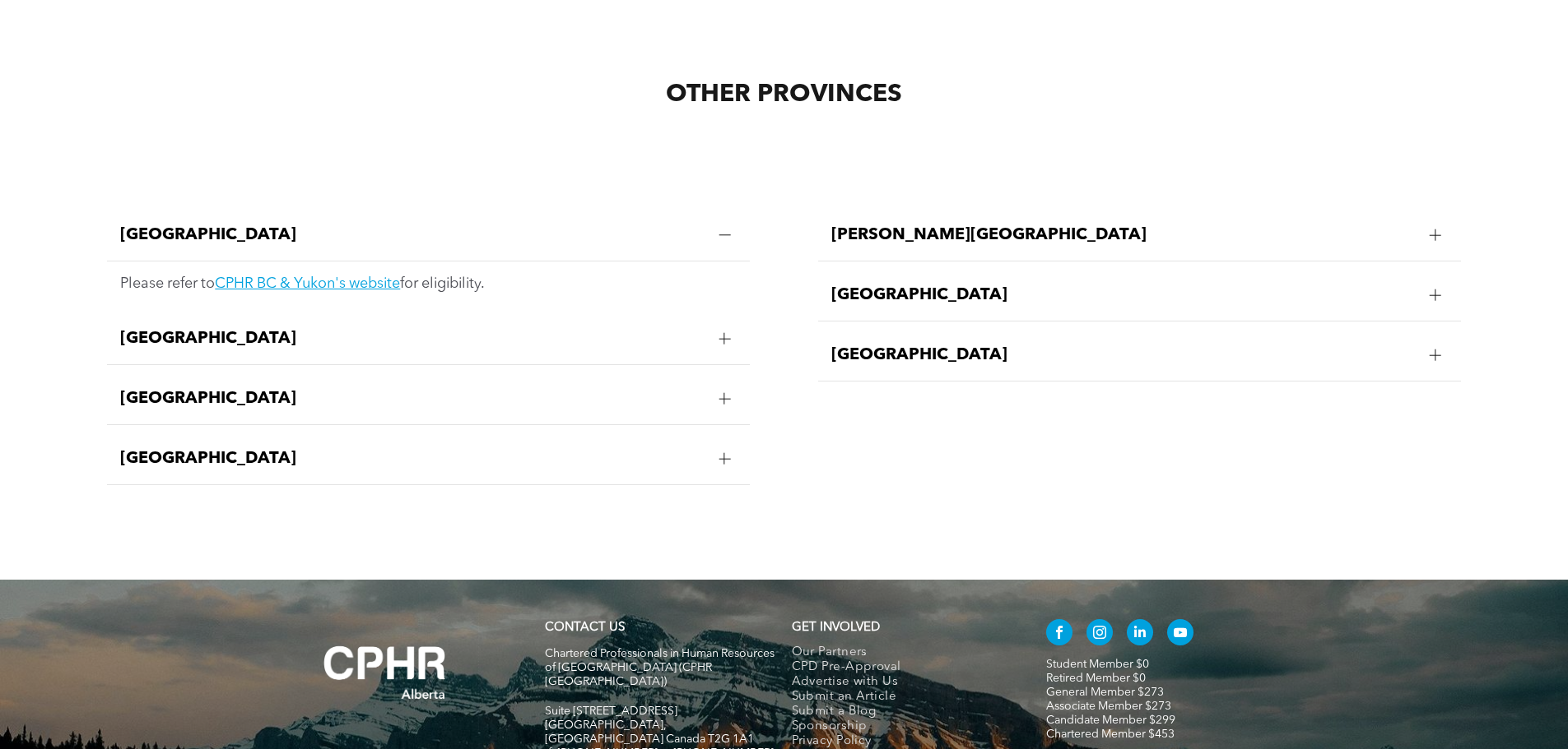
click at [722, 338] on div at bounding box center [724, 338] width 11 height 1
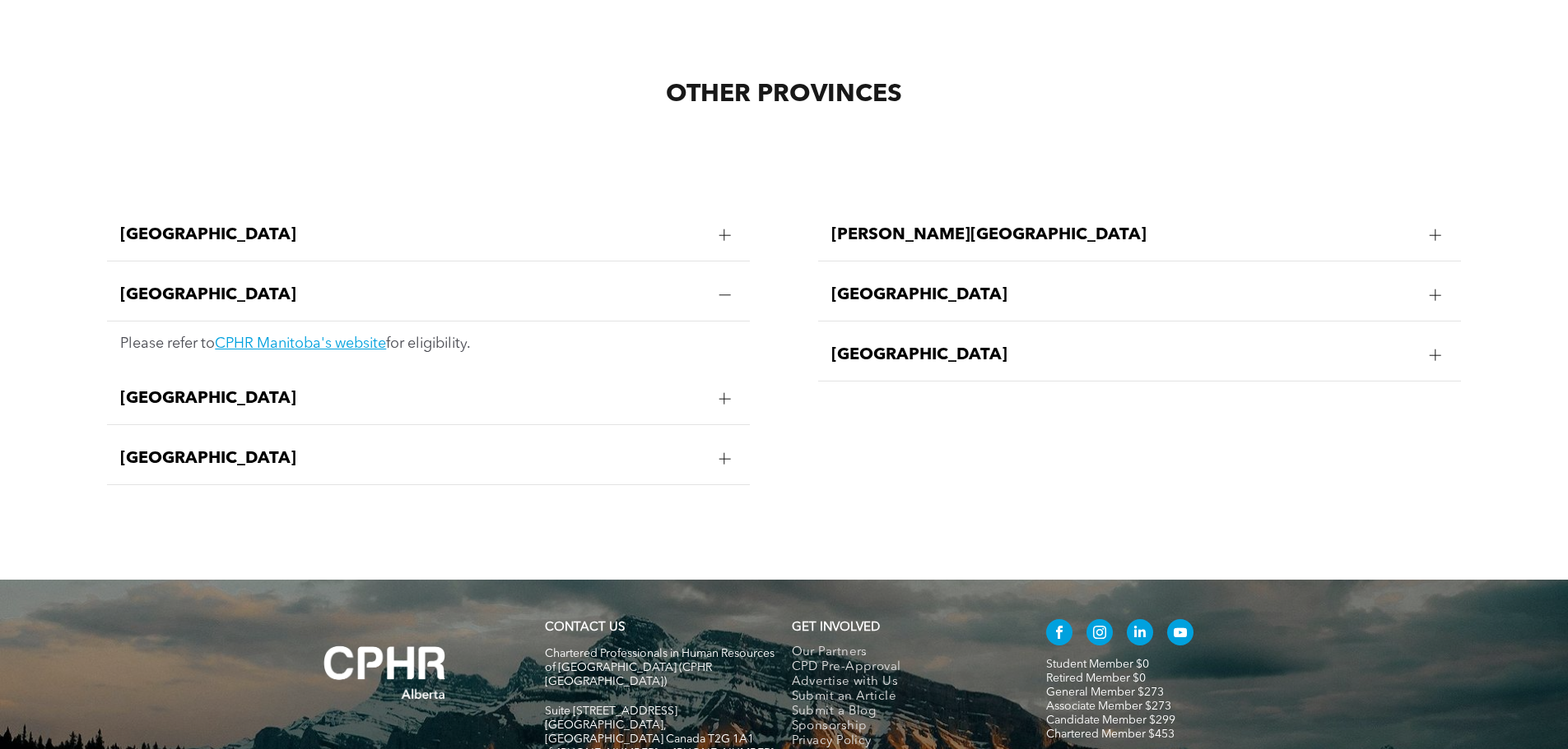
click at [722, 335] on p "Please refer to CPHR Manitoba's website for eligibility." at bounding box center [428, 343] width 617 height 18
click at [720, 230] on div at bounding box center [724, 235] width 11 height 11
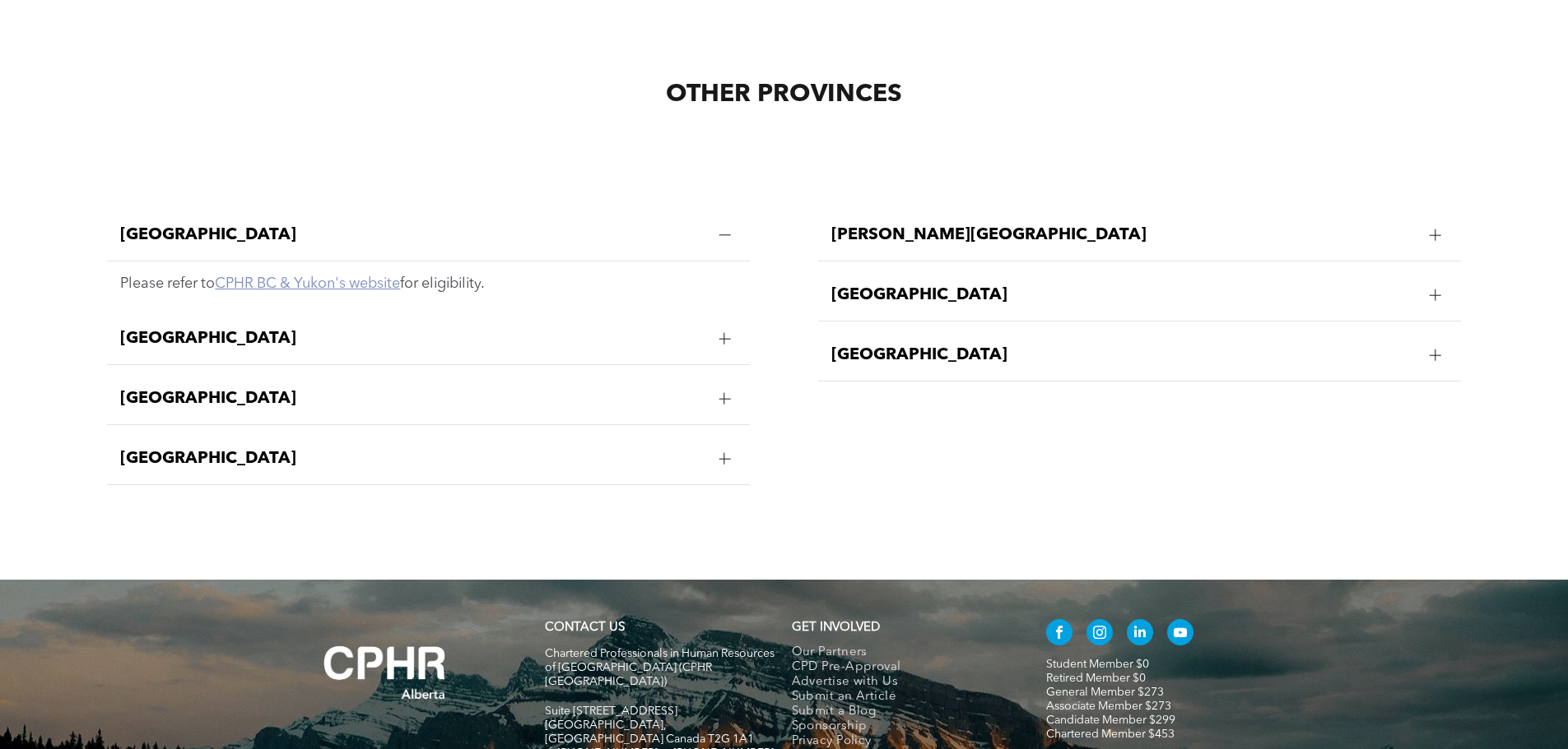
click at [353, 276] on link "CPHR BC & Yukon's website" at bounding box center [308, 283] width 185 height 15
click at [896, 345] on div "[GEOGRAPHIC_DATA]" at bounding box center [1139, 355] width 643 height 52
click at [1048, 397] on link "CPHR Saskatchewan's website" at bounding box center [1027, 404] width 202 height 15
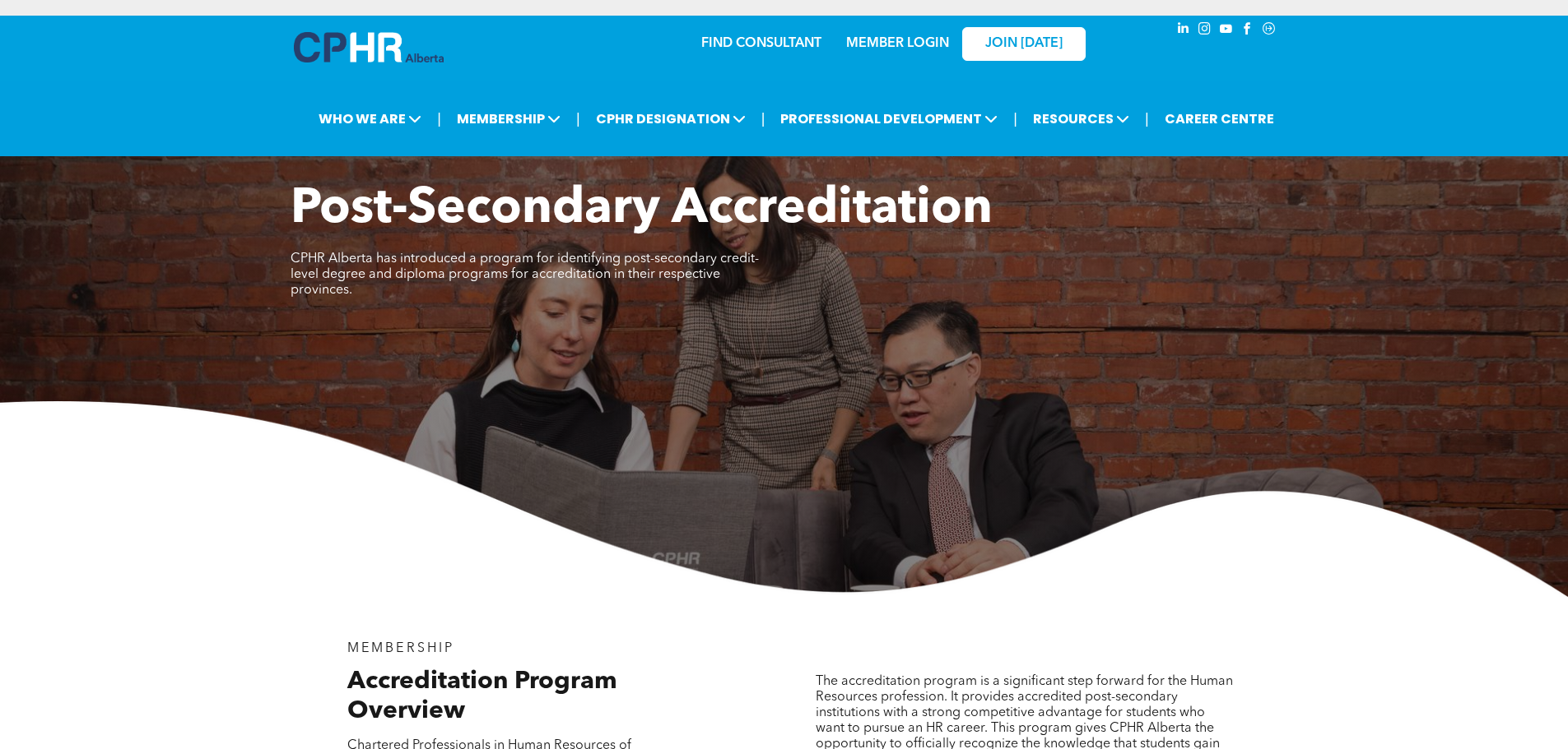
scroll to position [0, 0]
